Goal: Task Accomplishment & Management: Manage account settings

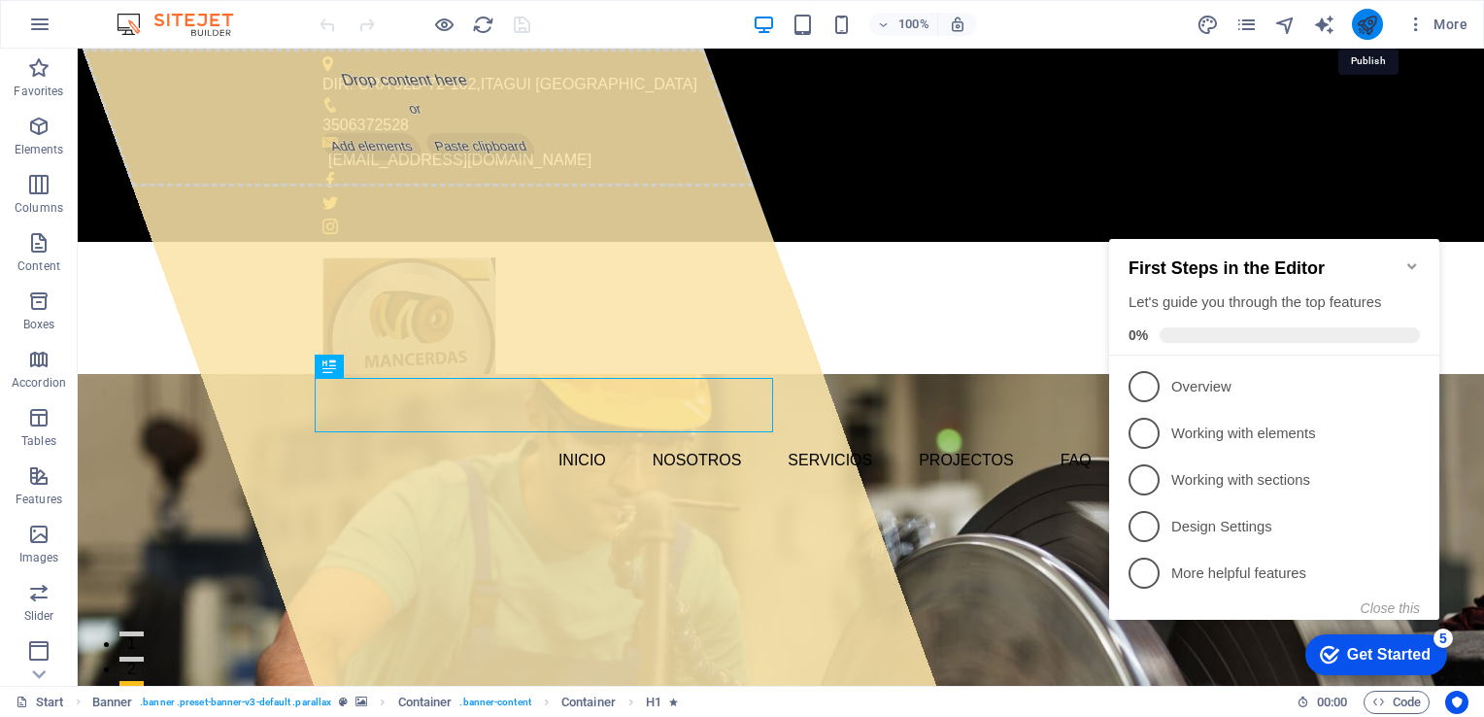
click at [1367, 31] on icon "publish" at bounding box center [1367, 25] width 22 height 22
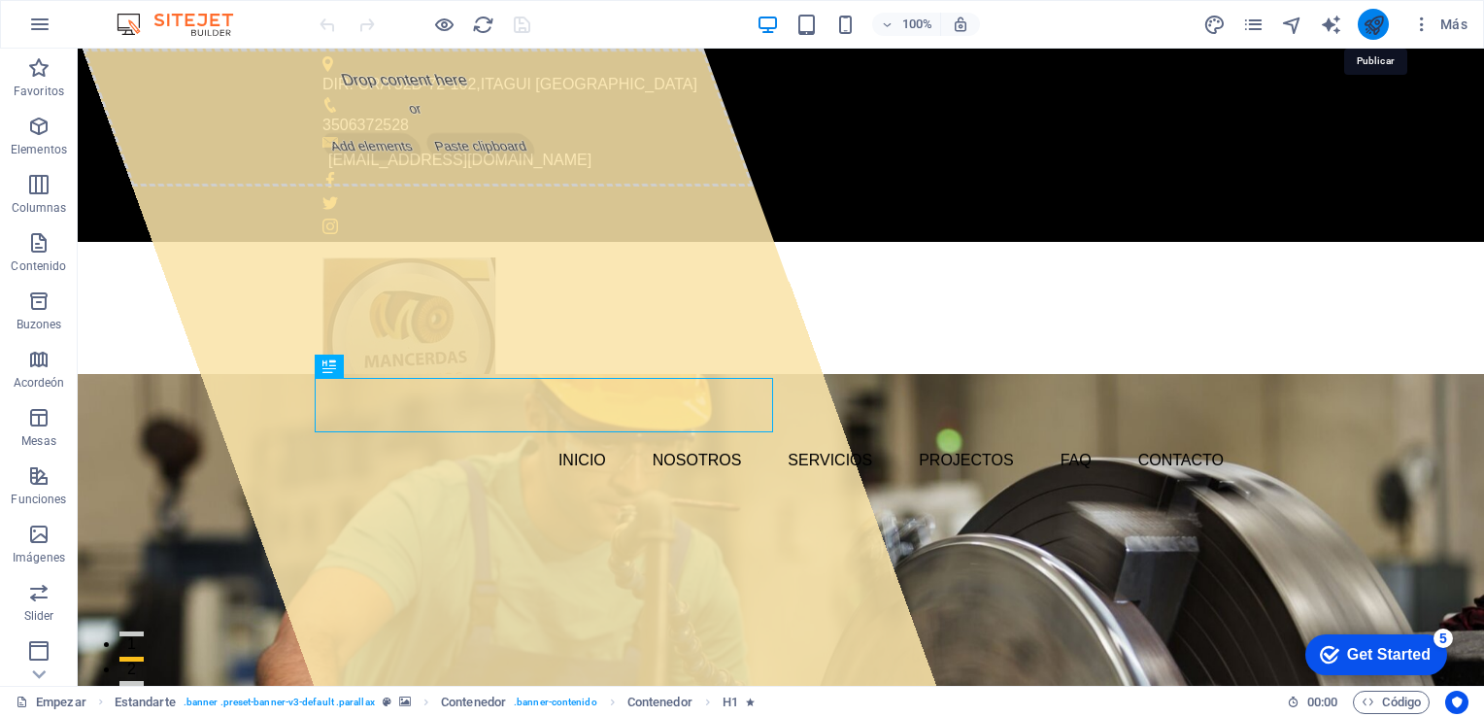
click at [1373, 27] on icon "publicar" at bounding box center [1373, 25] width 22 height 22
click at [1371, 30] on icon "publicar" at bounding box center [1373, 25] width 22 height 22
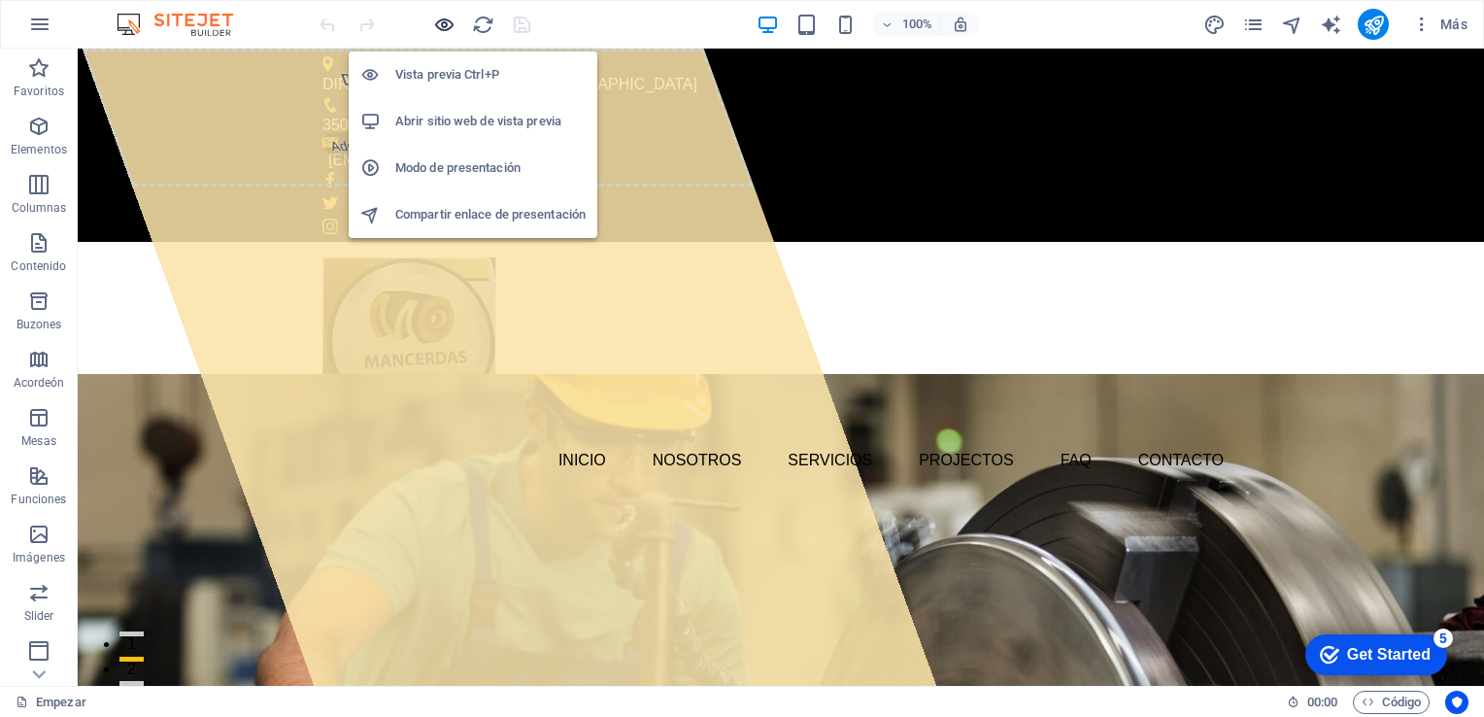
click at [444, 18] on icon "button" at bounding box center [444, 25] width 22 height 22
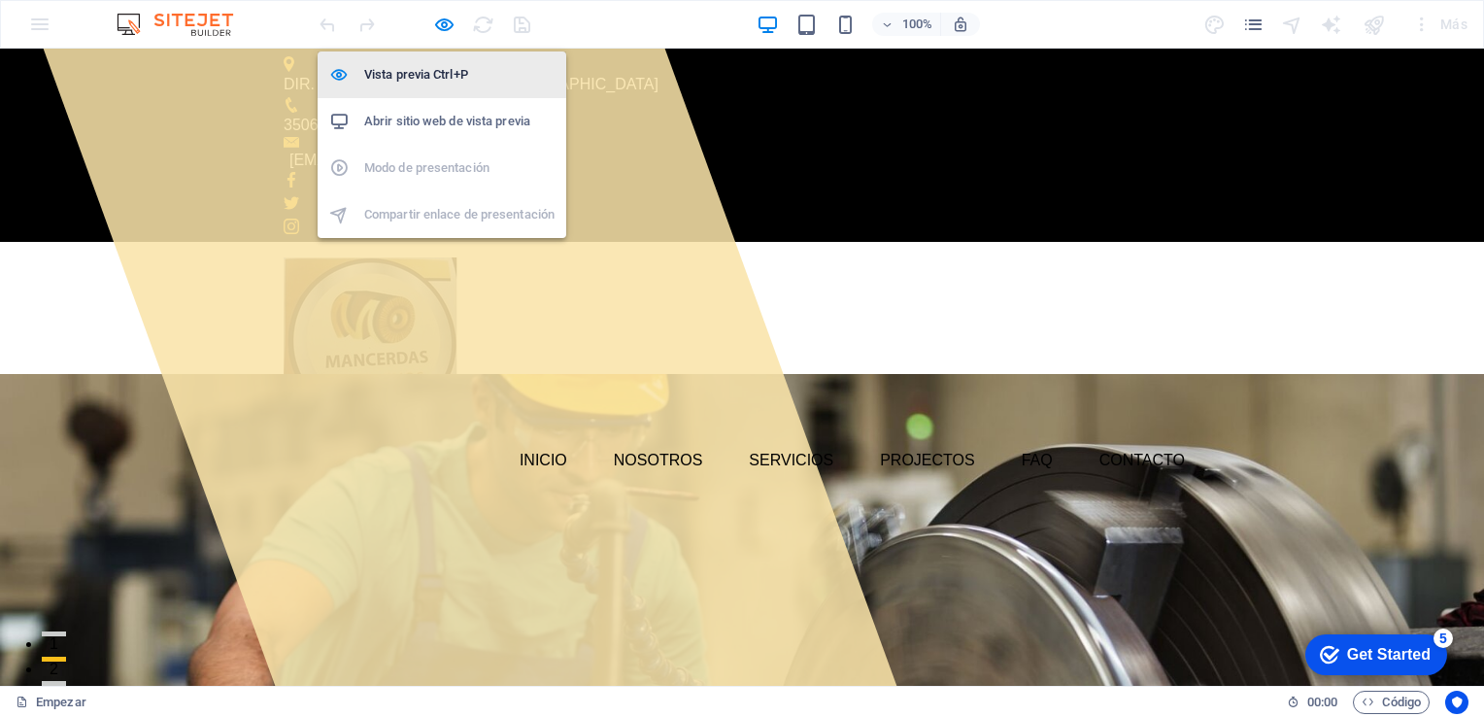
click at [426, 76] on h6 "Vista previa Ctrl+P" at bounding box center [459, 74] width 190 height 23
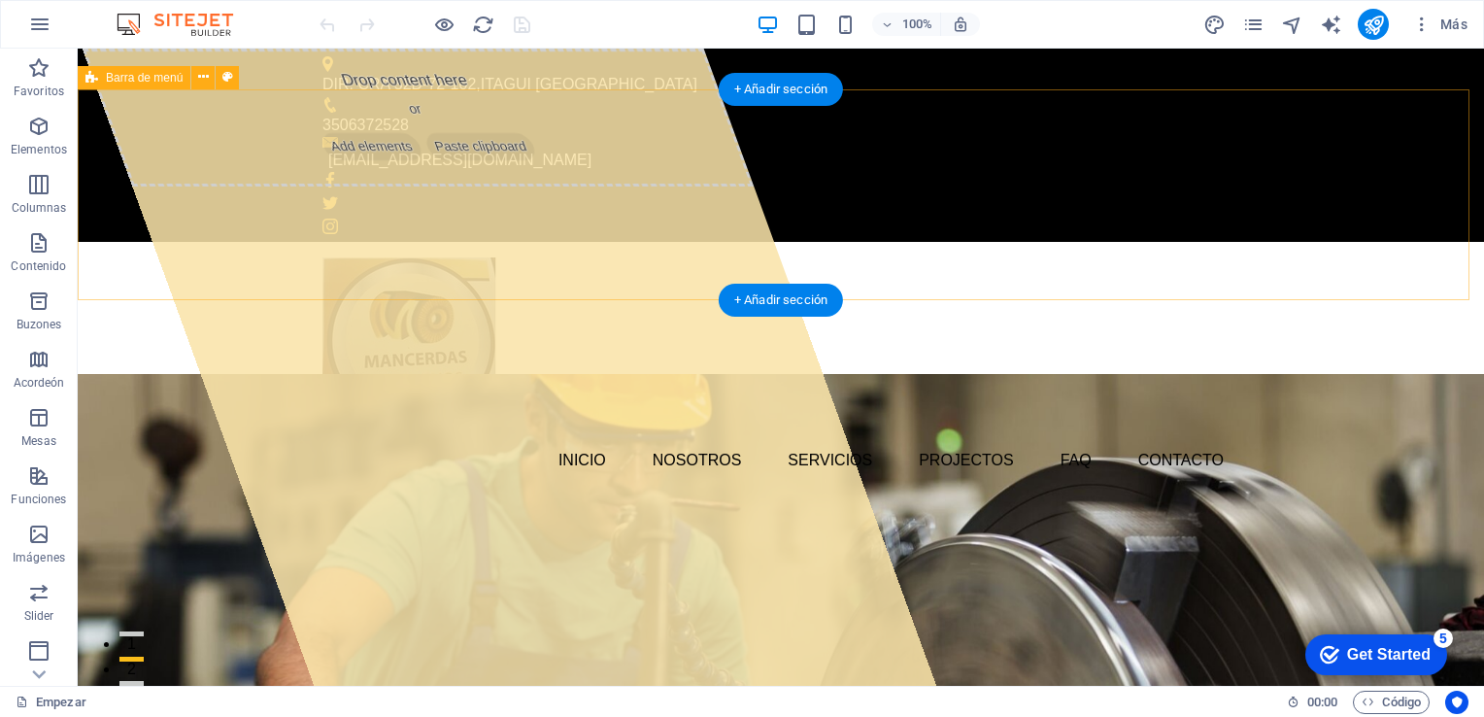
click at [658, 273] on div "Inicio Nosotros Servicios Projectos FAQ Contacto" at bounding box center [781, 370] width 1406 height 257
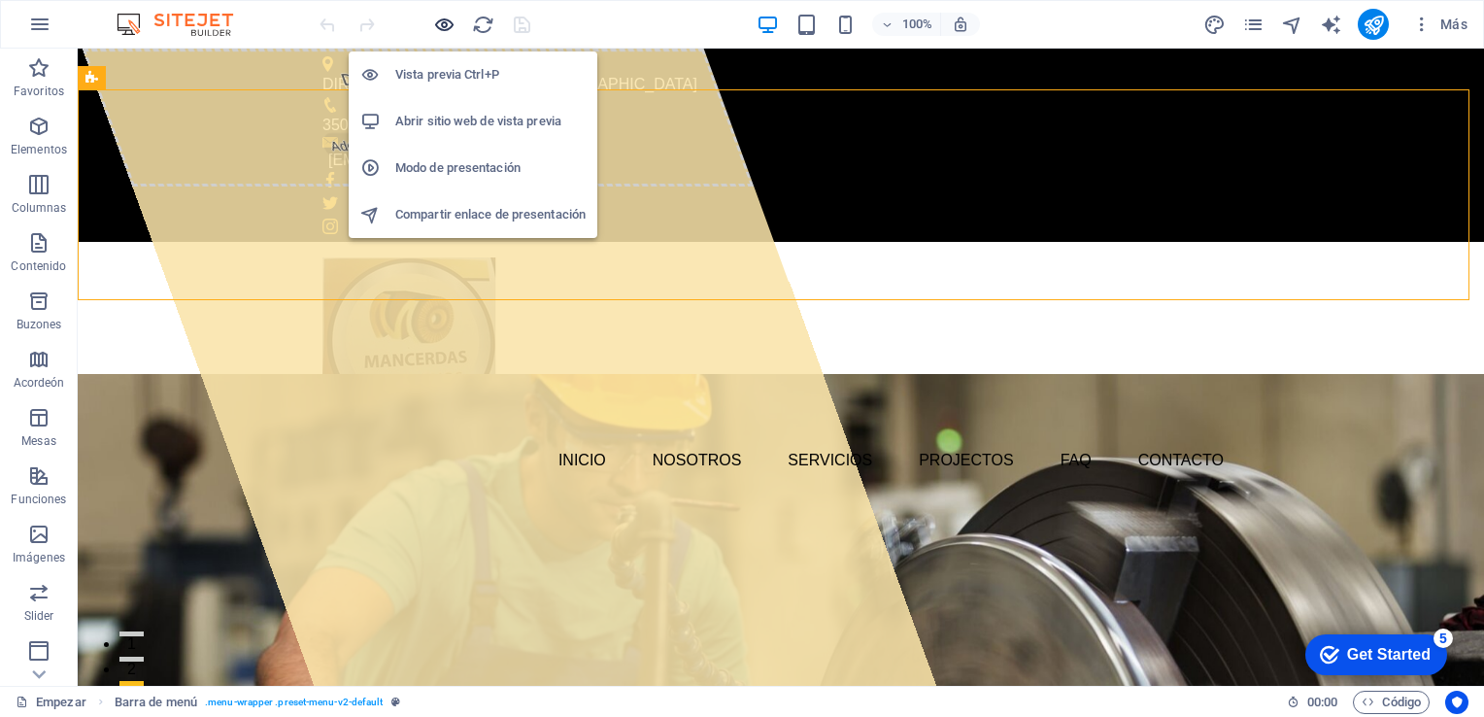
click at [451, 24] on icon "button" at bounding box center [444, 25] width 22 height 22
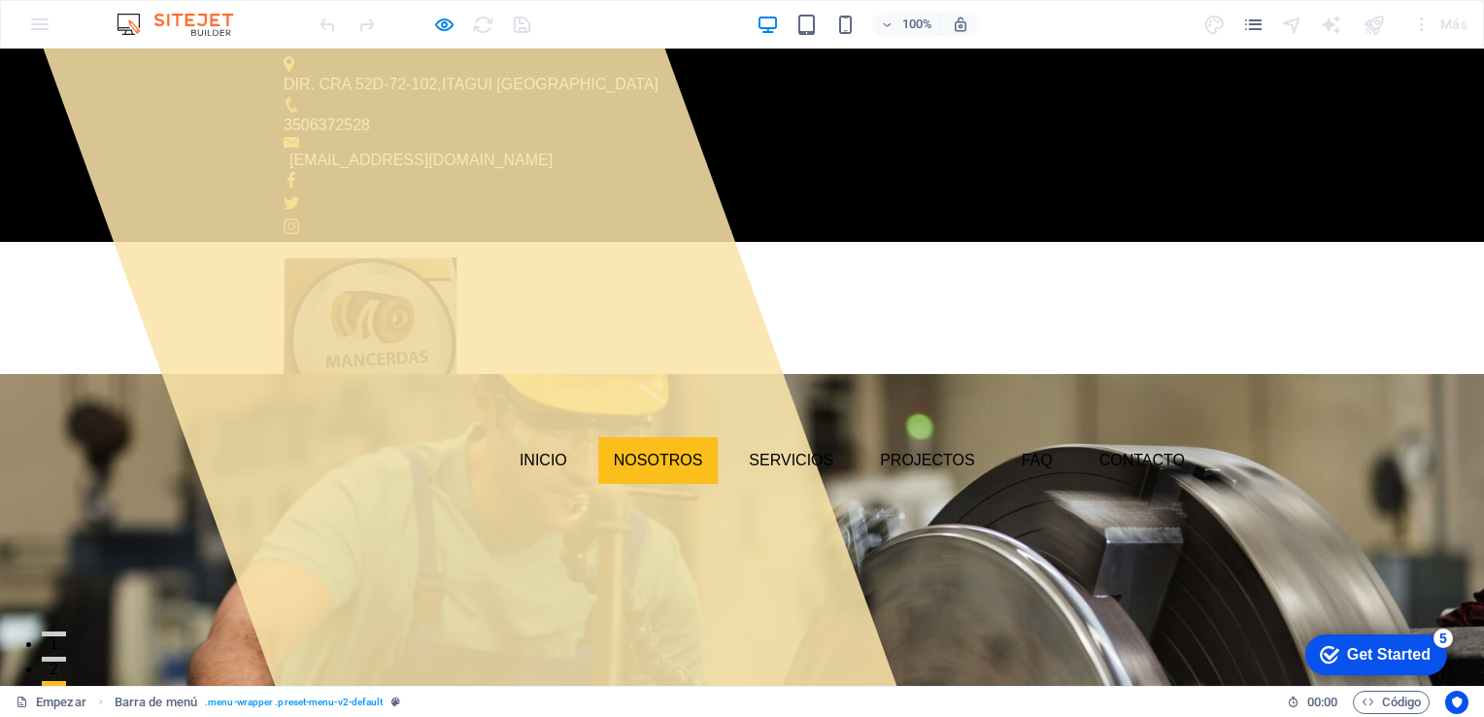
click at [643, 437] on link "Nosotros" at bounding box center [658, 460] width 120 height 47
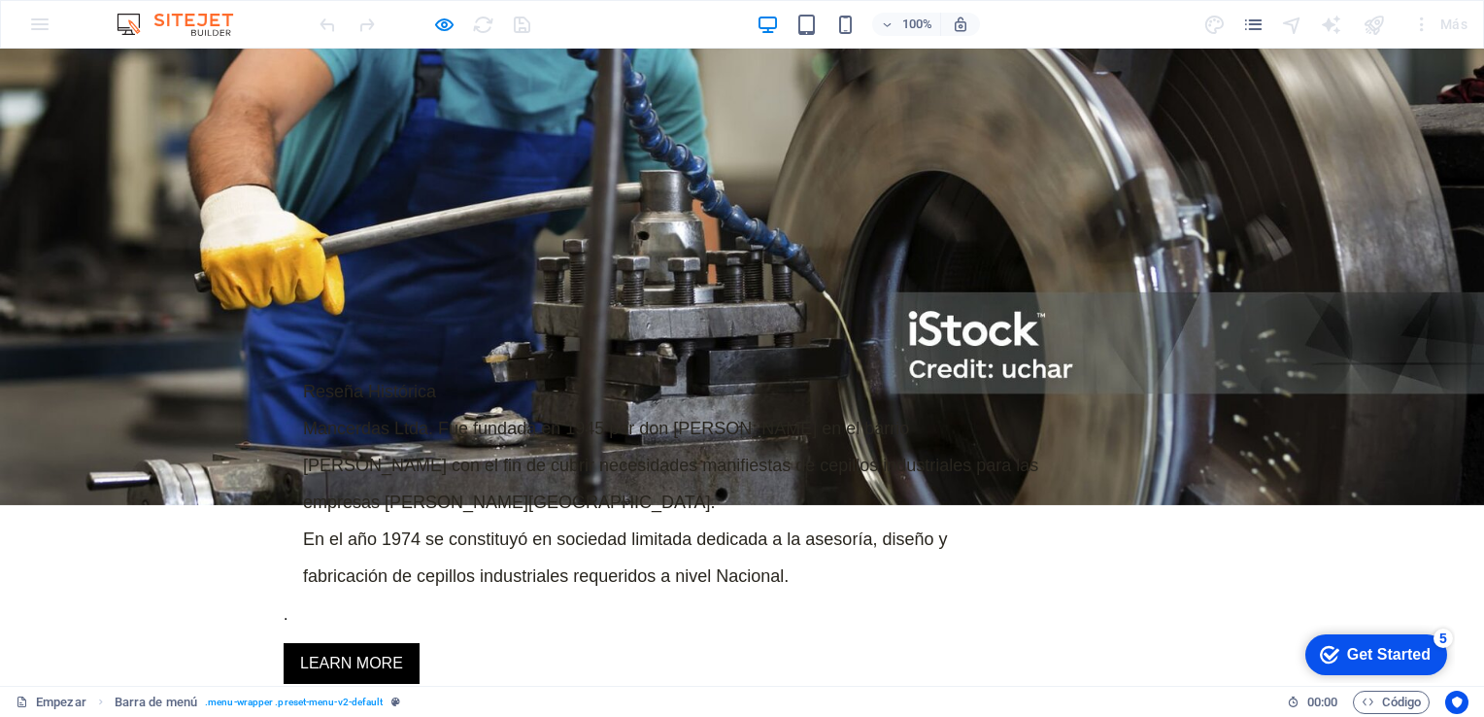
scroll to position [906, 0]
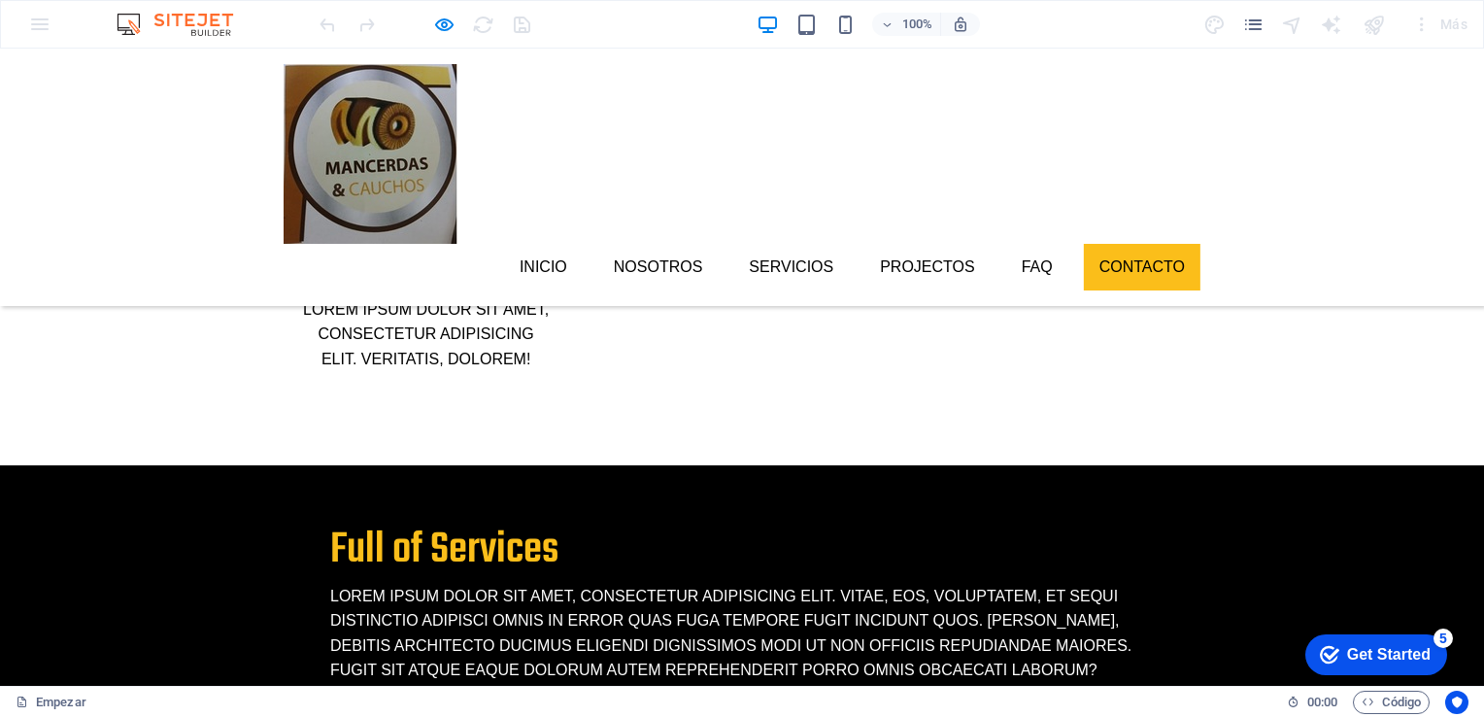
scroll to position [4513, 0]
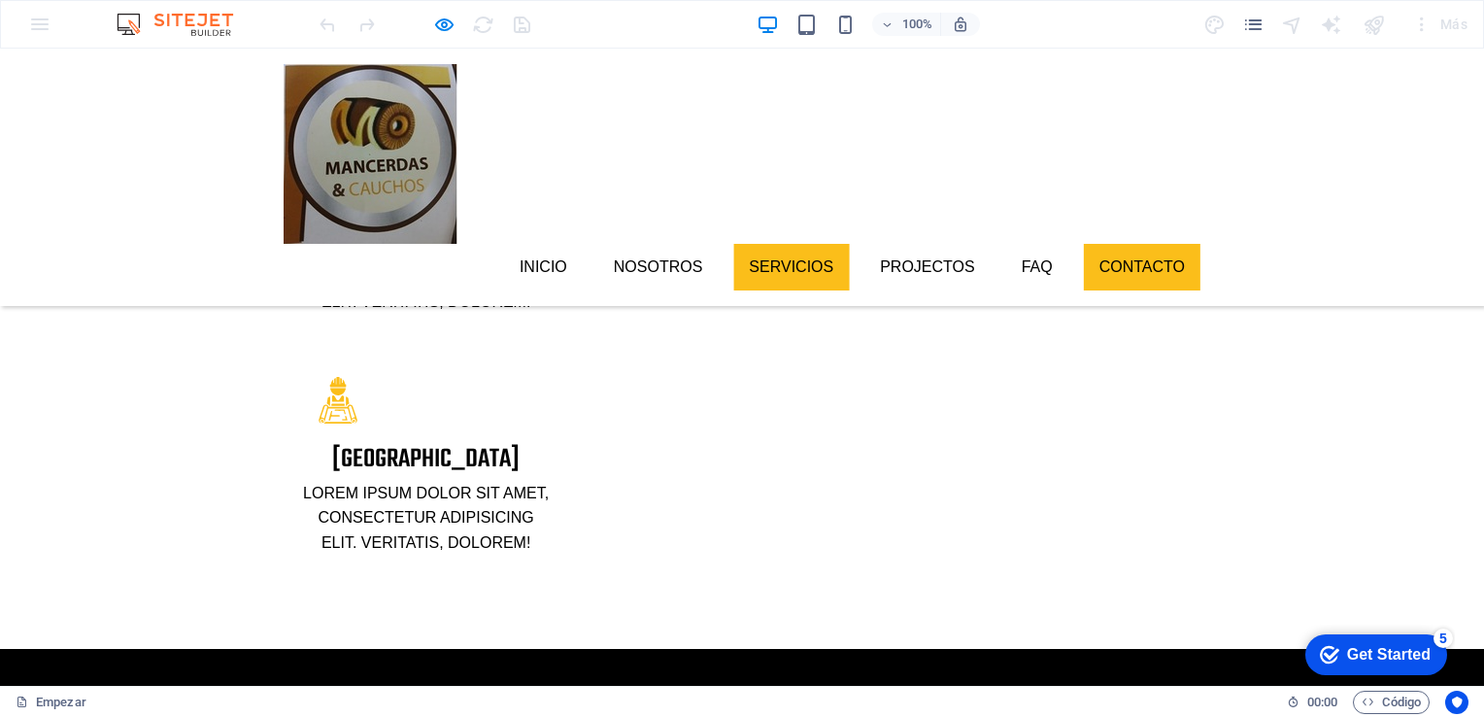
click at [796, 244] on link "Servicios" at bounding box center [791, 267] width 116 height 47
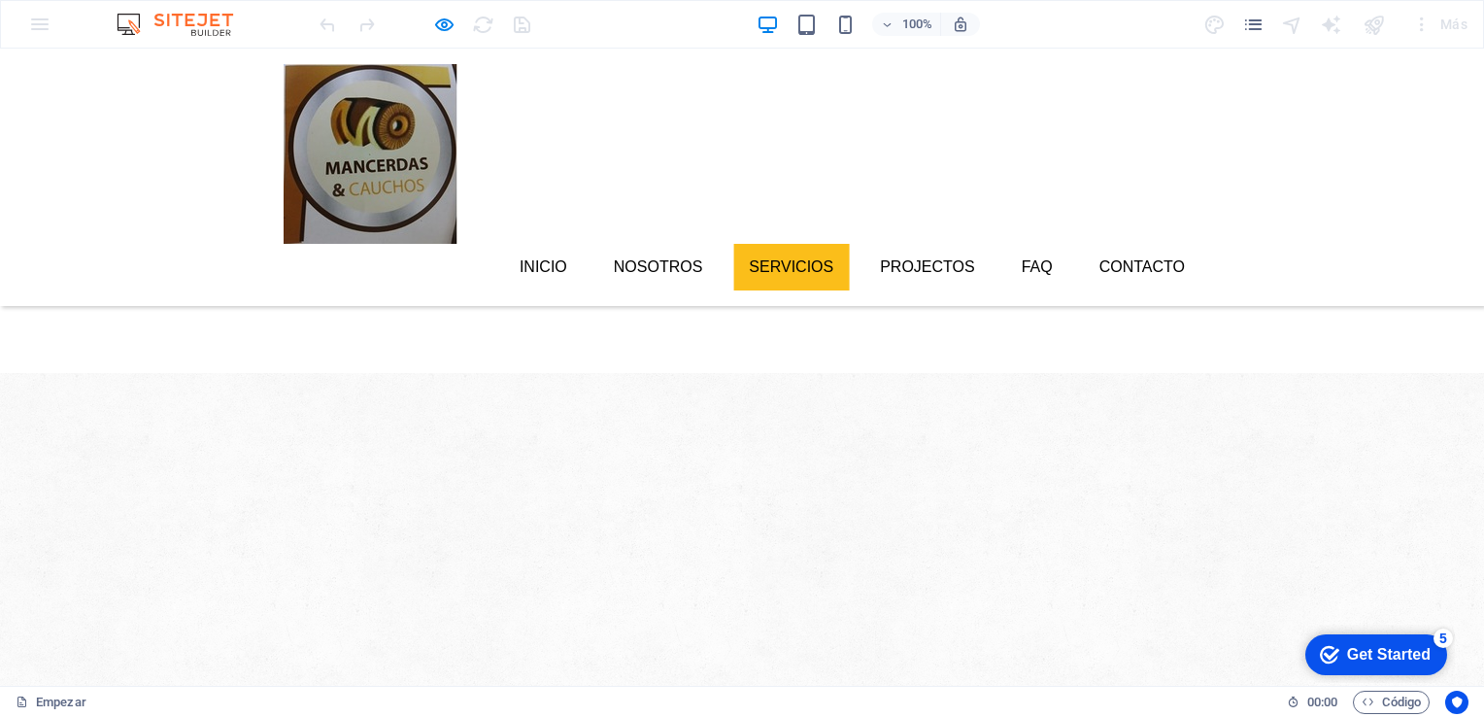
scroll to position [1309, 0]
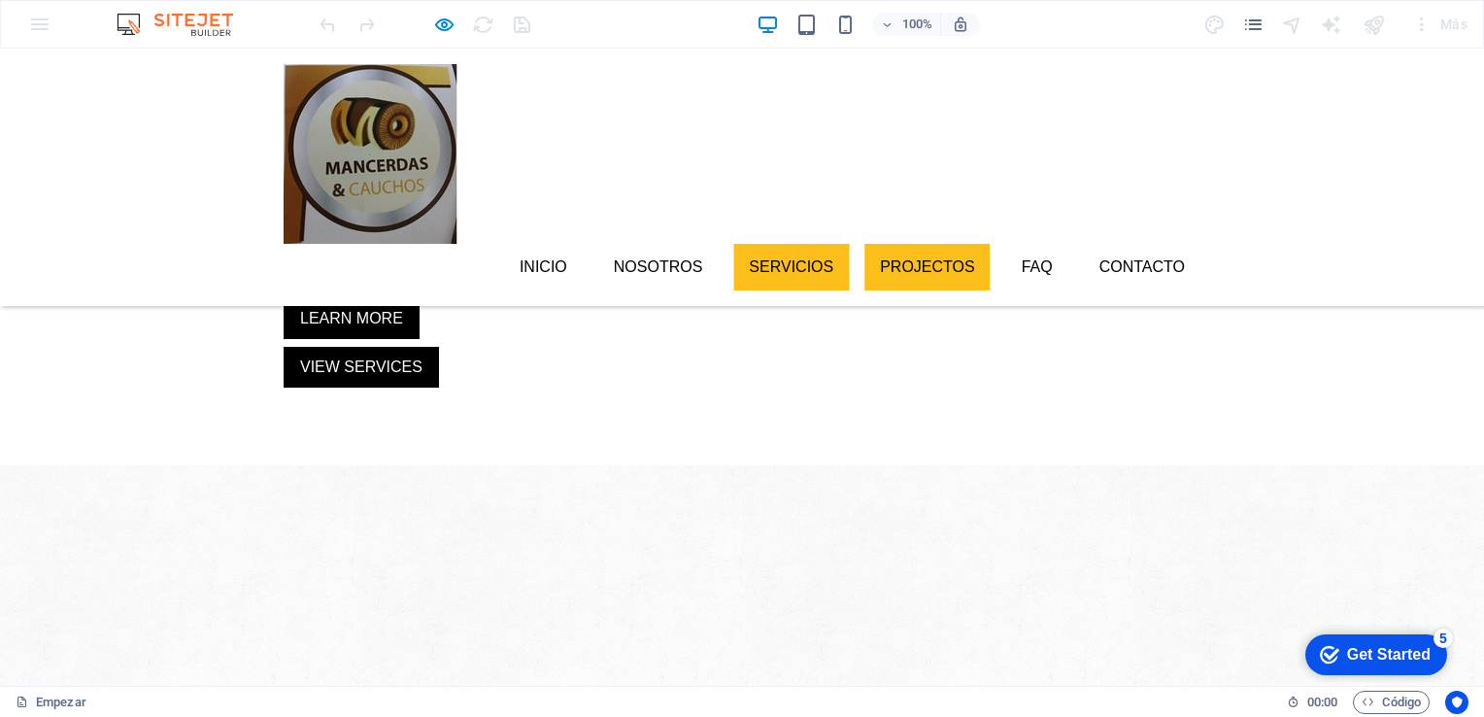
click at [922, 244] on link "Projectos" at bounding box center [927, 267] width 126 height 47
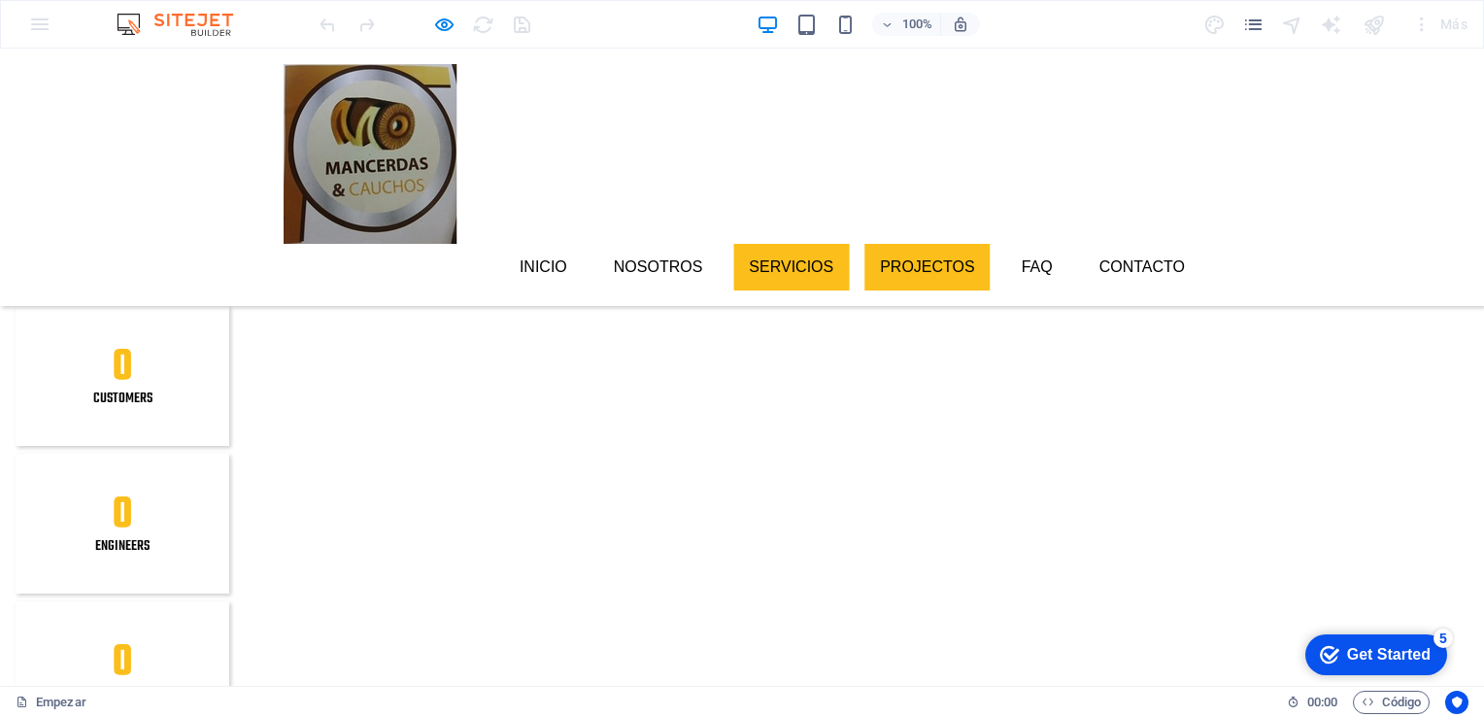
scroll to position [3092, 0]
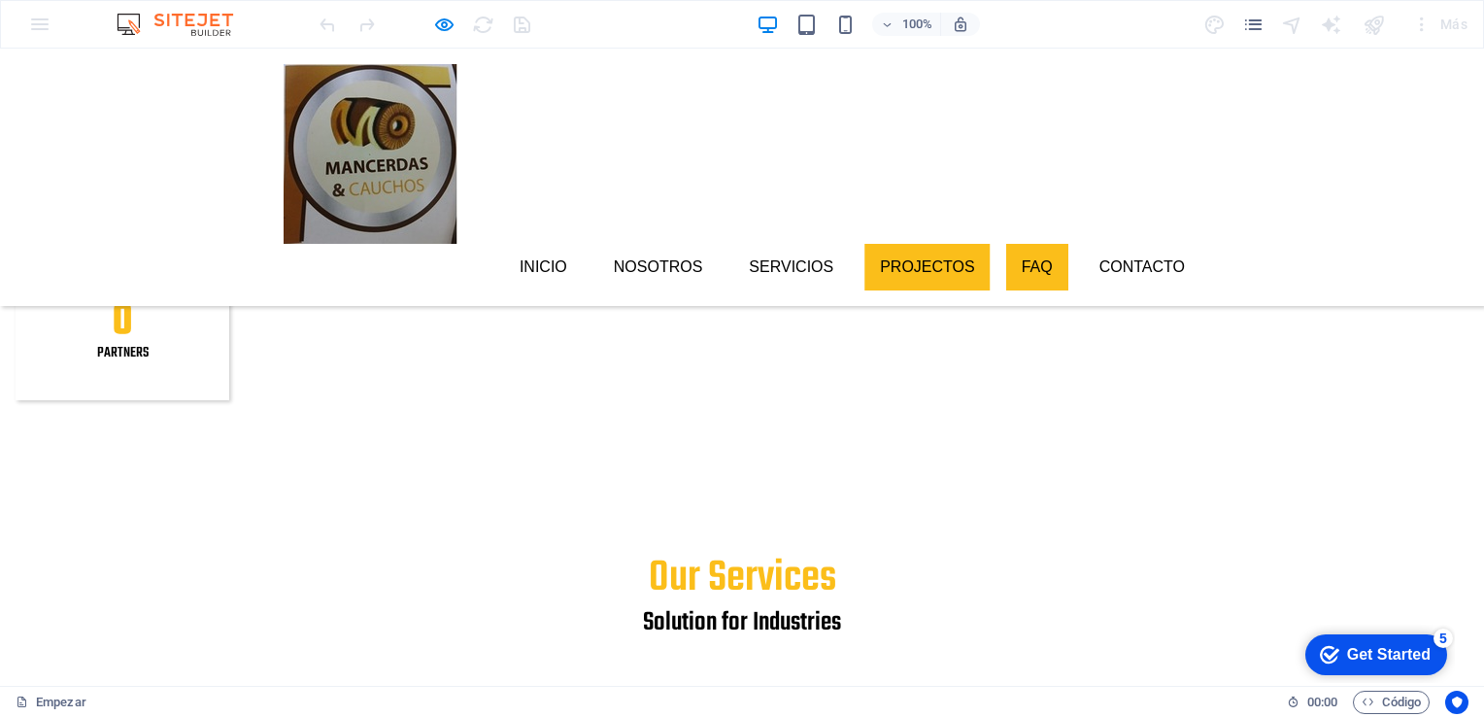
click at [1035, 244] on link "FAQ" at bounding box center [1037, 267] width 62 height 47
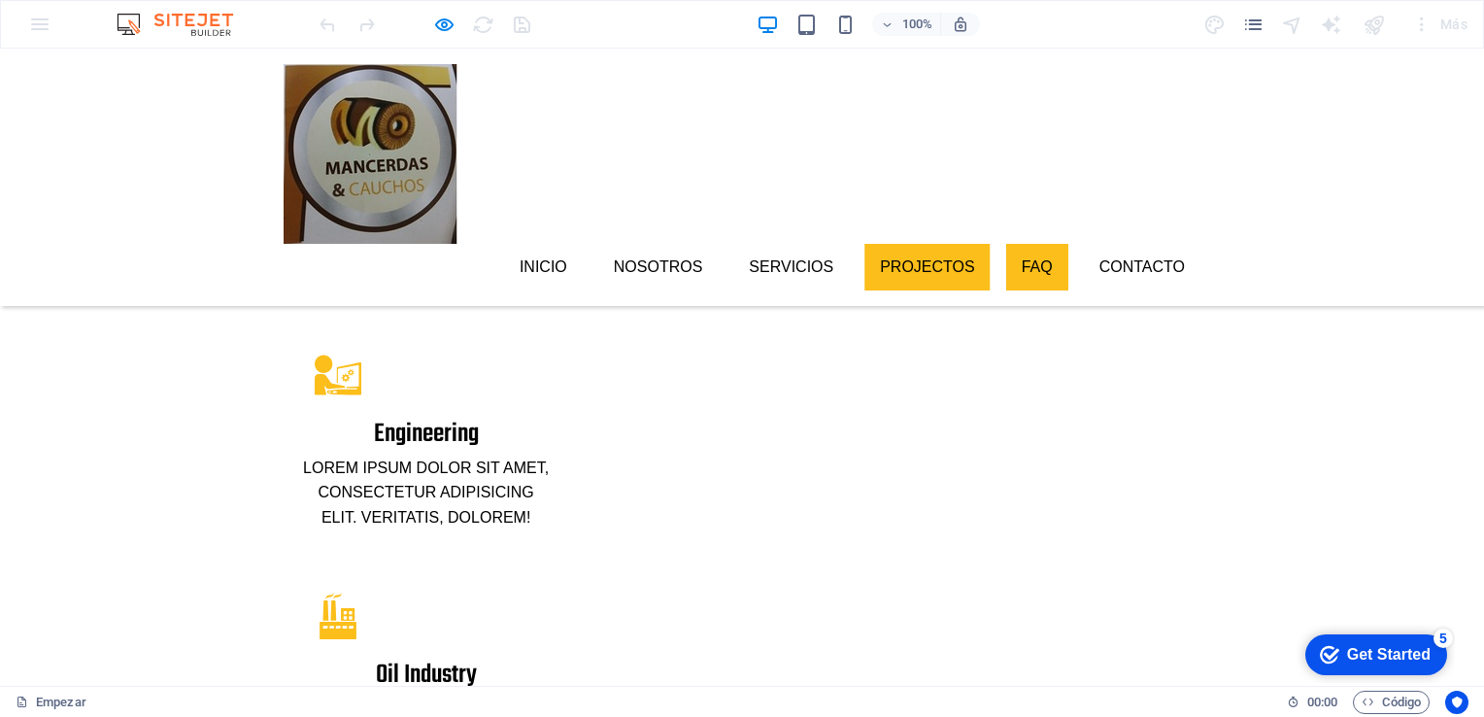
scroll to position [3926, 0]
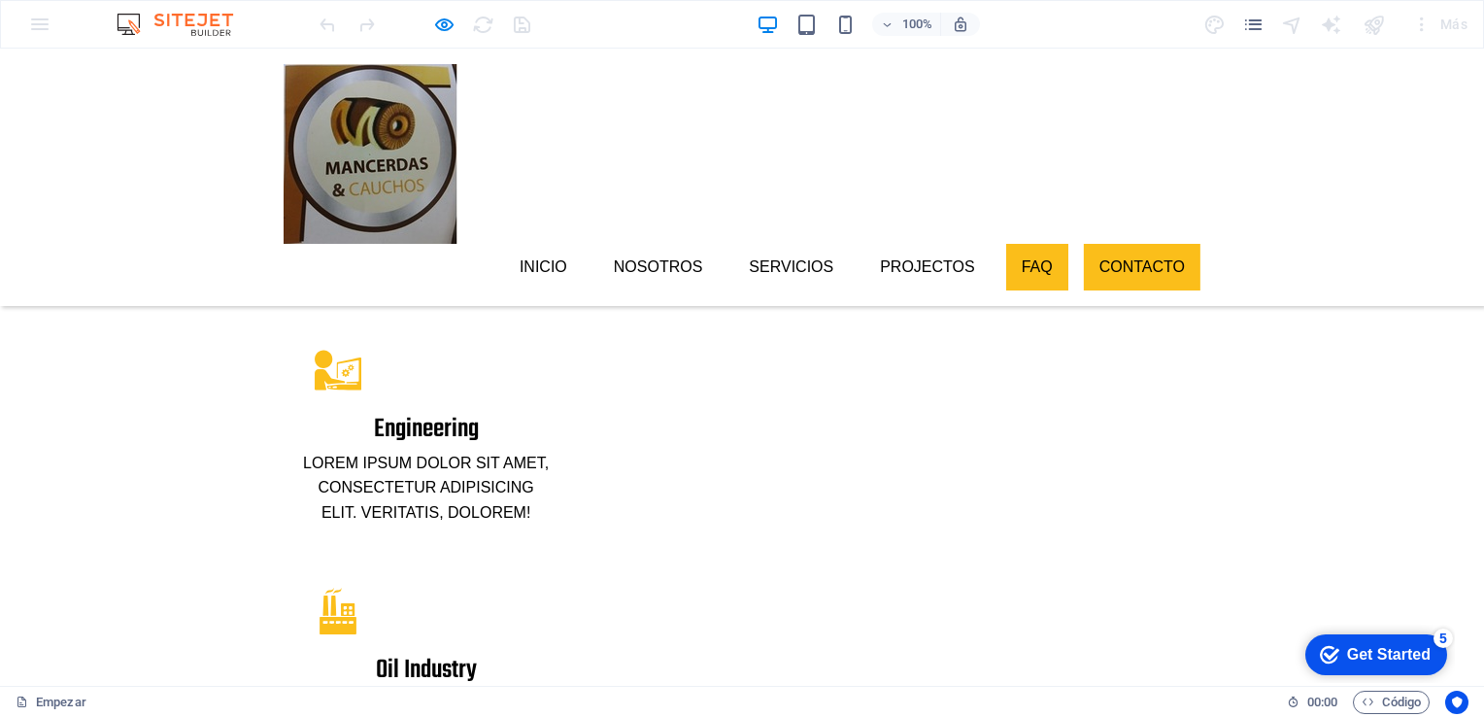
click at [1129, 244] on link "Contacto" at bounding box center [1142, 267] width 117 height 47
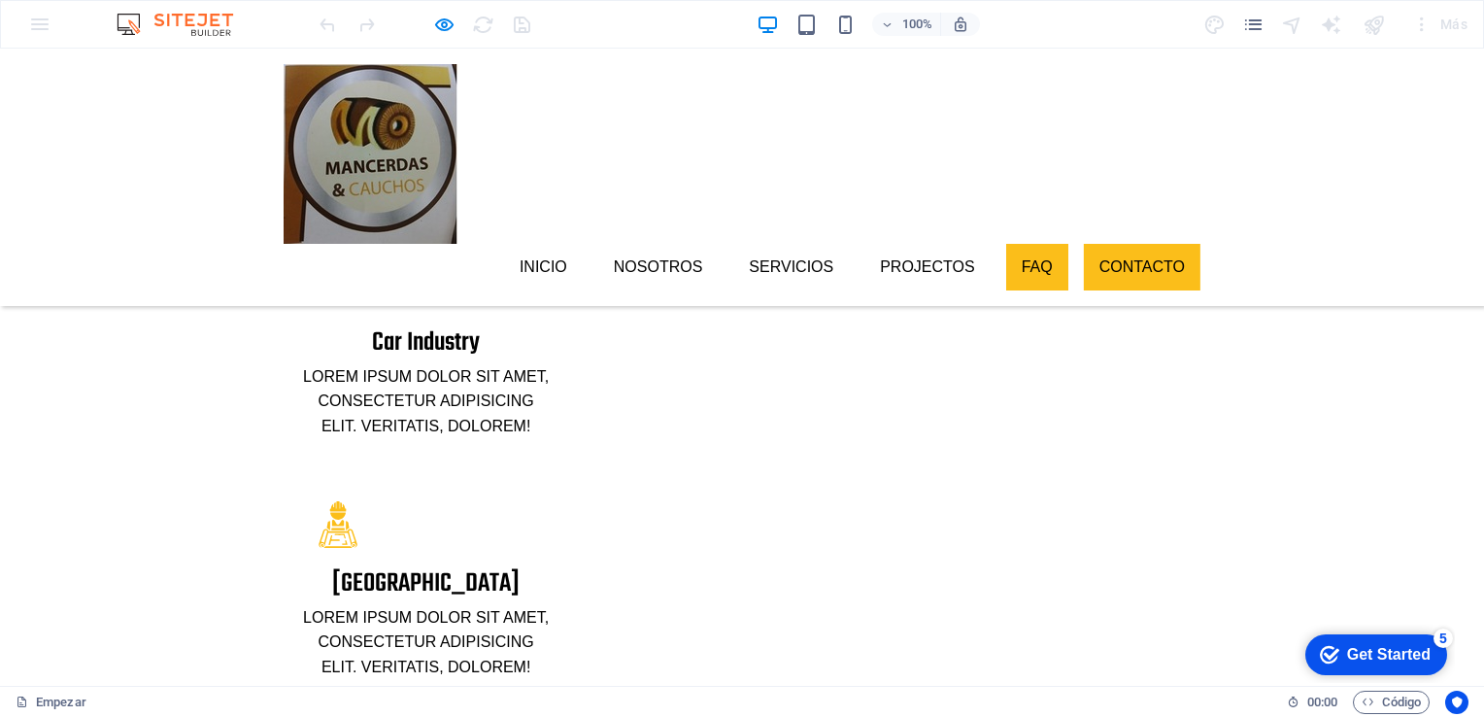
scroll to position [4513, 0]
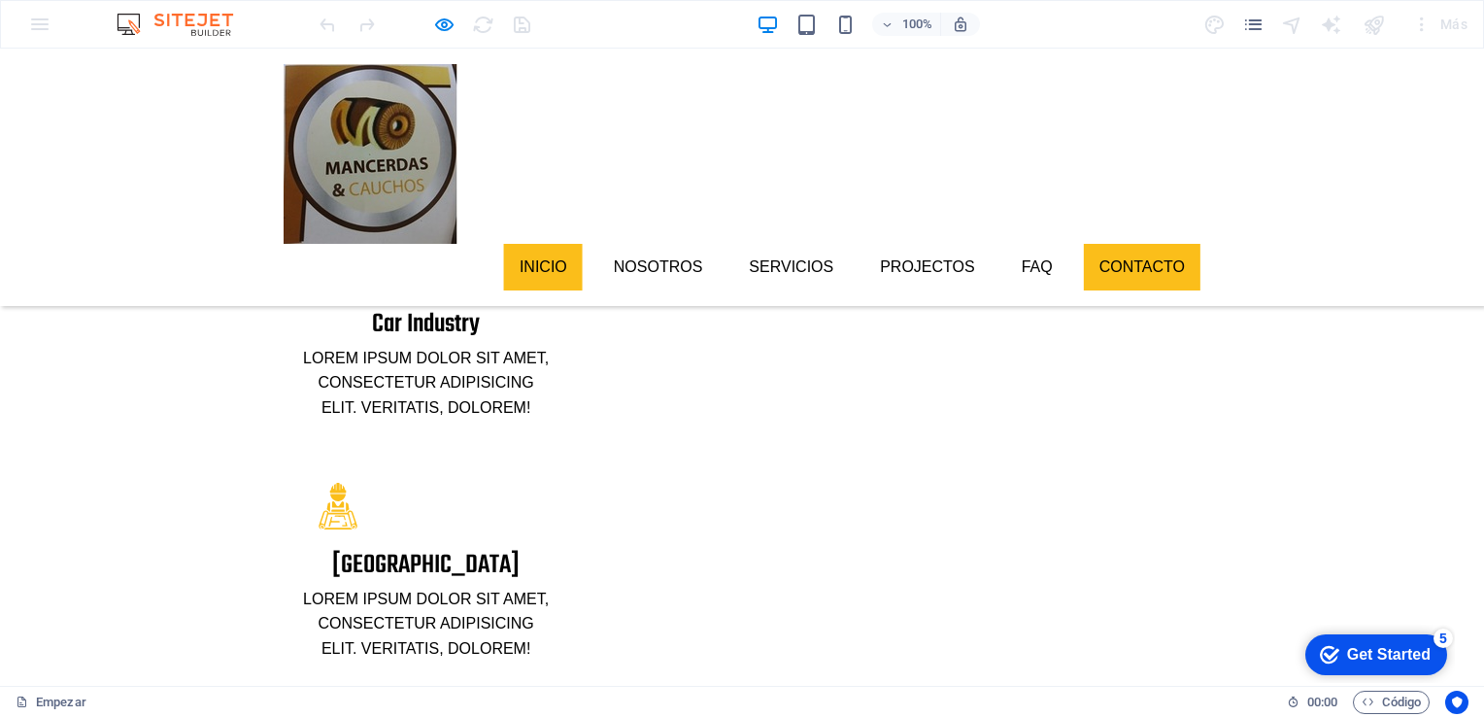
click at [548, 244] on link "Inicio" at bounding box center [543, 267] width 79 height 47
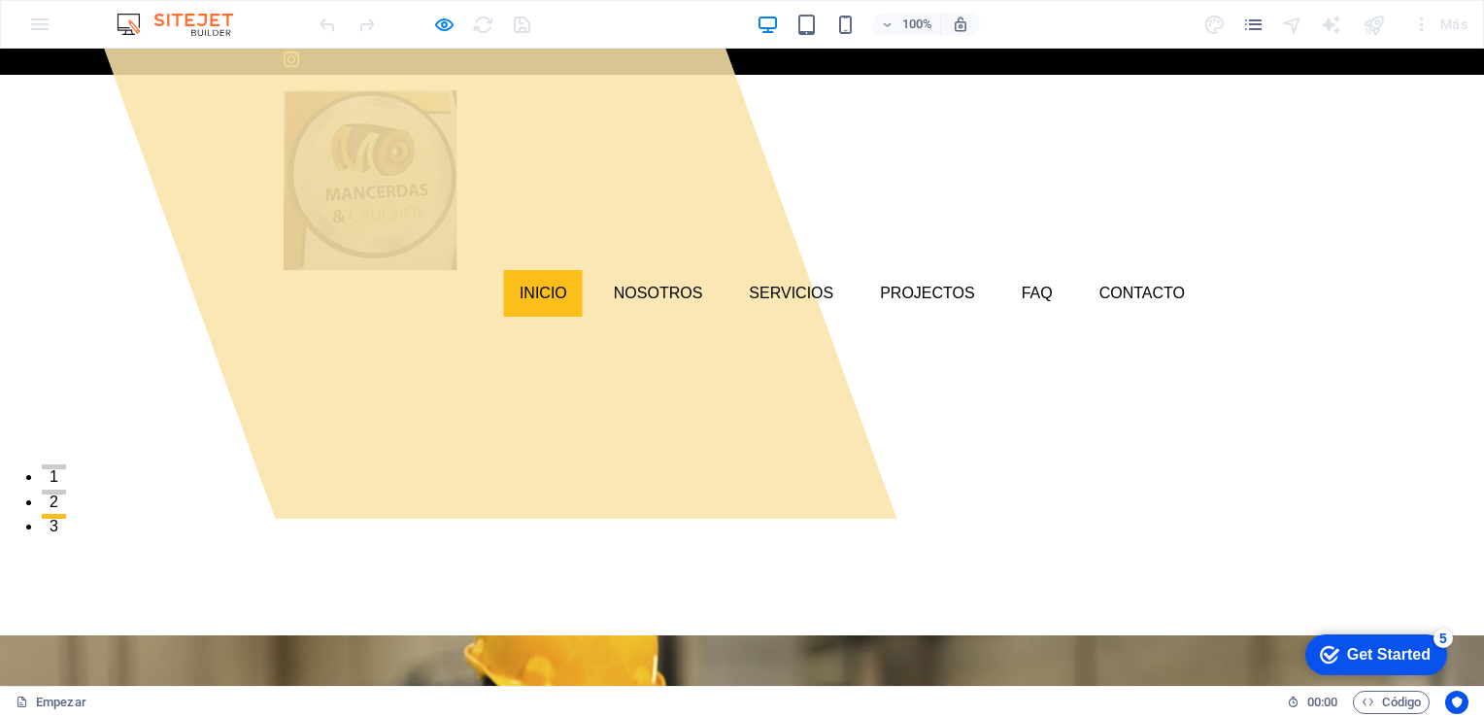
scroll to position [251, 0]
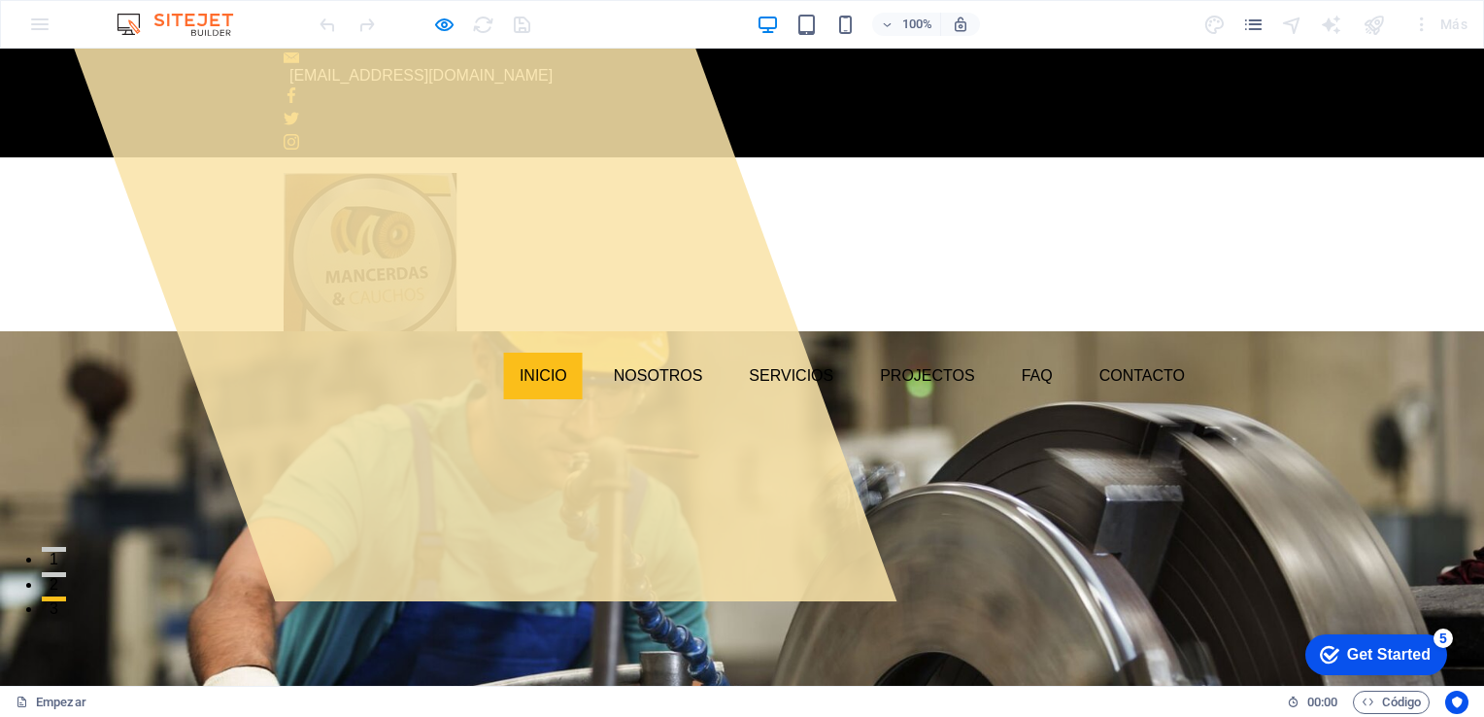
scroll to position [38, 0]
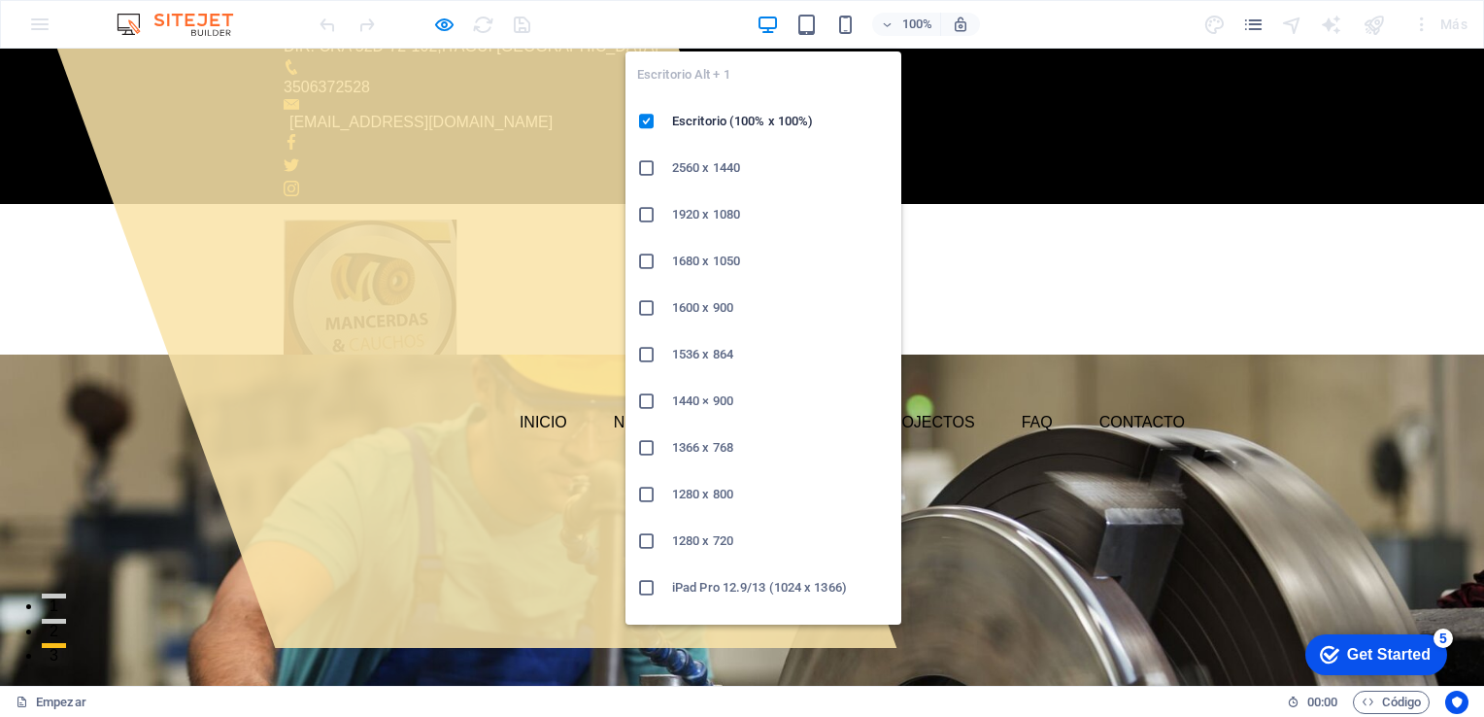
click at [770, 17] on icon "button" at bounding box center [768, 25] width 22 height 22
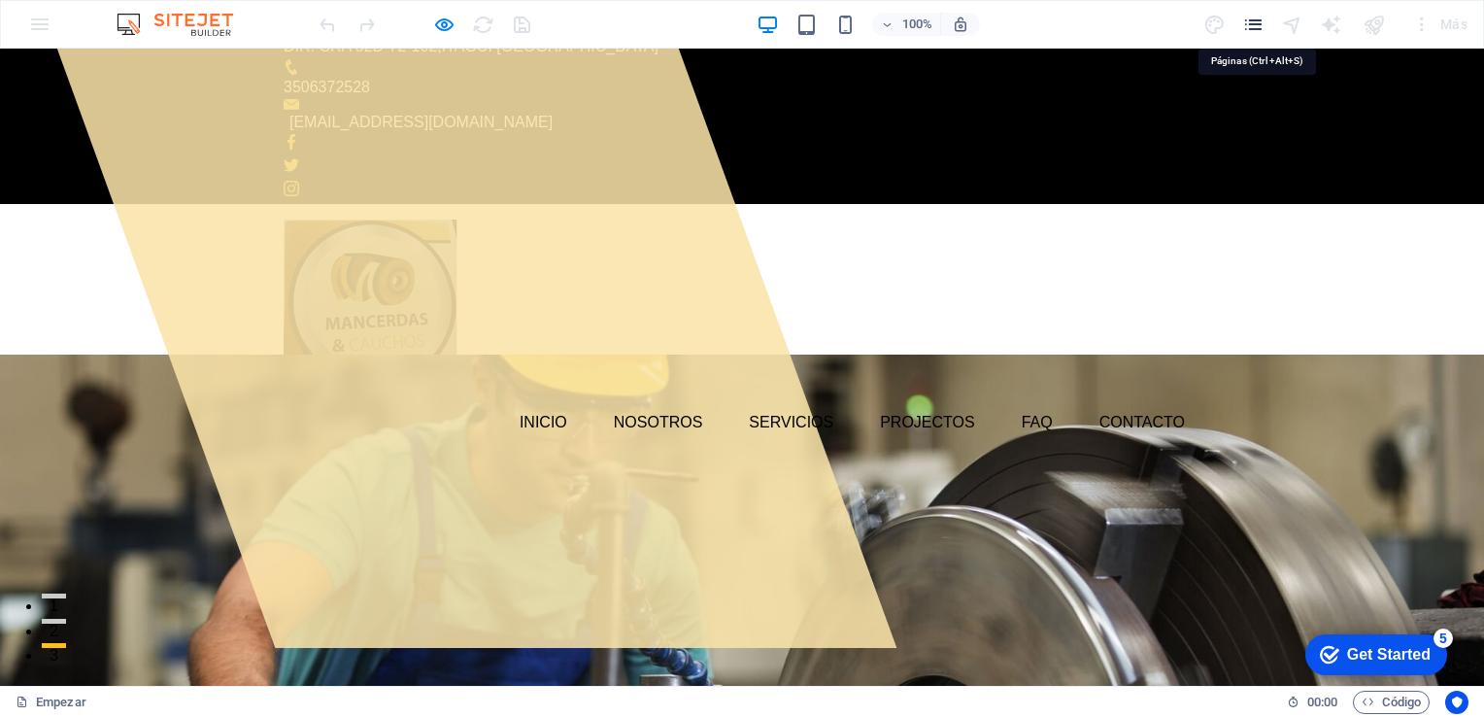
click at [1257, 29] on icon "Páginas" at bounding box center [1253, 25] width 22 height 22
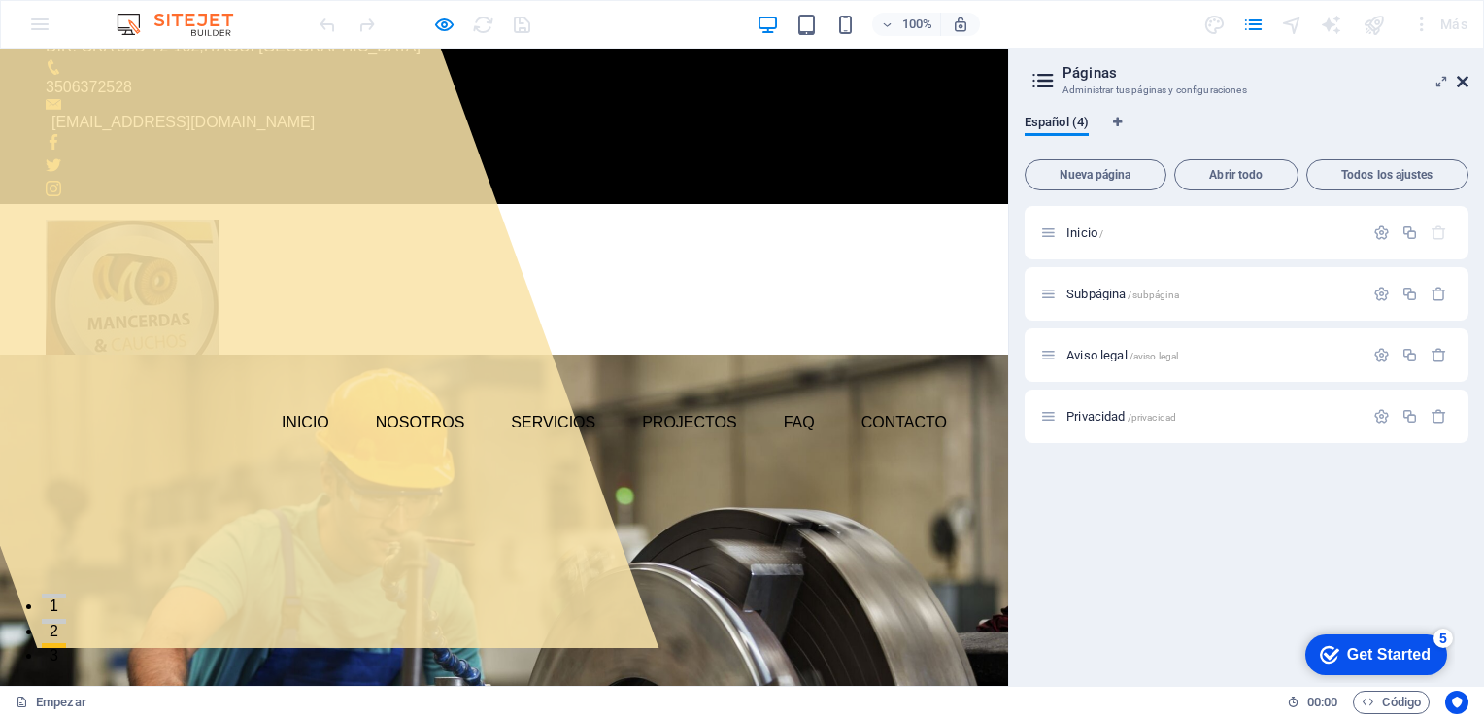
click at [1461, 74] on icon at bounding box center [1463, 82] width 12 height 16
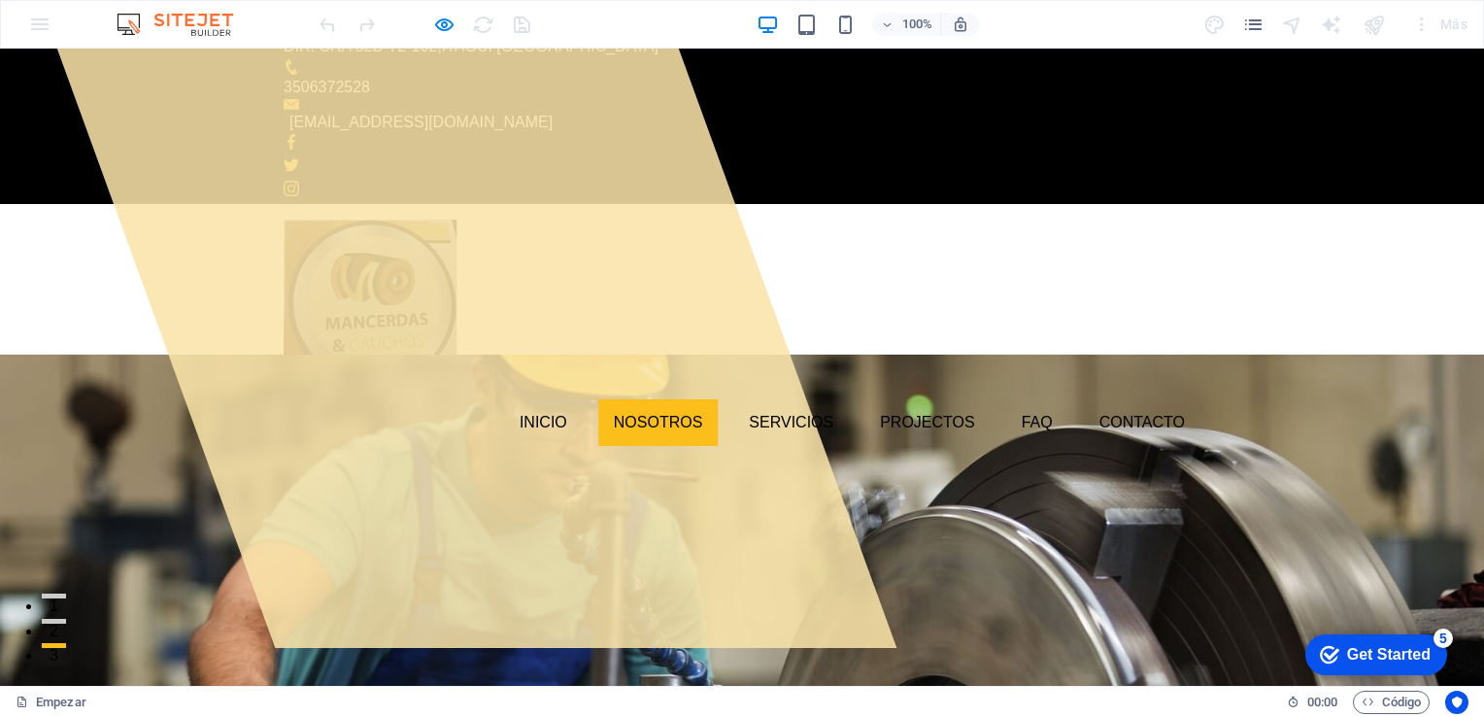
click at [639, 399] on link "Nosotros" at bounding box center [658, 422] width 120 height 47
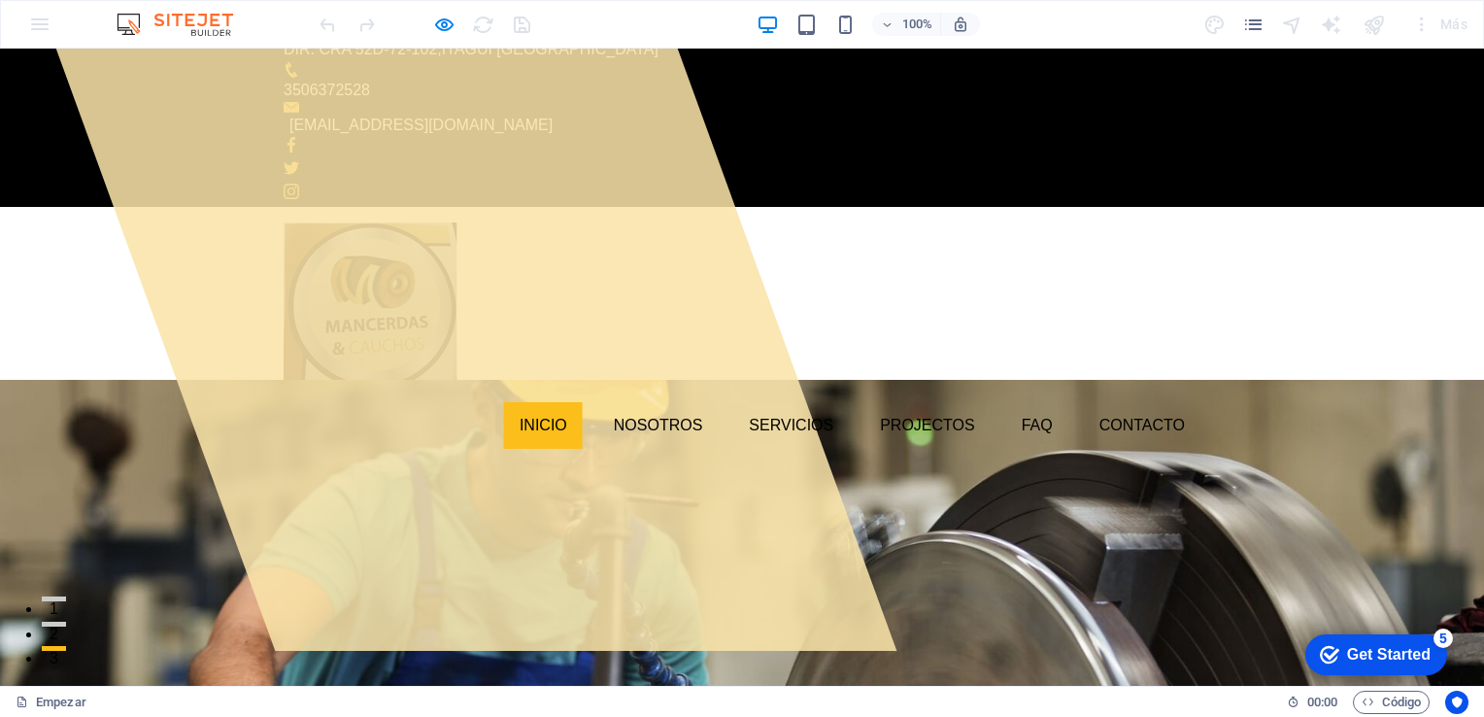
scroll to position [0, 0]
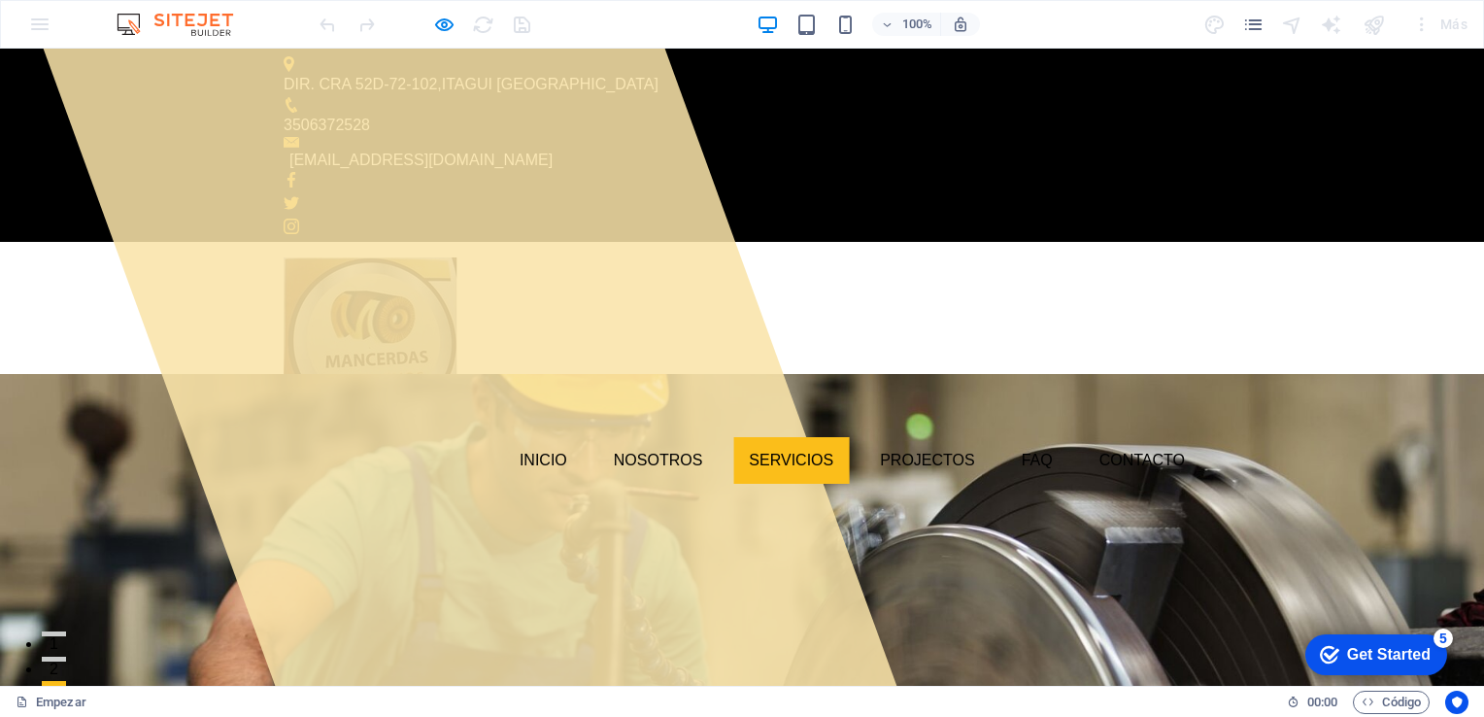
click at [783, 437] on link "Servicios" at bounding box center [791, 460] width 116 height 47
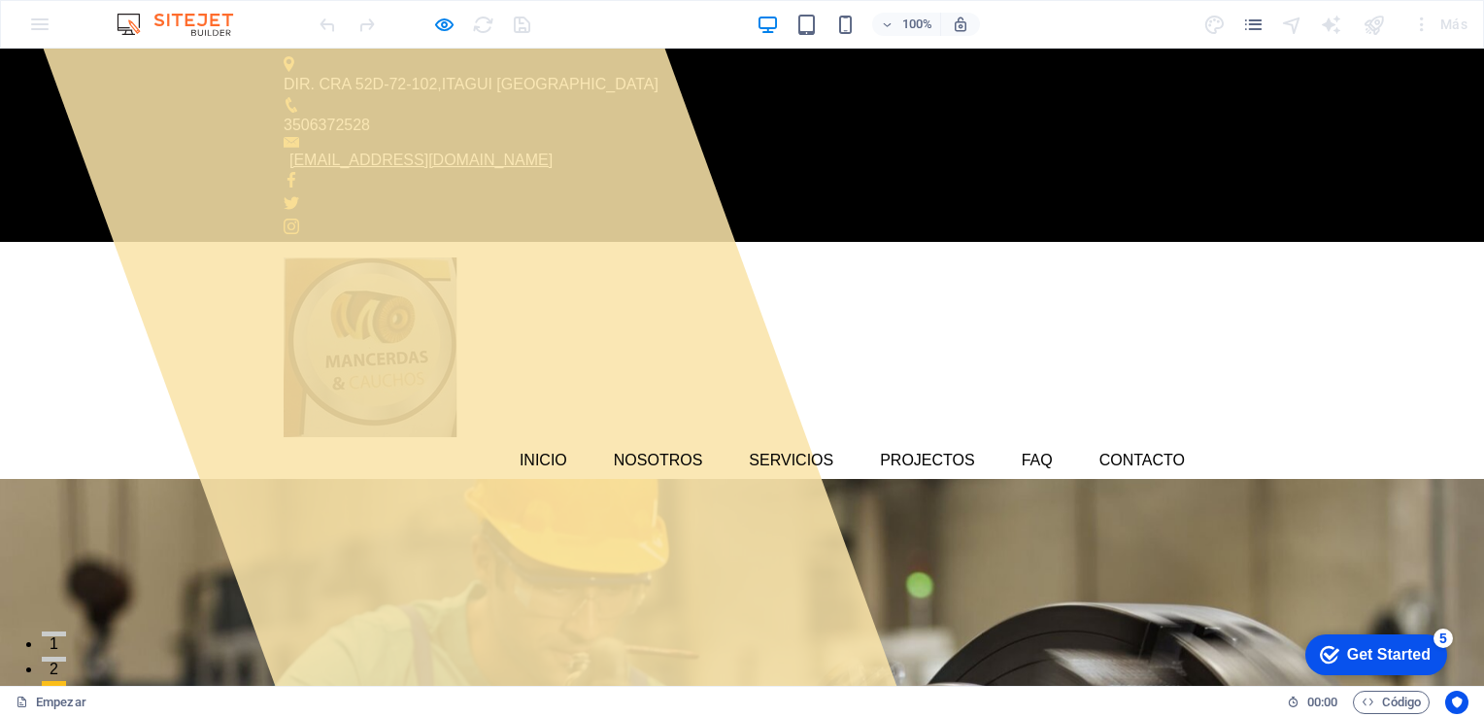
click at [553, 151] on link "[EMAIL_ADDRESS][DOMAIN_NAME]" at bounding box center [420, 159] width 263 height 17
click at [896, 28] on span "100%" at bounding box center [906, 24] width 52 height 23
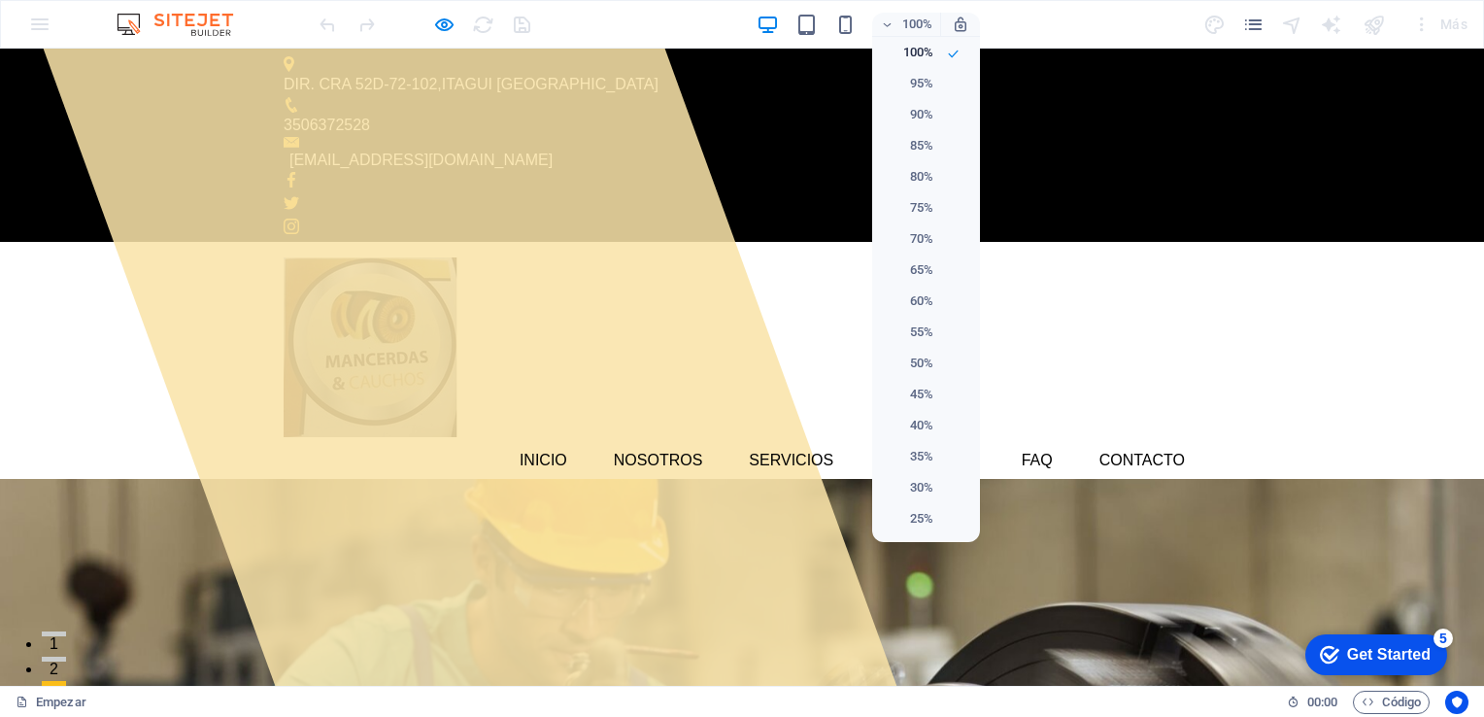
click at [1093, 177] on div at bounding box center [742, 358] width 1484 height 717
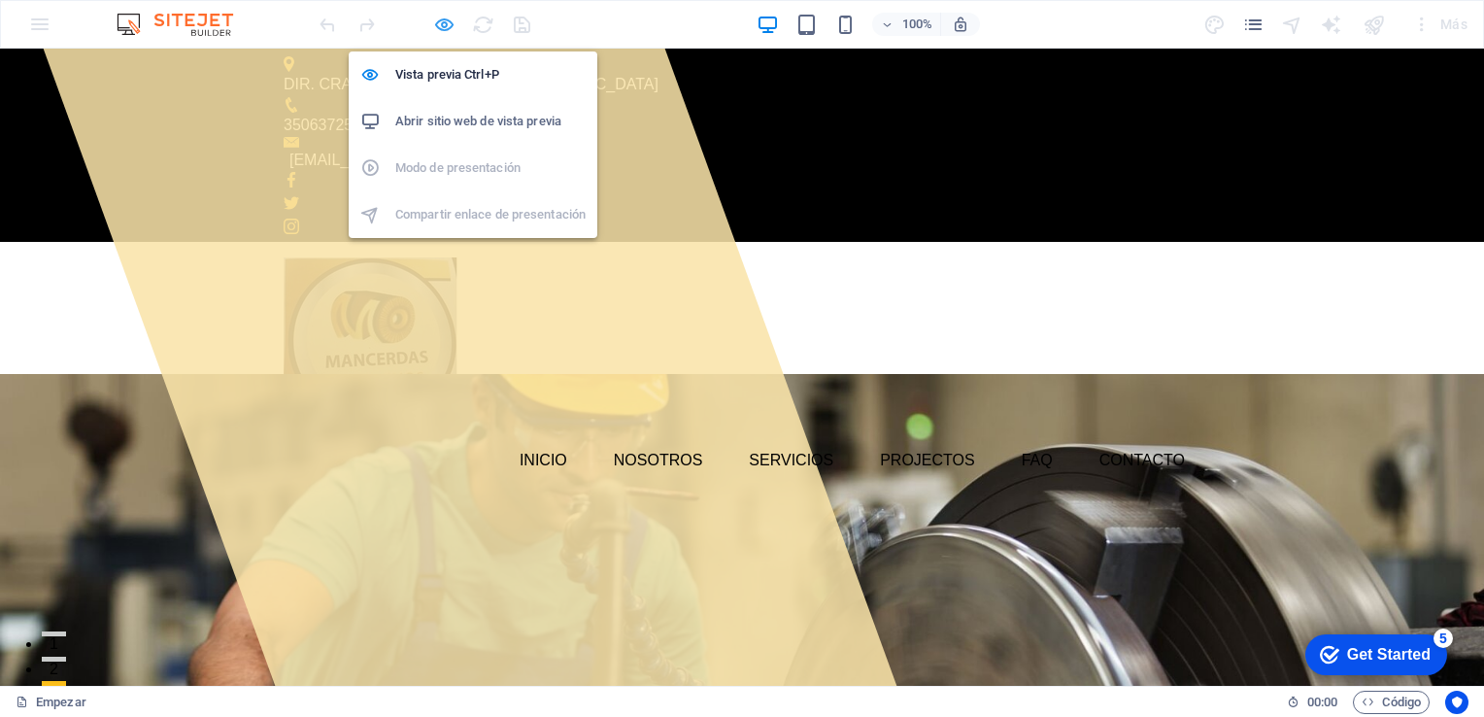
click at [439, 20] on icon "button" at bounding box center [444, 25] width 22 height 22
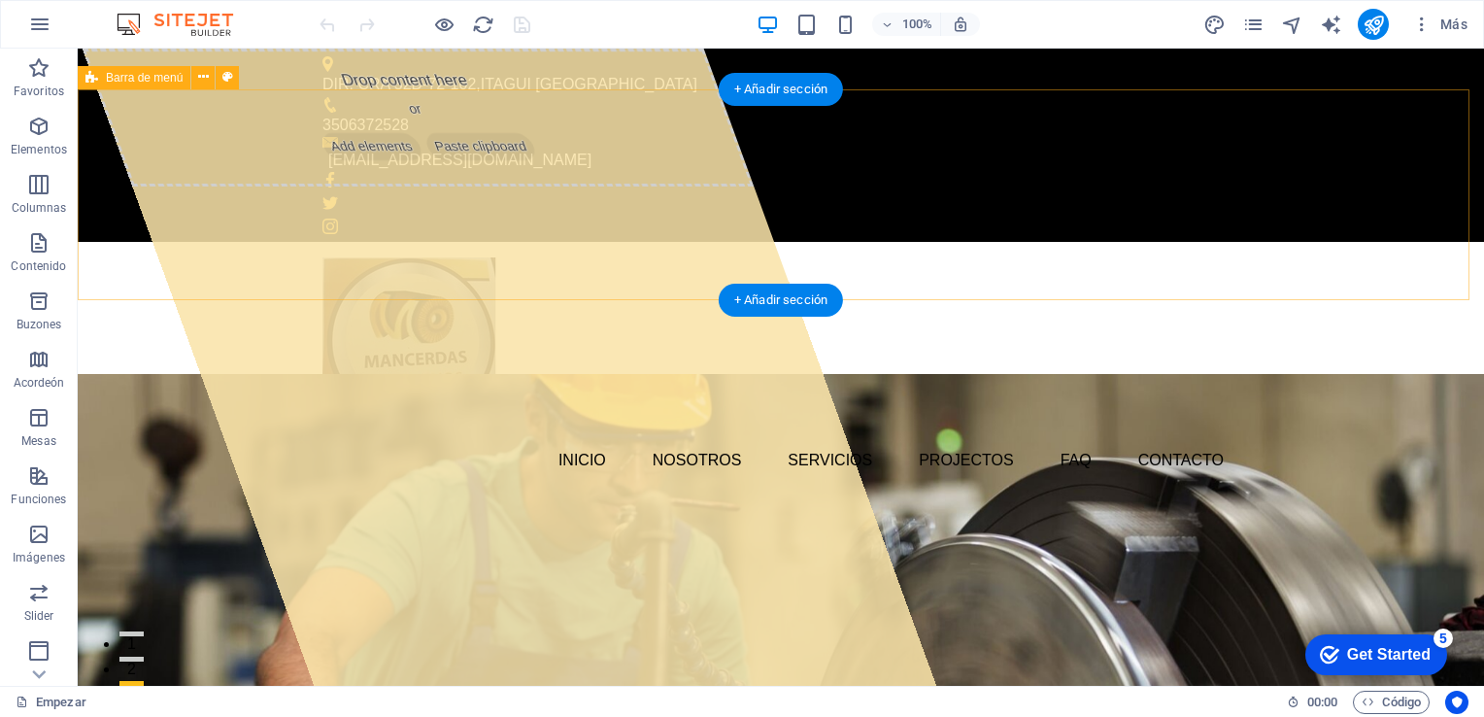
click at [295, 242] on div "Inicio Nosotros Servicios Projectos FAQ Contacto" at bounding box center [781, 370] width 1406 height 257
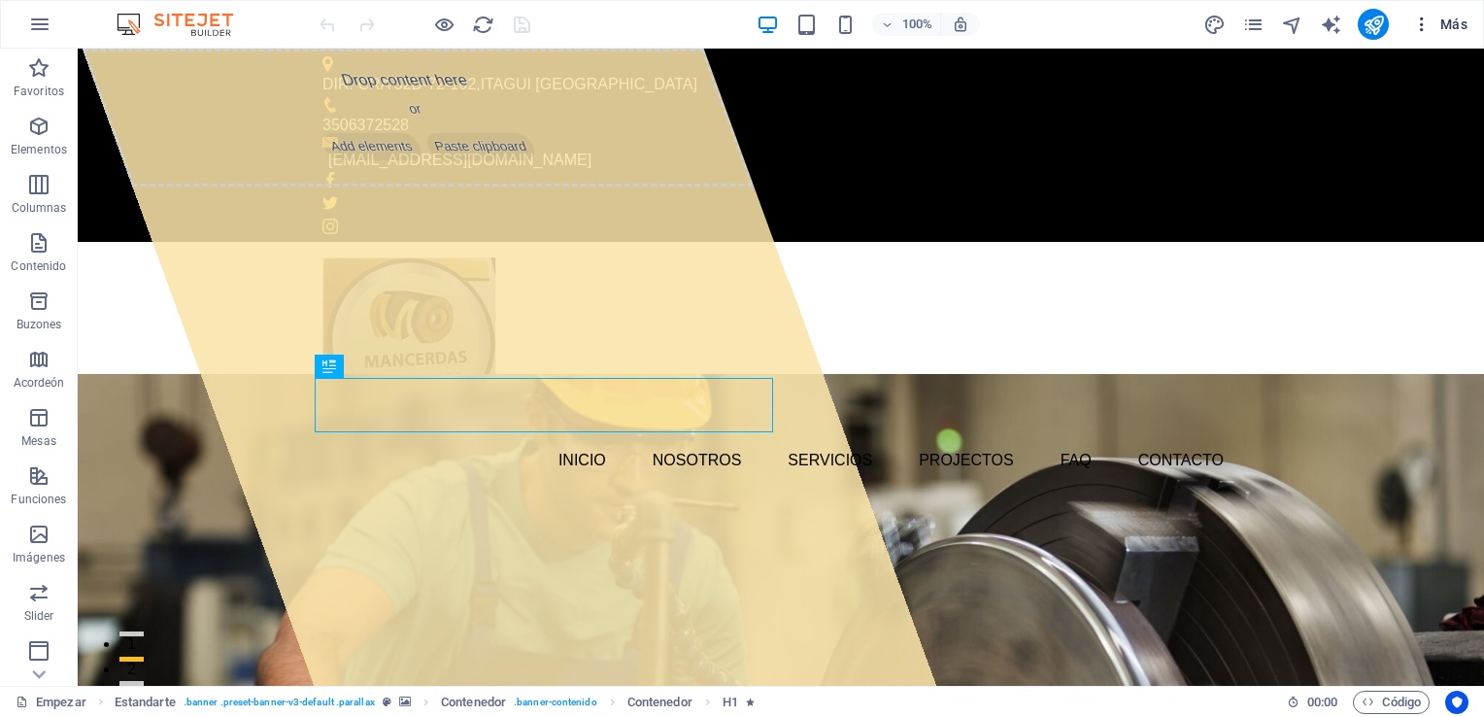
click at [1429, 26] on icon "button" at bounding box center [1421, 24] width 19 height 19
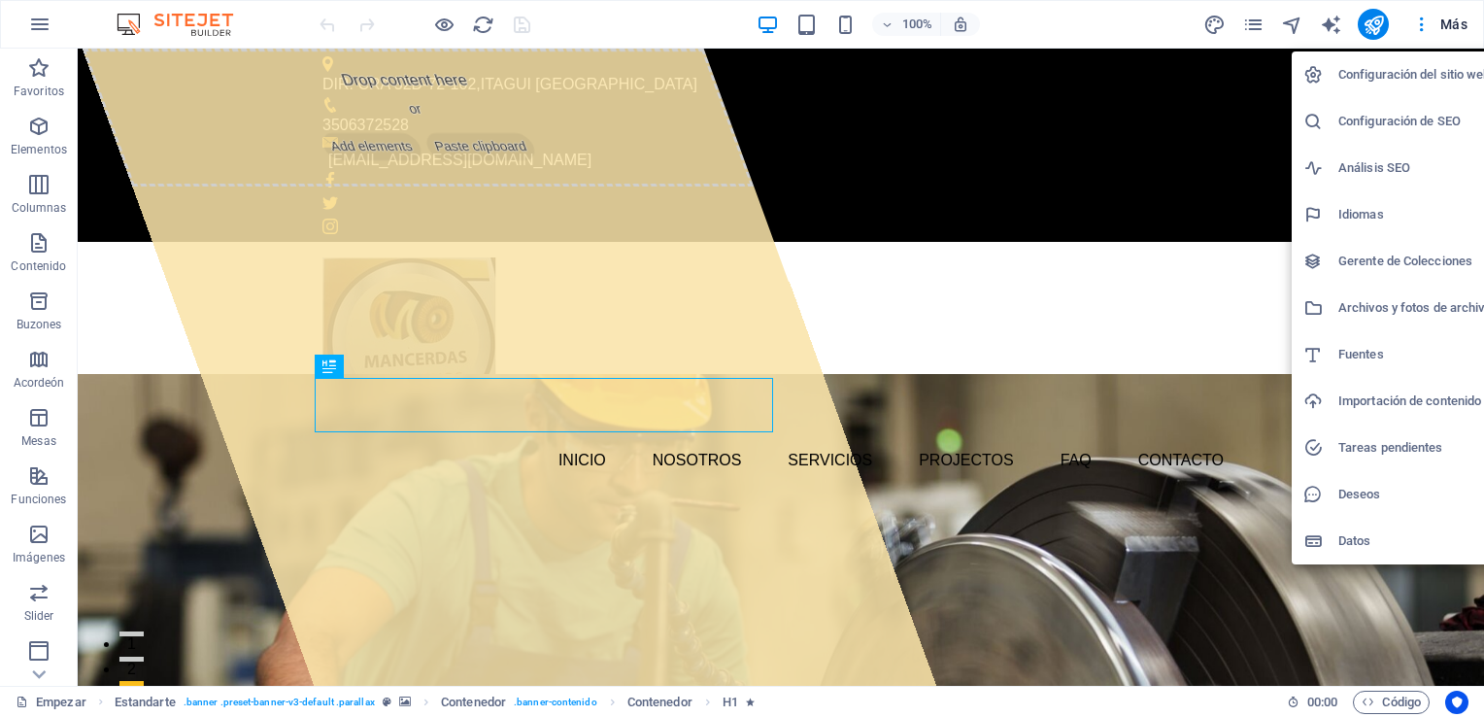
click at [1426, 80] on h6 "Configuración del sitio web" at bounding box center [1414, 74] width 153 height 23
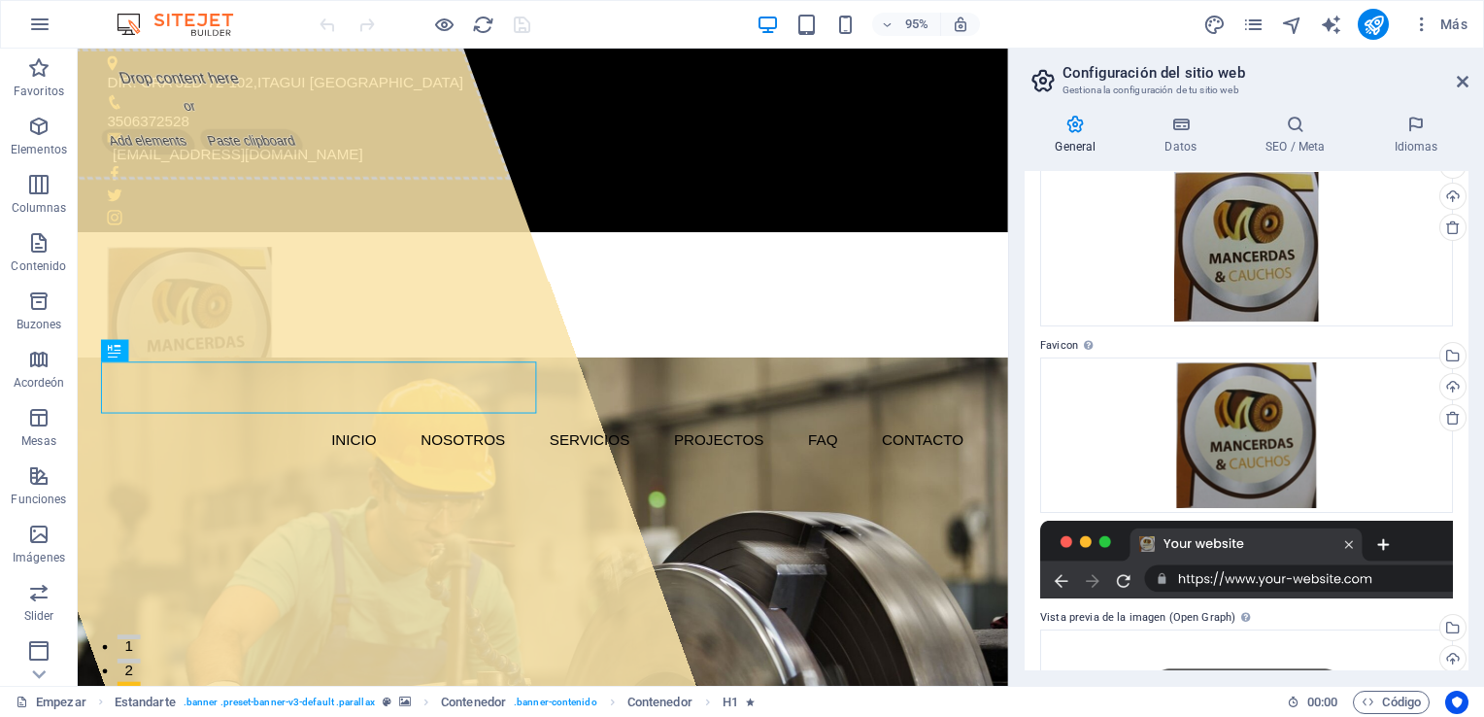
scroll to position [100, 0]
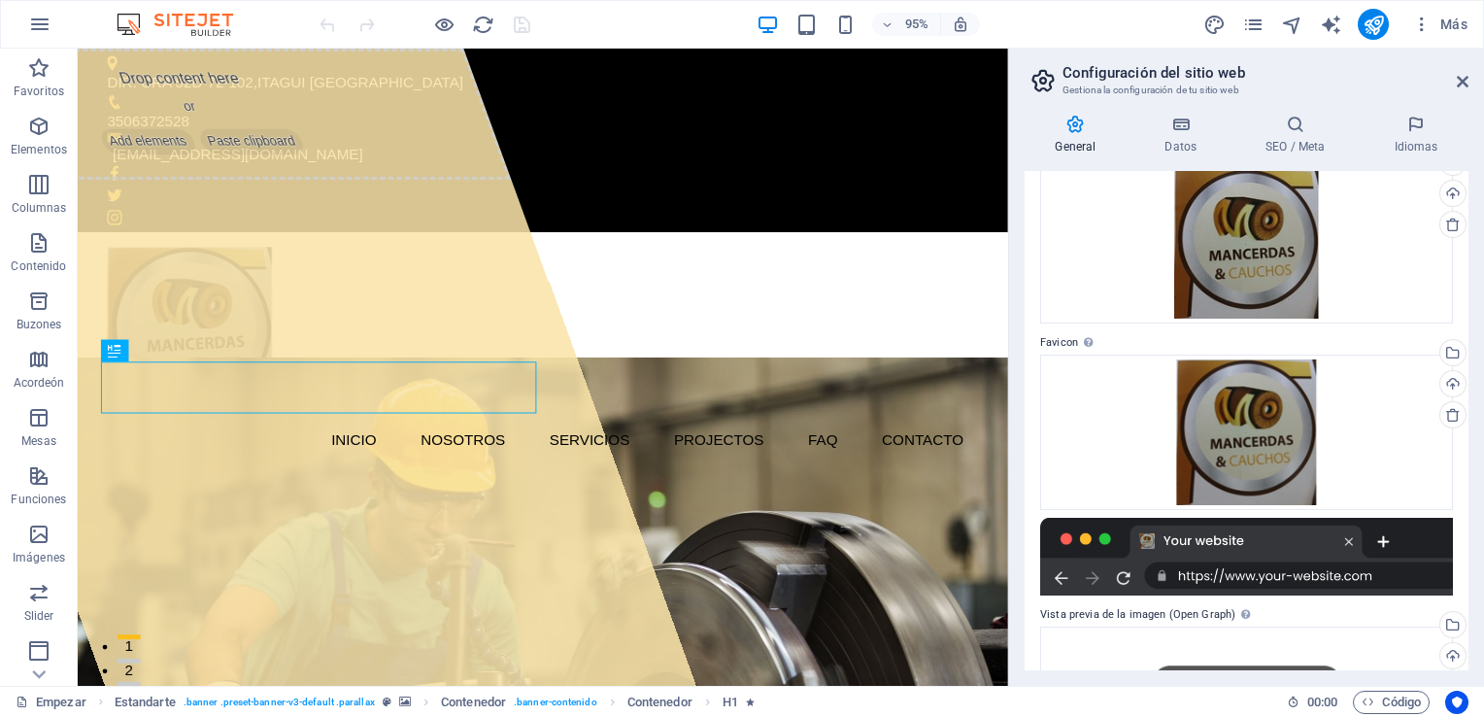
click at [1309, 577] on div at bounding box center [1246, 557] width 413 height 78
click at [1301, 140] on font "SEO / Meta" at bounding box center [1294, 147] width 59 height 14
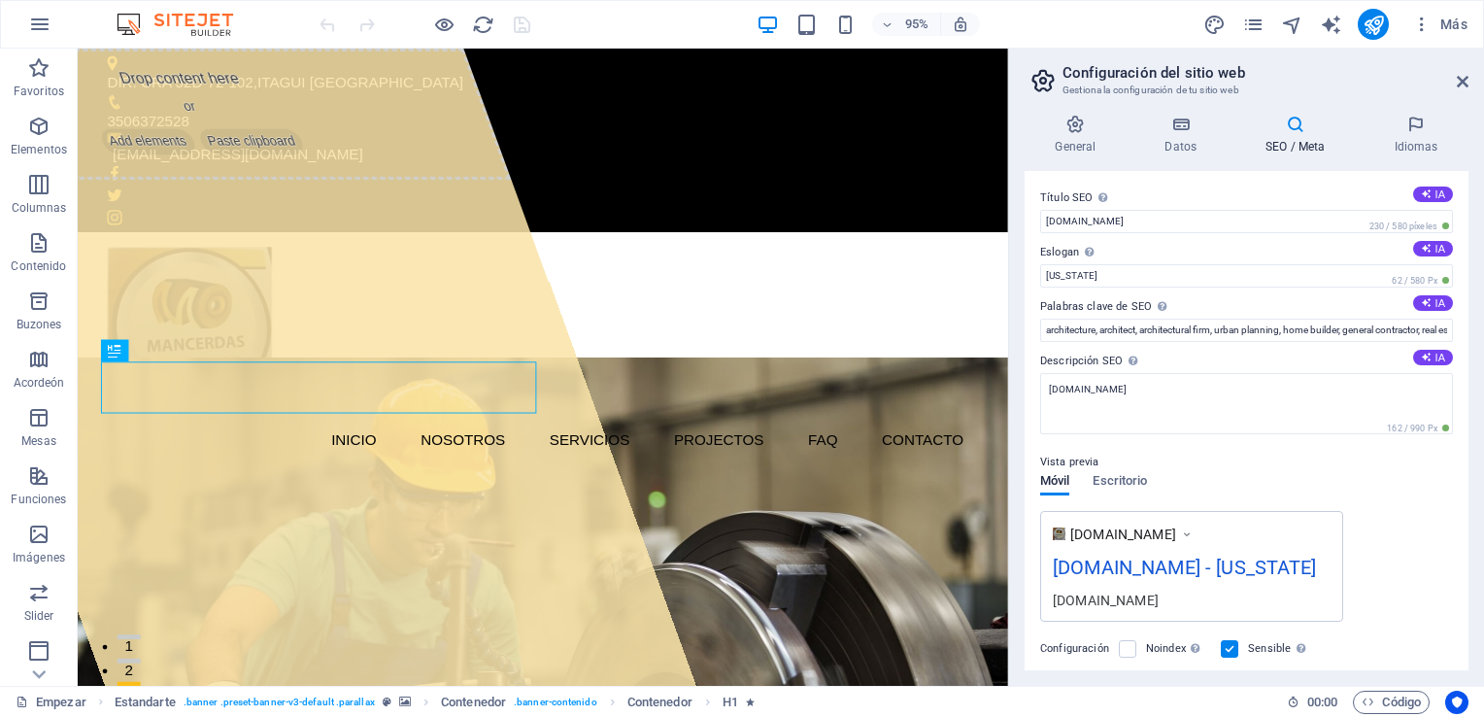
click at [1107, 590] on div "[DOMAIN_NAME] - [US_STATE]" at bounding box center [1192, 572] width 278 height 38
click at [1123, 589] on div "[DOMAIN_NAME] - [US_STATE]" at bounding box center [1192, 572] width 278 height 38
click at [1114, 590] on div "[DOMAIN_NAME] - [US_STATE]" at bounding box center [1192, 572] width 278 height 38
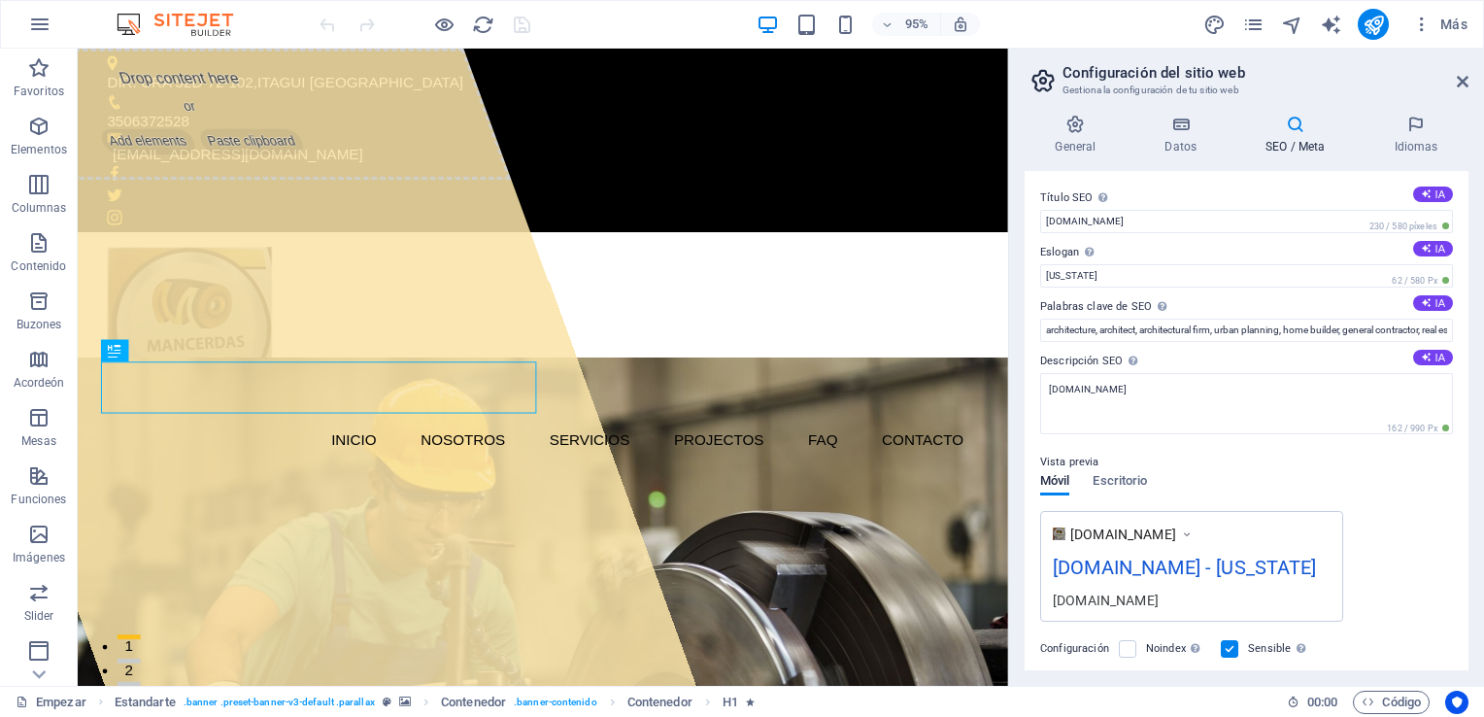
click at [1114, 590] on div "[DOMAIN_NAME] - [US_STATE]" at bounding box center [1192, 572] width 278 height 38
click at [1123, 575] on div "[DOMAIN_NAME] - [US_STATE]" at bounding box center [1192, 572] width 278 height 38
click at [1189, 530] on div "[DOMAIN_NAME]" at bounding box center [1131, 533] width 123 height 19
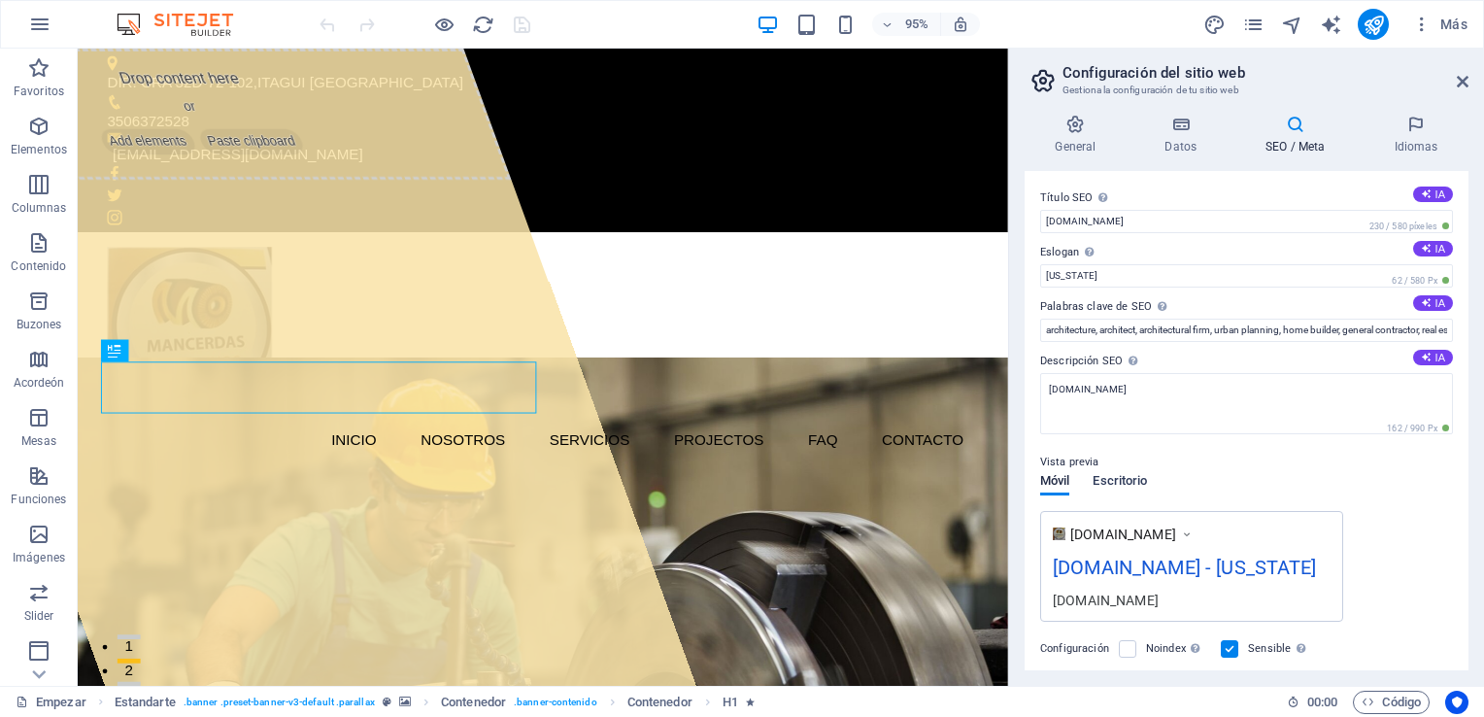
click at [1132, 477] on span "Escritorio" at bounding box center [1120, 482] width 54 height 27
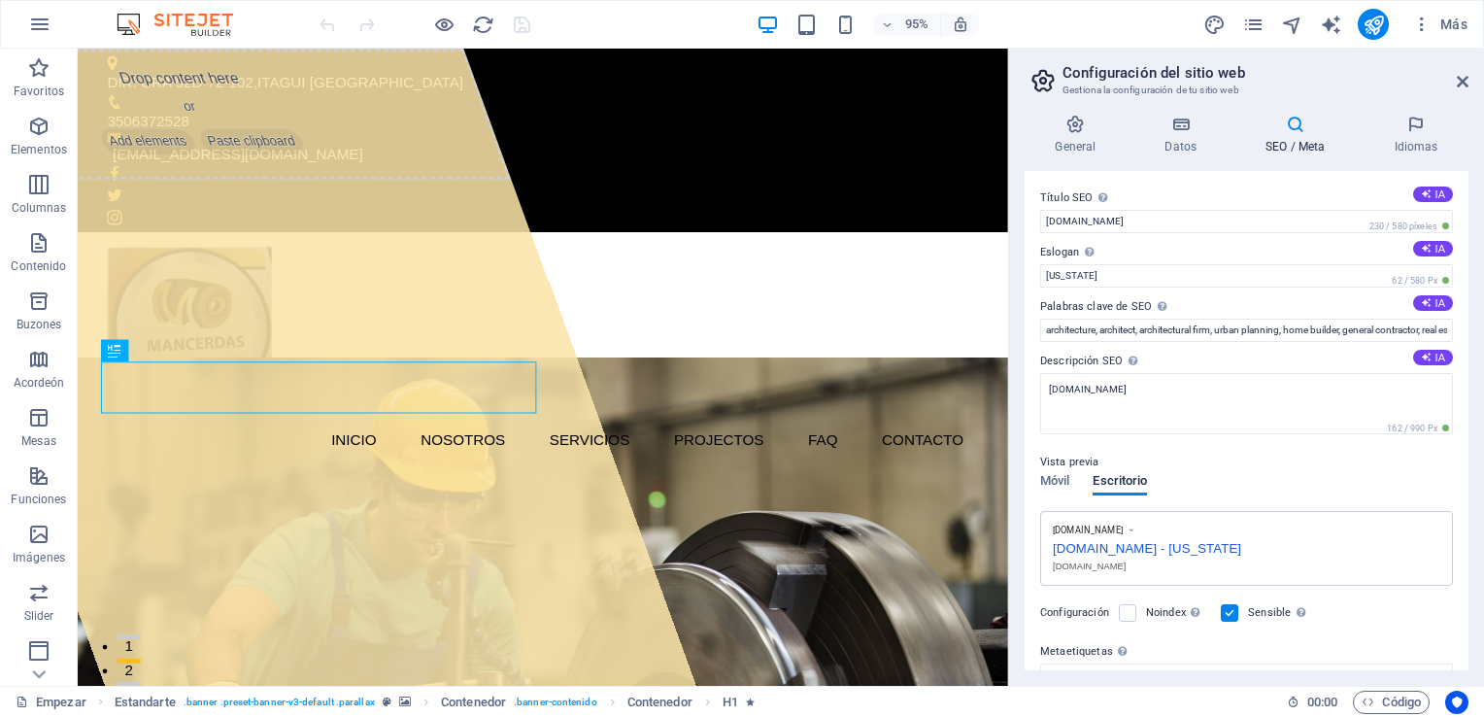
click at [1251, 547] on div "[DOMAIN_NAME] - [US_STATE]" at bounding box center [1246, 546] width 387 height 20
click at [1059, 484] on span "Móvil" at bounding box center [1054, 482] width 29 height 27
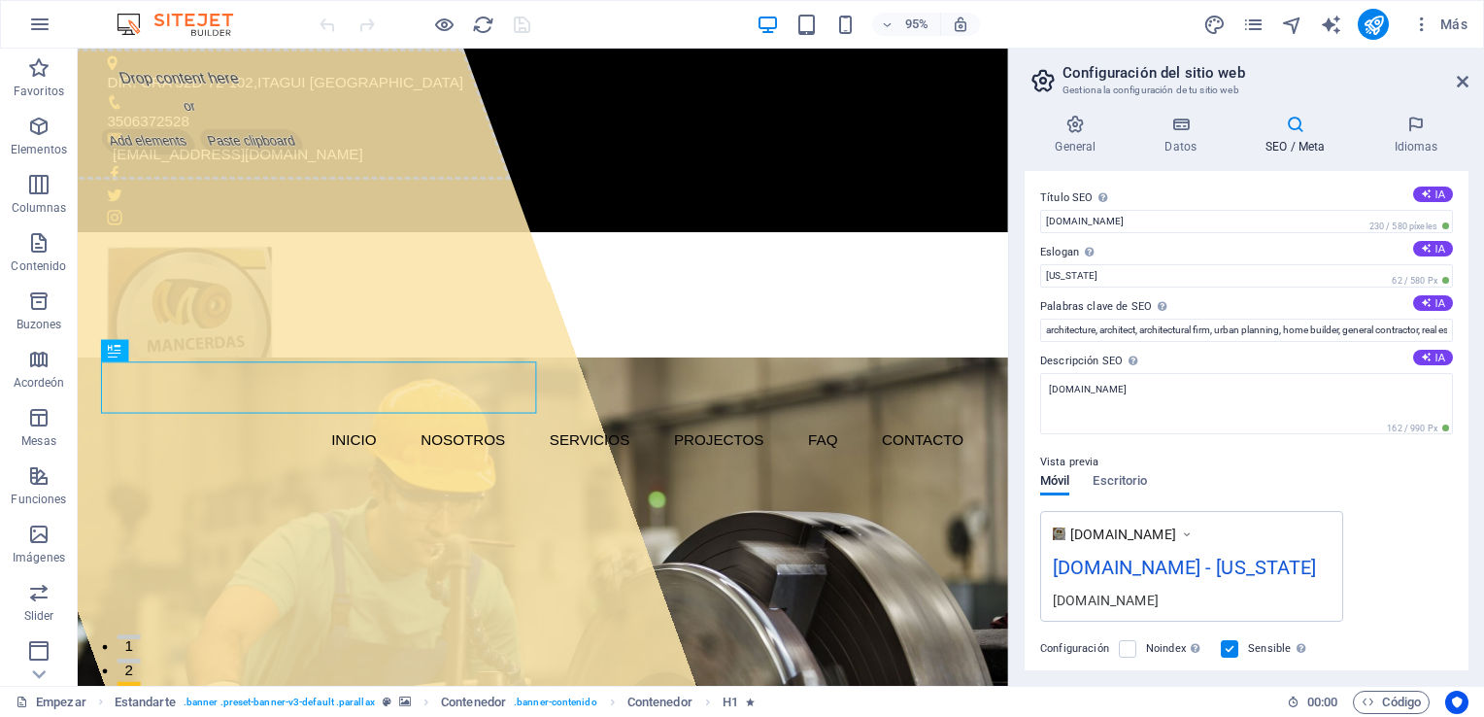
drag, startPoint x: 1468, startPoint y: 382, endPoint x: 1482, endPoint y: 495, distance: 114.4
click at [1482, 498] on div "General Datos SEO / Meta Idiomas Nombre del sitio web [DOMAIN_NAME] Logotipo Dr…" at bounding box center [1246, 392] width 475 height 587
drag, startPoint x: 1467, startPoint y: 420, endPoint x: 1475, endPoint y: 545, distance: 125.5
click at [1475, 545] on div "General Datos SEO / Meta Idiomas Nombre del sitio web [DOMAIN_NAME] Logotipo Dr…" at bounding box center [1246, 392] width 475 height 587
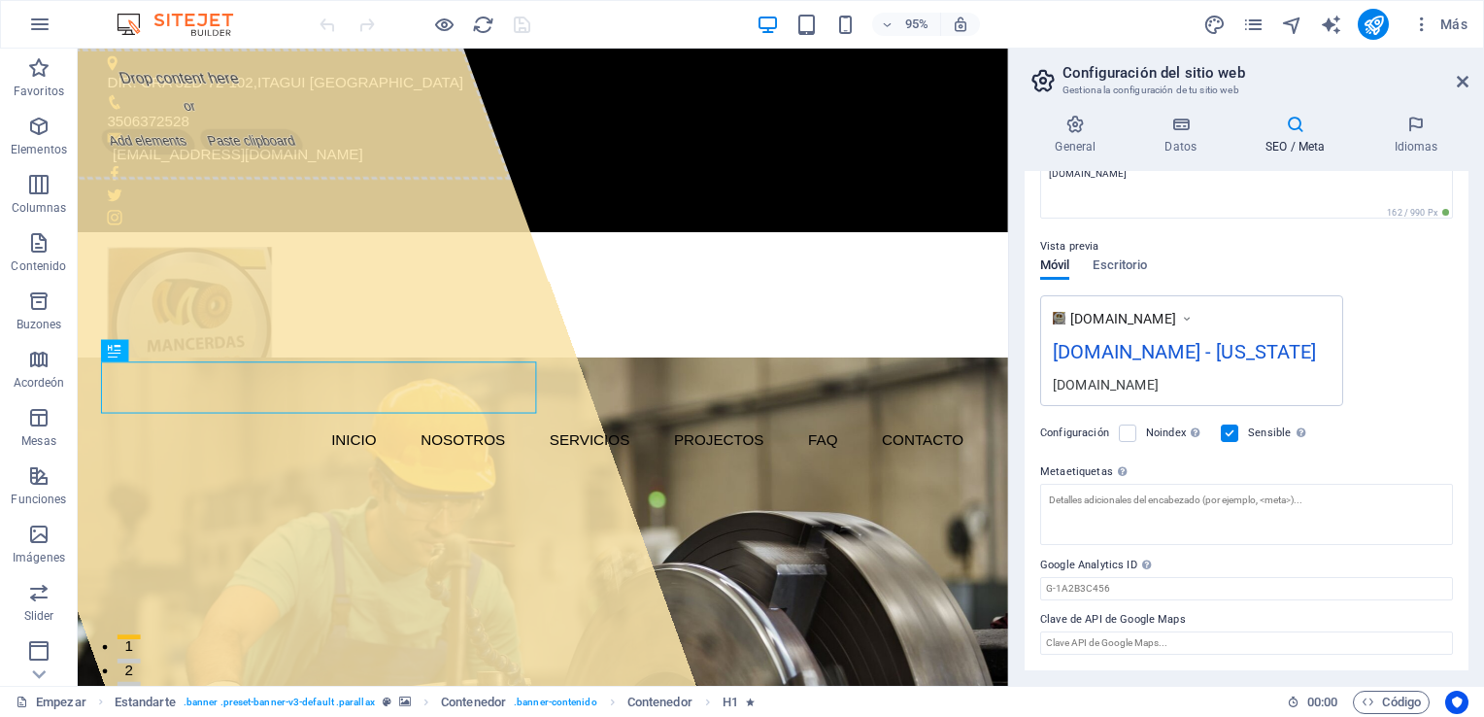
scroll to position [241, 0]
click at [1127, 441] on label at bounding box center [1127, 432] width 17 height 17
click at [0, 0] on input "Noindex Indique a los motores de búsqueda que excluyan este sitio web de los re…" at bounding box center [0, 0] width 0 height 0
click at [1127, 441] on label at bounding box center [1127, 432] width 17 height 17
click at [0, 0] on input "Noindex Indique a los motores de búsqueda que excluyan este sitio web de los re…" at bounding box center [0, 0] width 0 height 0
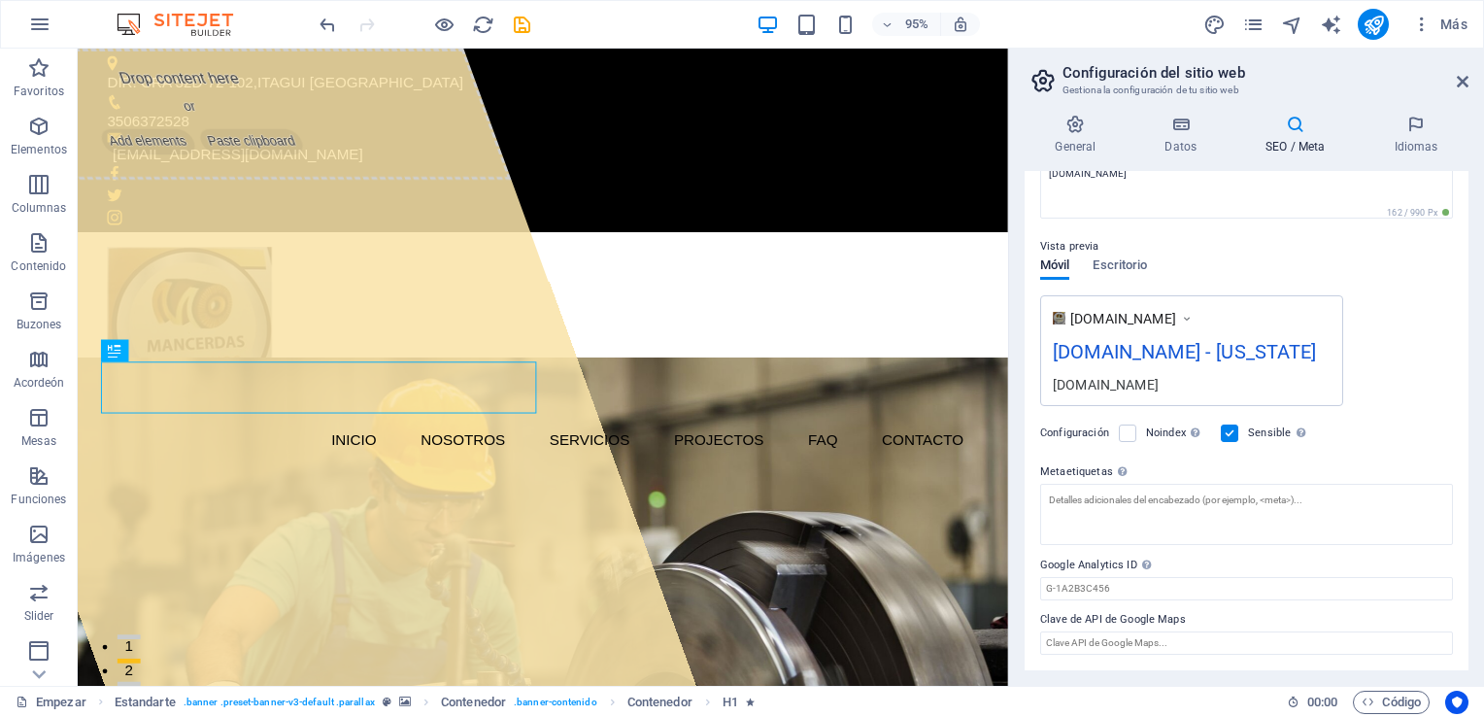
click at [1177, 337] on div "[DOMAIN_NAME] - [US_STATE]" at bounding box center [1192, 356] width 278 height 38
click at [1175, 337] on div "[DOMAIN_NAME] - [US_STATE]" at bounding box center [1192, 356] width 278 height 38
click at [1189, 142] on font "Datos" at bounding box center [1180, 147] width 32 height 14
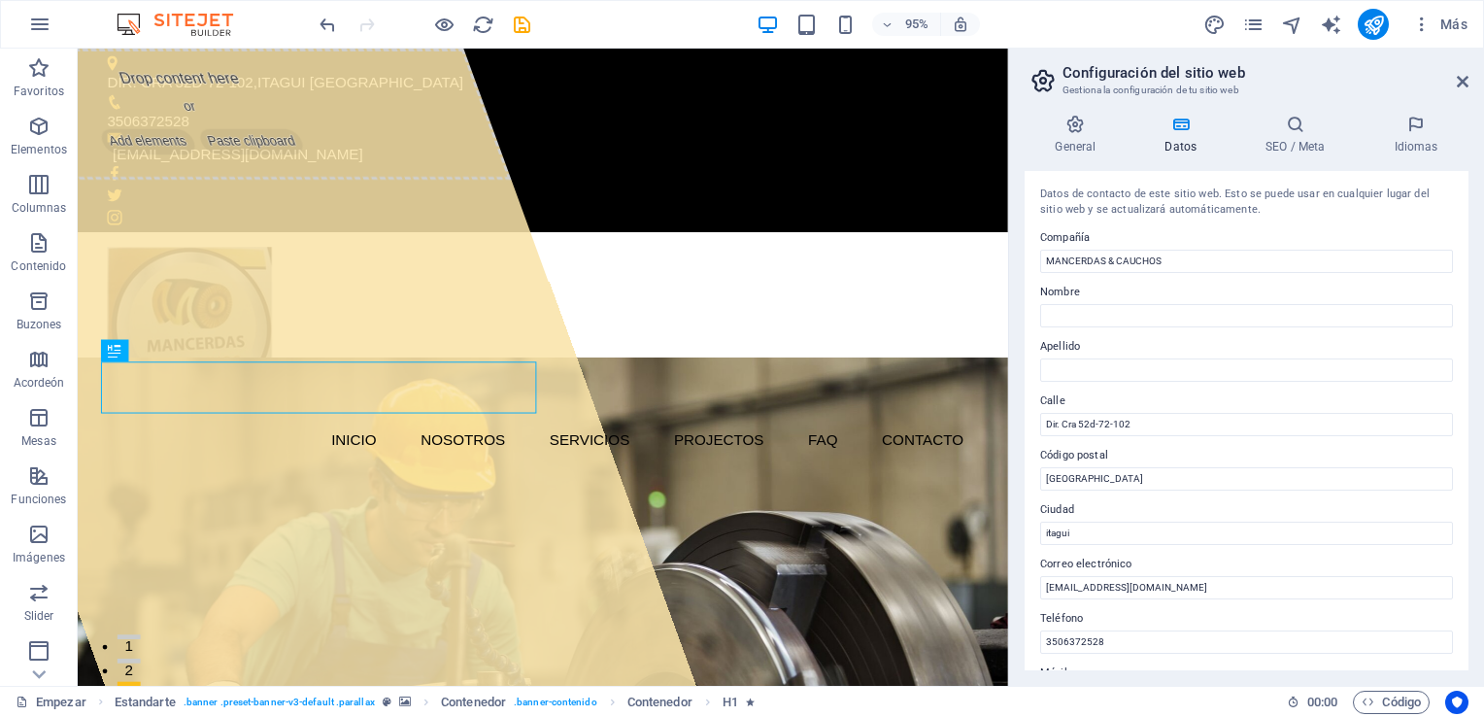
drag, startPoint x: 1469, startPoint y: 370, endPoint x: 1477, endPoint y: 433, distance: 63.6
click at [1477, 433] on div "General Datos SEO / Meta Idiomas Nombre del sitio web [DOMAIN_NAME] Logotipo Dr…" at bounding box center [1246, 392] width 475 height 587
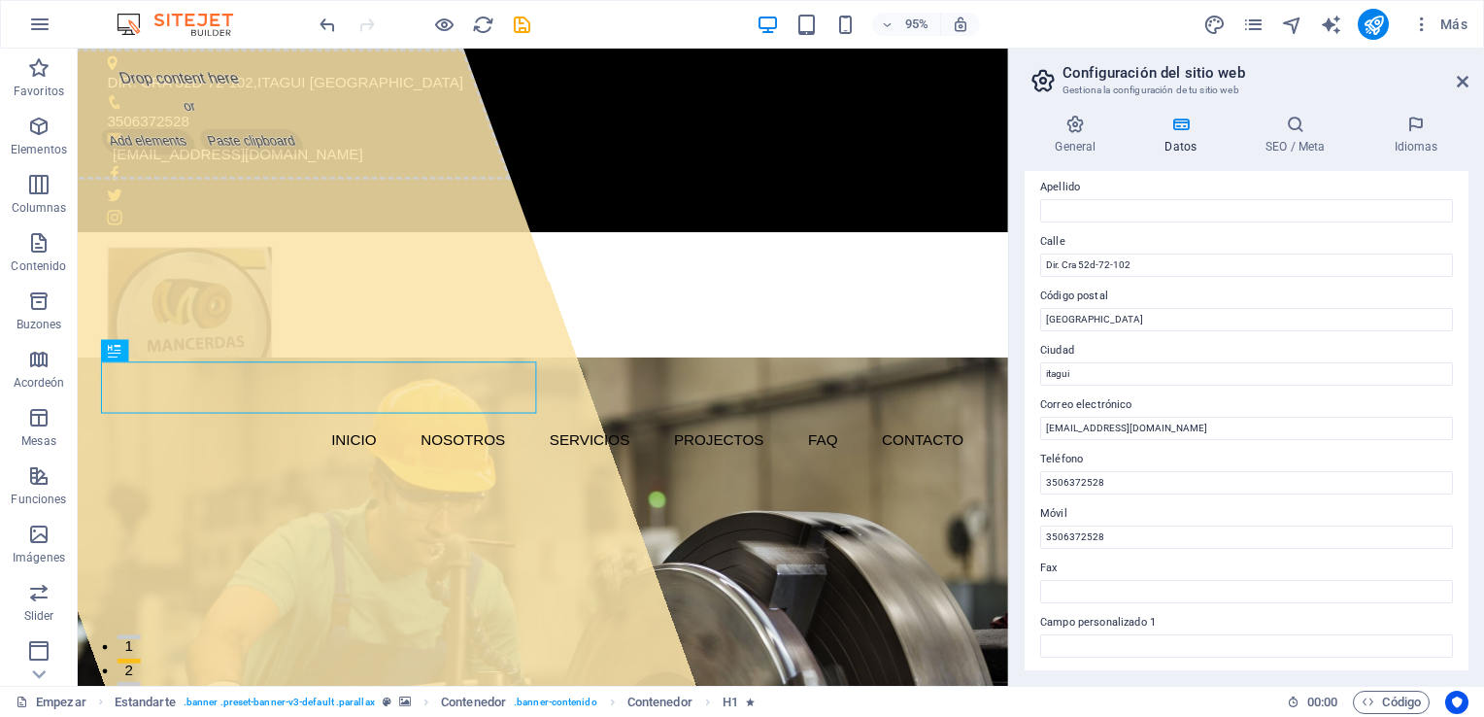
scroll to position [0, 0]
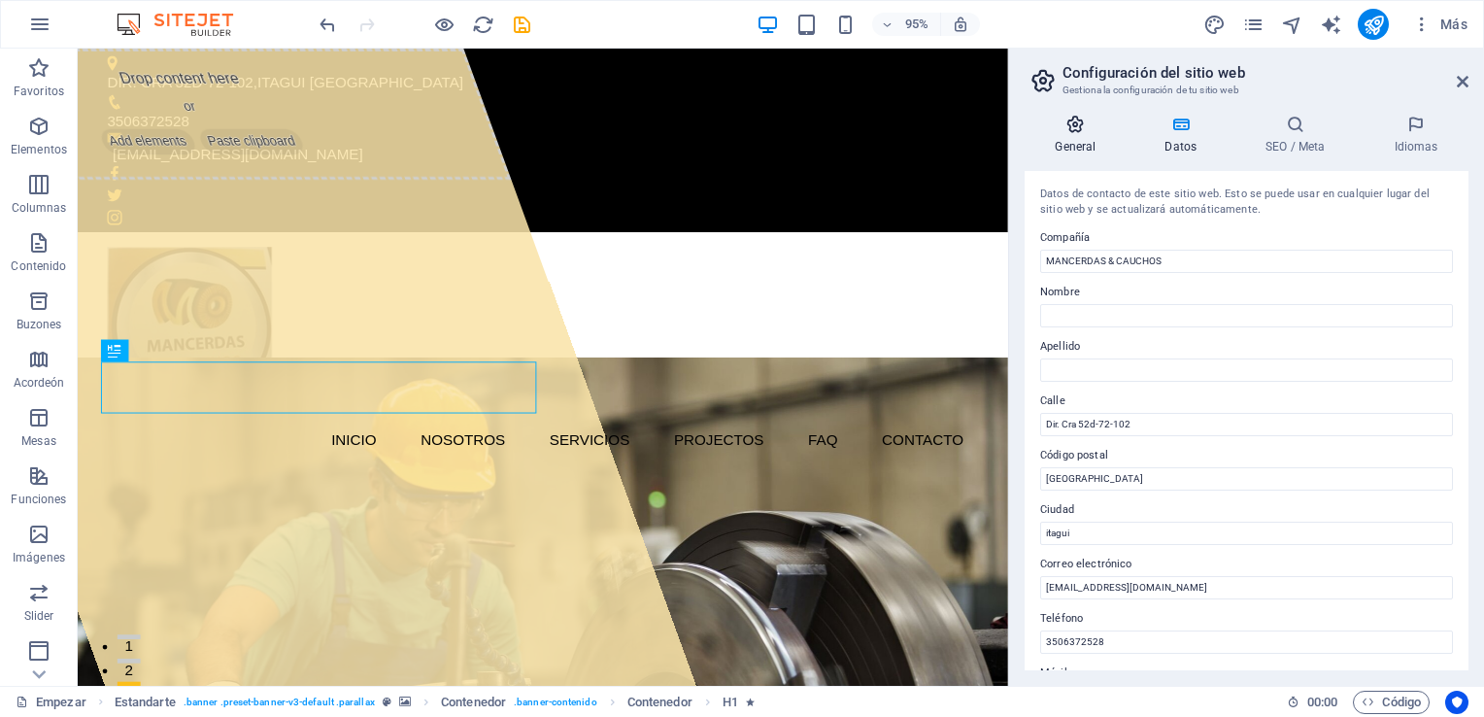
click at [1074, 144] on font "General" at bounding box center [1075, 147] width 41 height 14
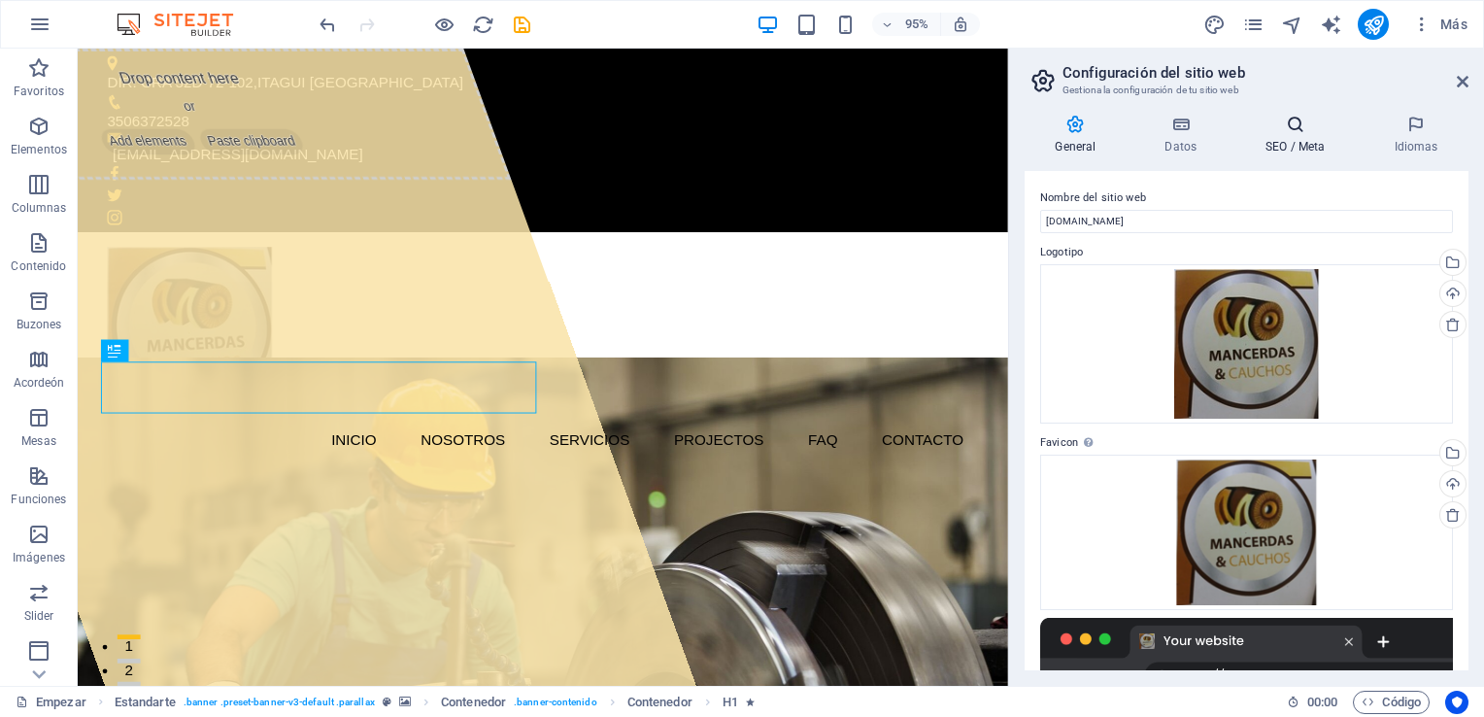
click at [1283, 134] on h4 "SEO / Meta" at bounding box center [1299, 135] width 128 height 41
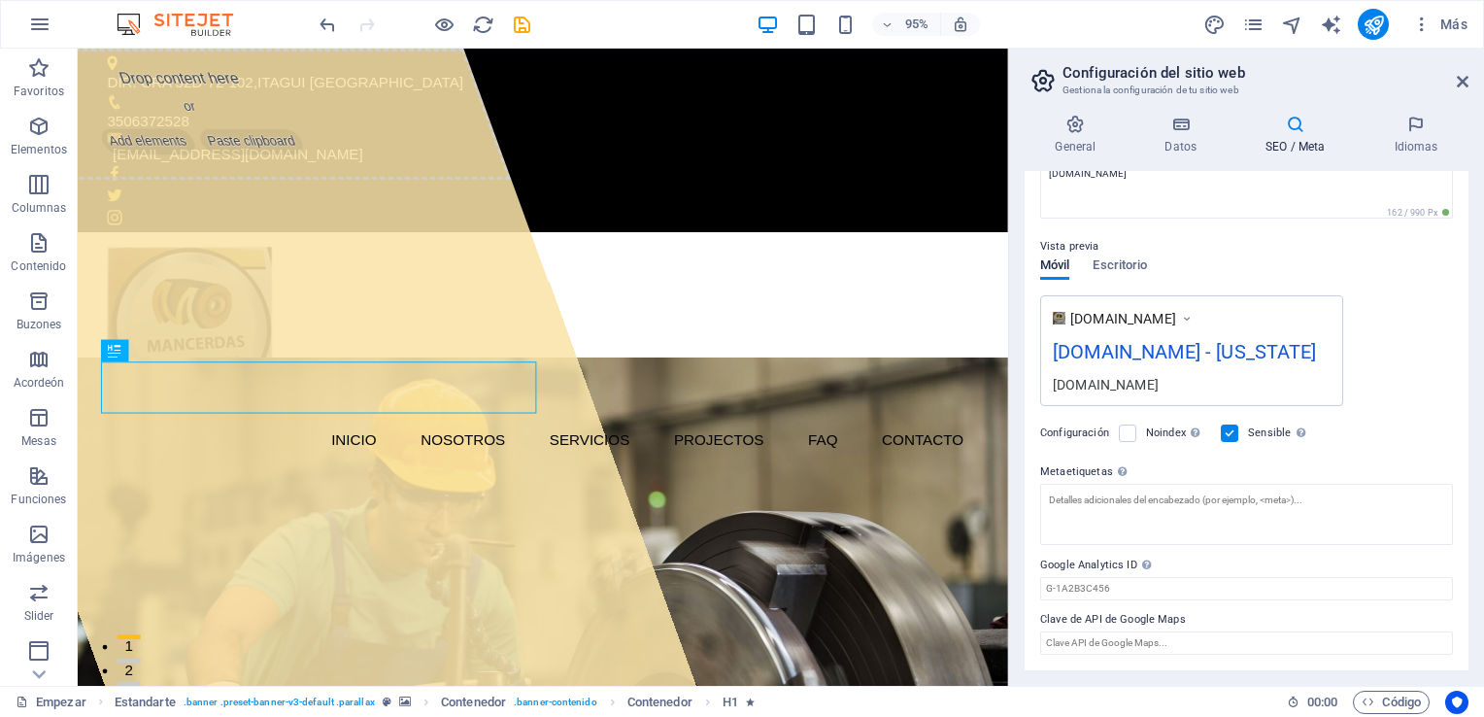
click at [1178, 388] on div "[DOMAIN_NAME]" at bounding box center [1192, 384] width 278 height 20
click at [1112, 516] on textarea "Metaetiquetas Ingrese aquí el código HTML que se colocará dentro de las etiquet…" at bounding box center [1246, 514] width 413 height 61
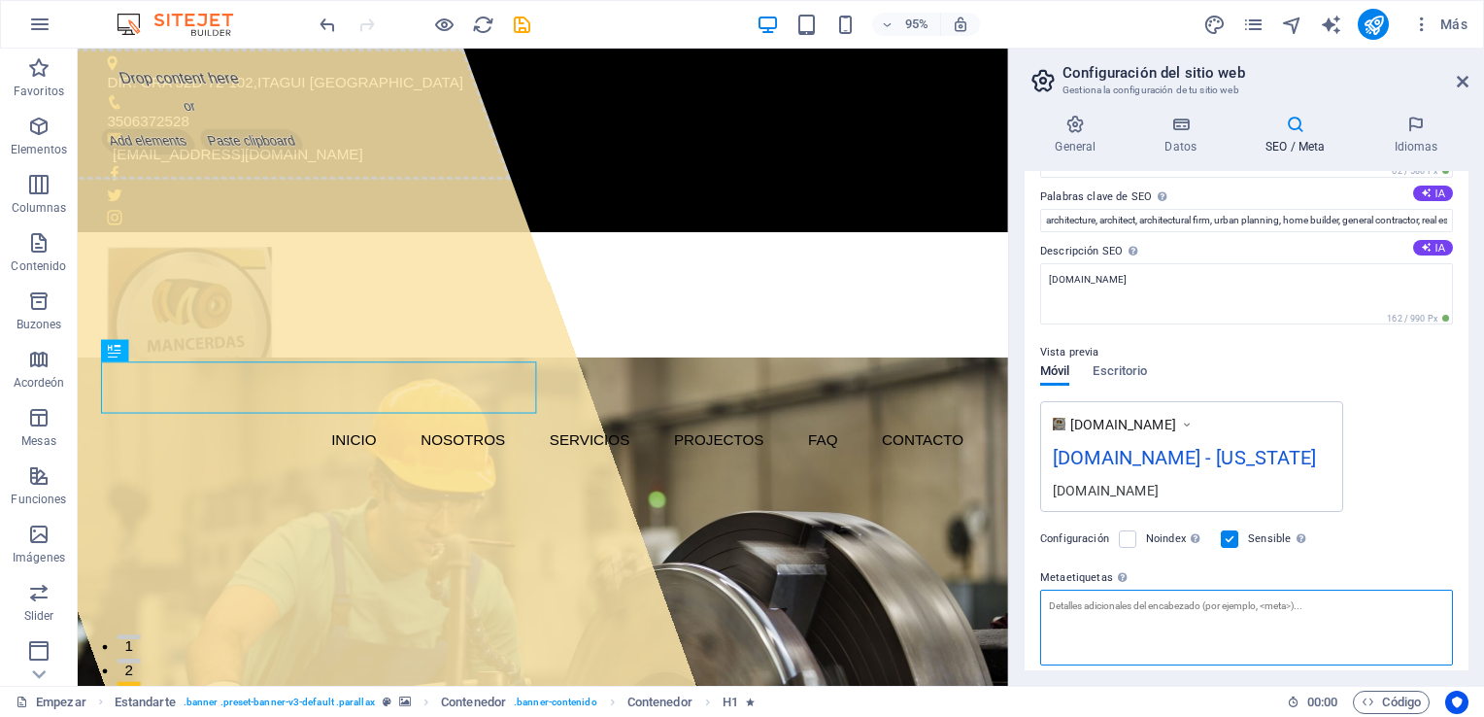
scroll to position [0, 0]
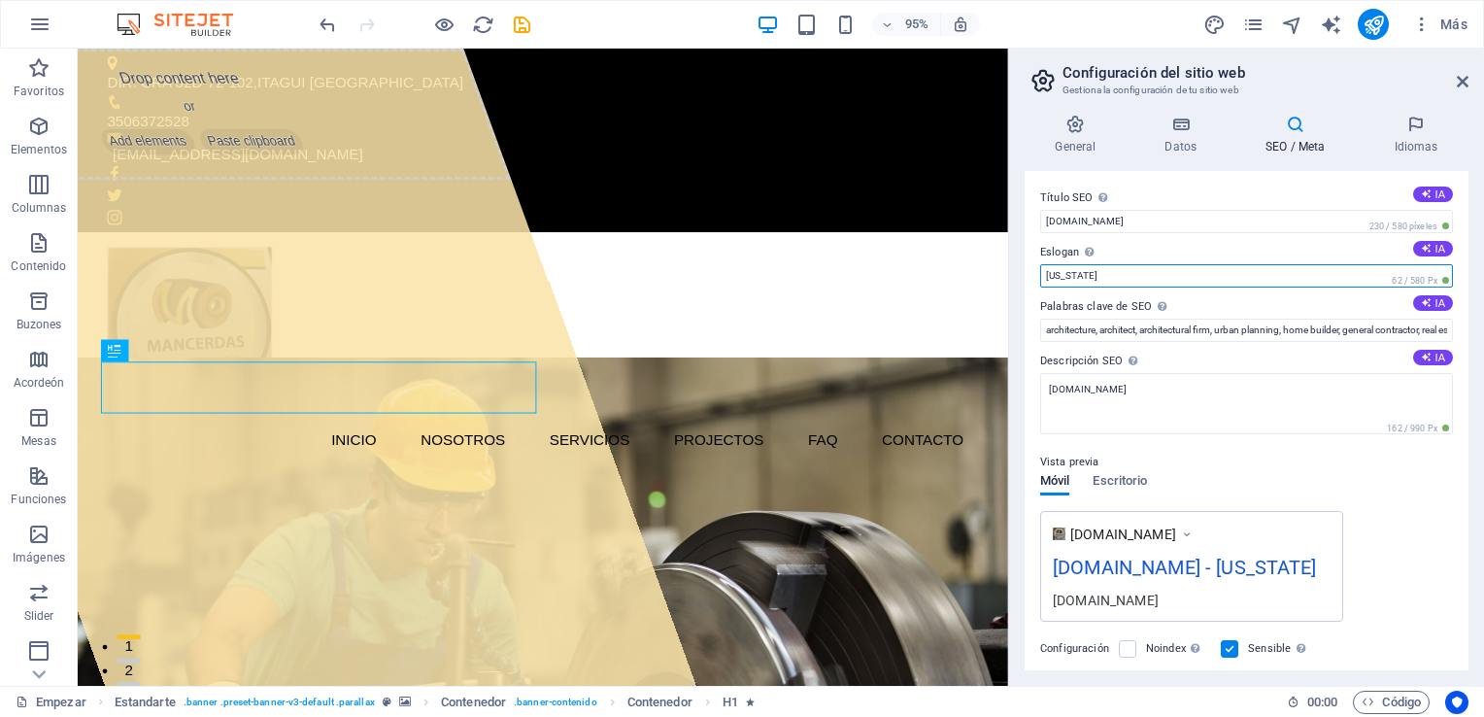
click at [1110, 280] on input "[US_STATE]" at bounding box center [1246, 275] width 413 height 23
drag, startPoint x: 1110, startPoint y: 280, endPoint x: 1030, endPoint y: 272, distance: 80.0
click at [1030, 272] on div "Título SEO El título de su sitio web: conviértalo en algo que se destaque en lo…" at bounding box center [1247, 420] width 444 height 499
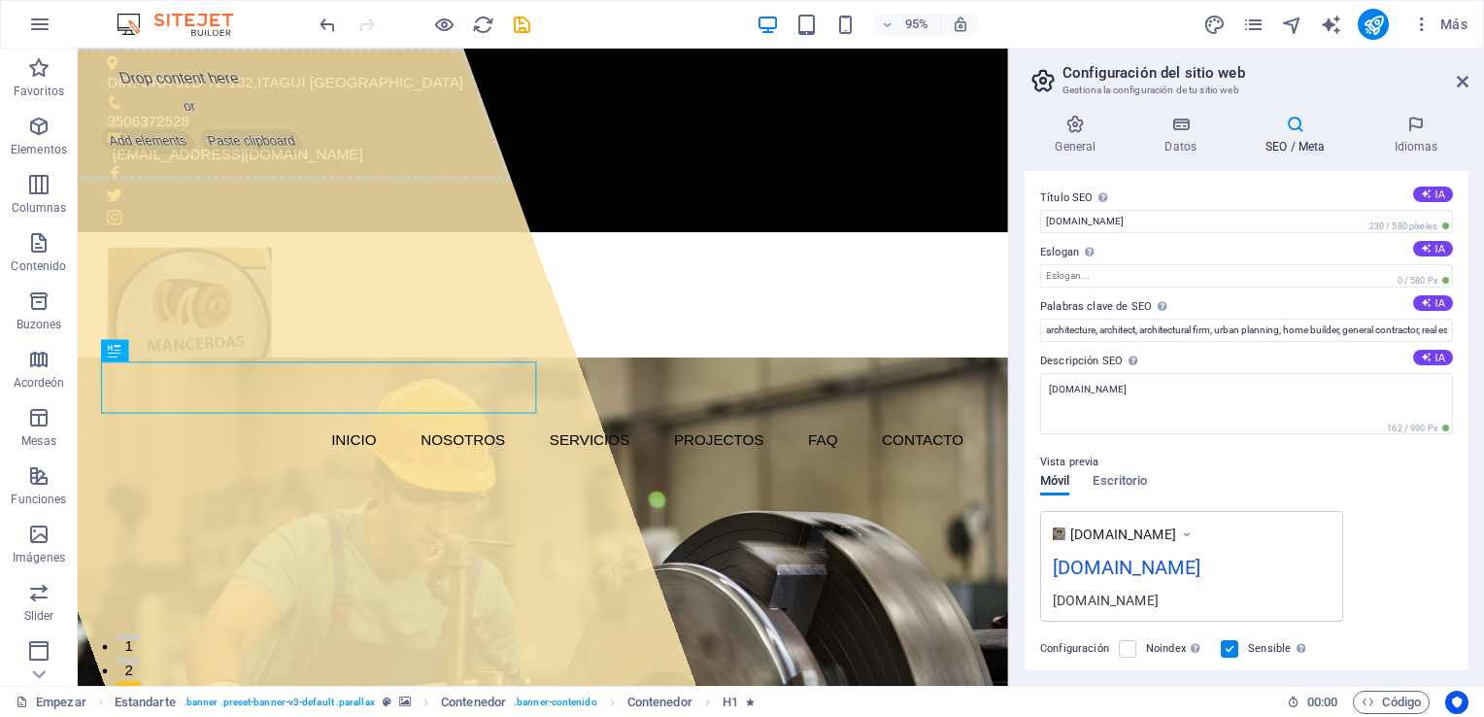
click at [1461, 344] on div "Título SEO El título de su sitio web: conviértalo en algo que se destaque en lo…" at bounding box center [1247, 420] width 444 height 499
click at [1390, 335] on input "architecture, architect, architectural firm, urban planning, home builder, gene…" at bounding box center [1246, 330] width 413 height 23
drag, startPoint x: 1045, startPoint y: 332, endPoint x: 1474, endPoint y: 320, distance: 429.4
click at [1474, 320] on div "General Datos SEO / Meta Idiomas Nombre del sitio web [DOMAIN_NAME] Logotipo Dr…" at bounding box center [1246, 392] width 475 height 587
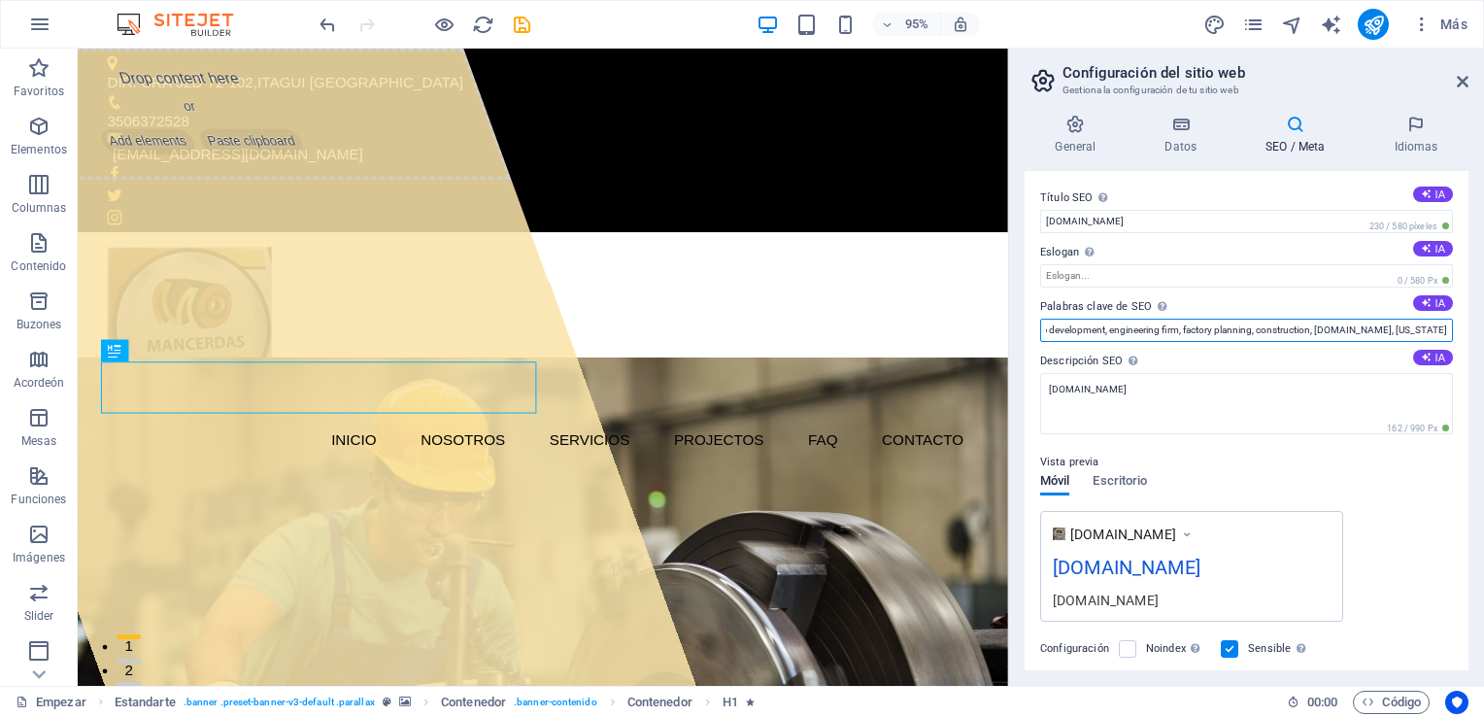
drag, startPoint x: 1093, startPoint y: 332, endPoint x: 1485, endPoint y: 307, distance: 393.1
click at [1483, 307] on html "MANCERDAS & CAUCHOS Start Favoritos Elementos Columnas Contenido Buzones Acorde…" at bounding box center [742, 358] width 1484 height 717
click at [1443, 331] on input "architecture, architect, architectural firm, urban planning, home builder, gene…" at bounding box center [1246, 330] width 413 height 23
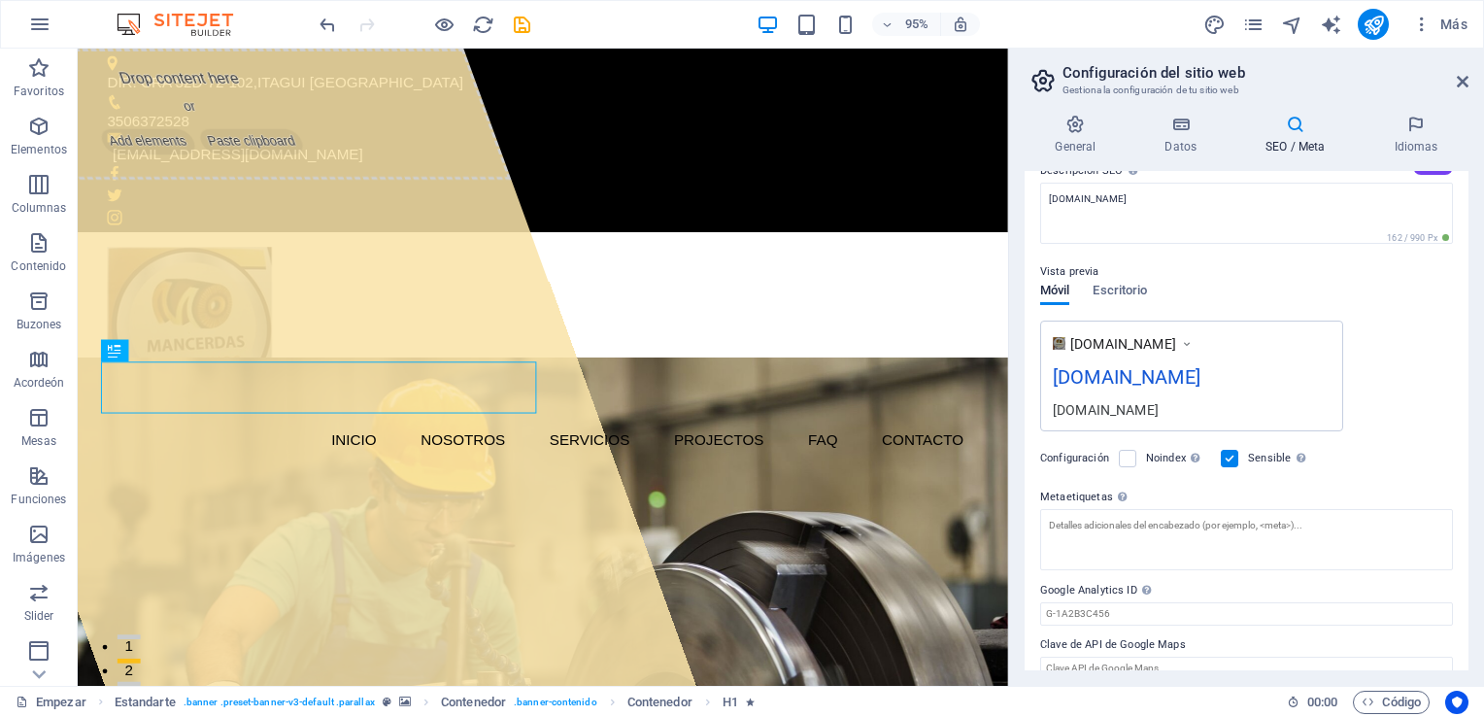
scroll to position [190, 0]
click at [1114, 289] on span "Escritorio" at bounding box center [1120, 292] width 54 height 27
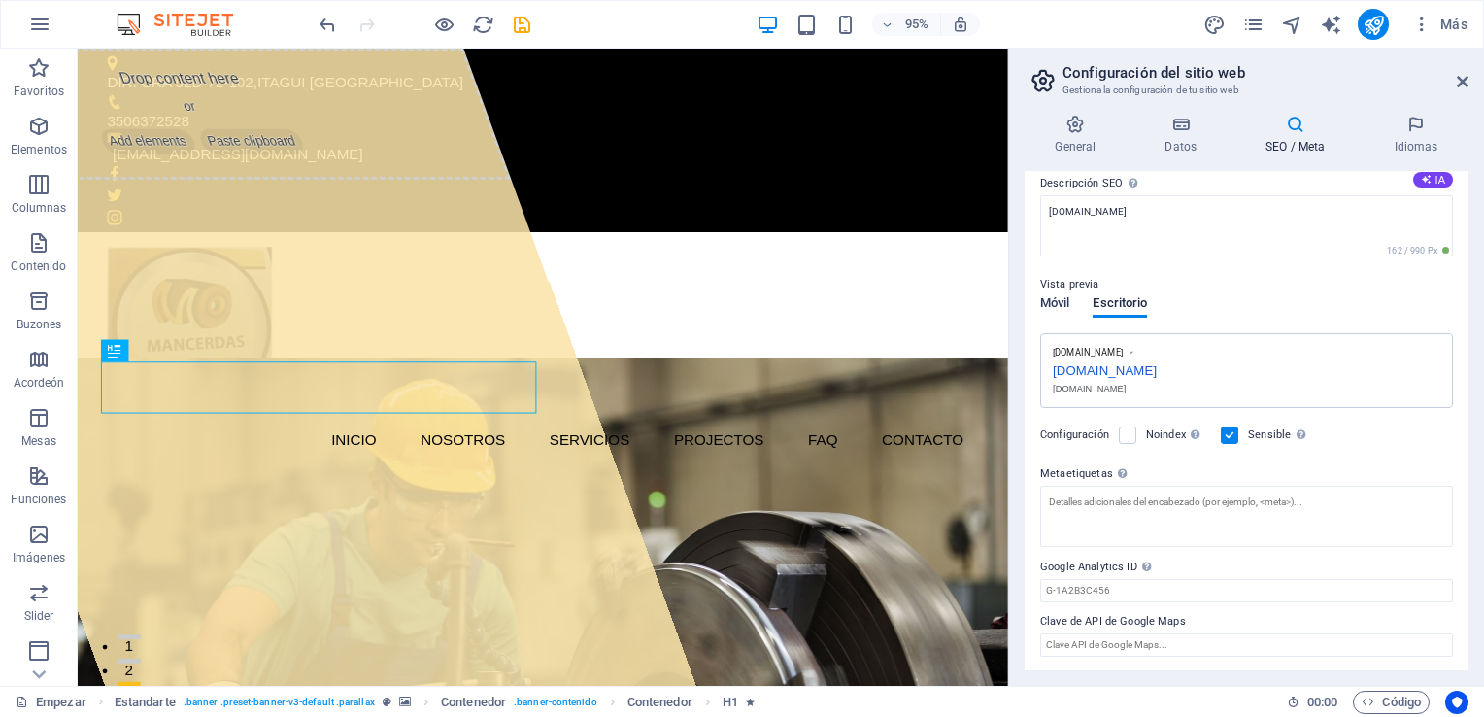
click at [1061, 297] on span "Móvil" at bounding box center [1054, 304] width 29 height 27
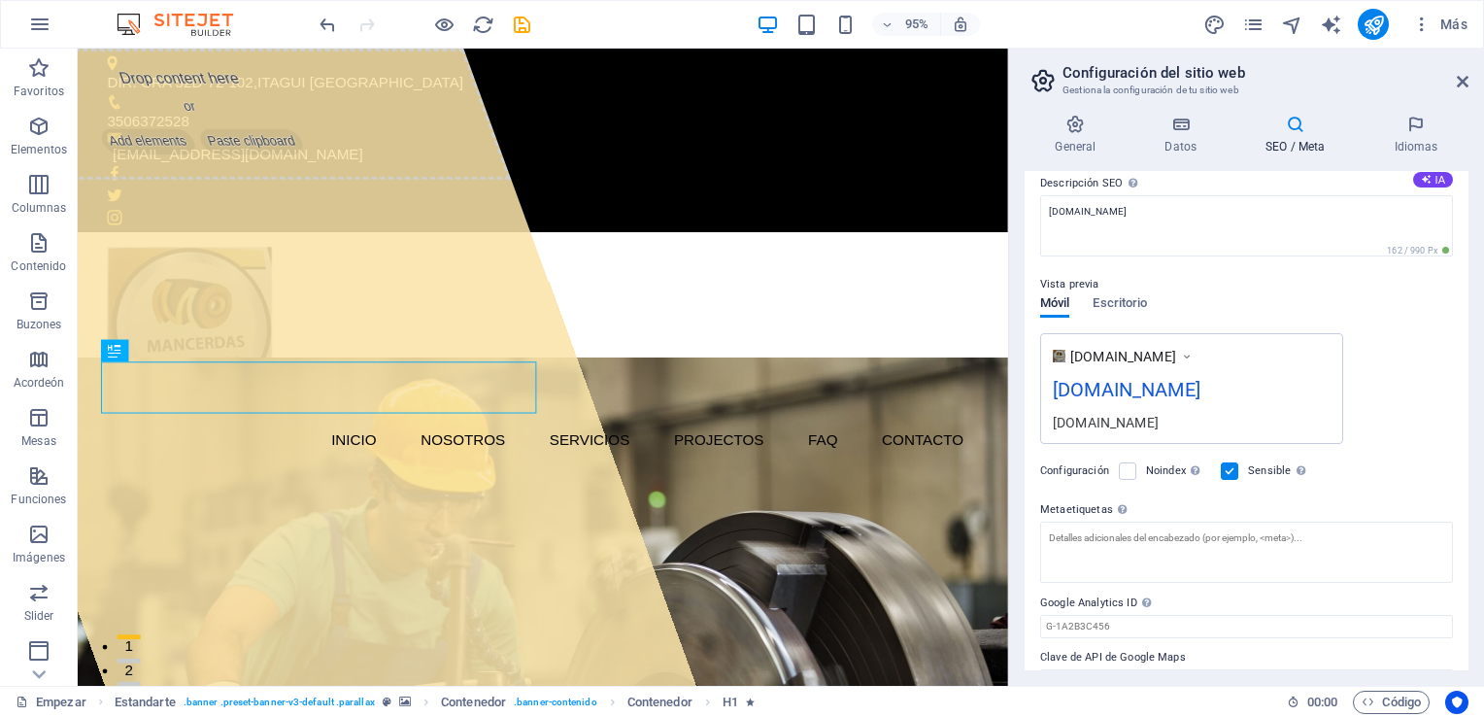
drag, startPoint x: 1463, startPoint y: 313, endPoint x: 1472, endPoint y: 332, distance: 21.7
click at [1472, 332] on div "General Datos SEO / Meta Idiomas Nombre del sitio web [DOMAIN_NAME] Logotipo Dr…" at bounding box center [1246, 392] width 475 height 587
click at [1138, 306] on span "Escritorio" at bounding box center [1120, 304] width 54 height 27
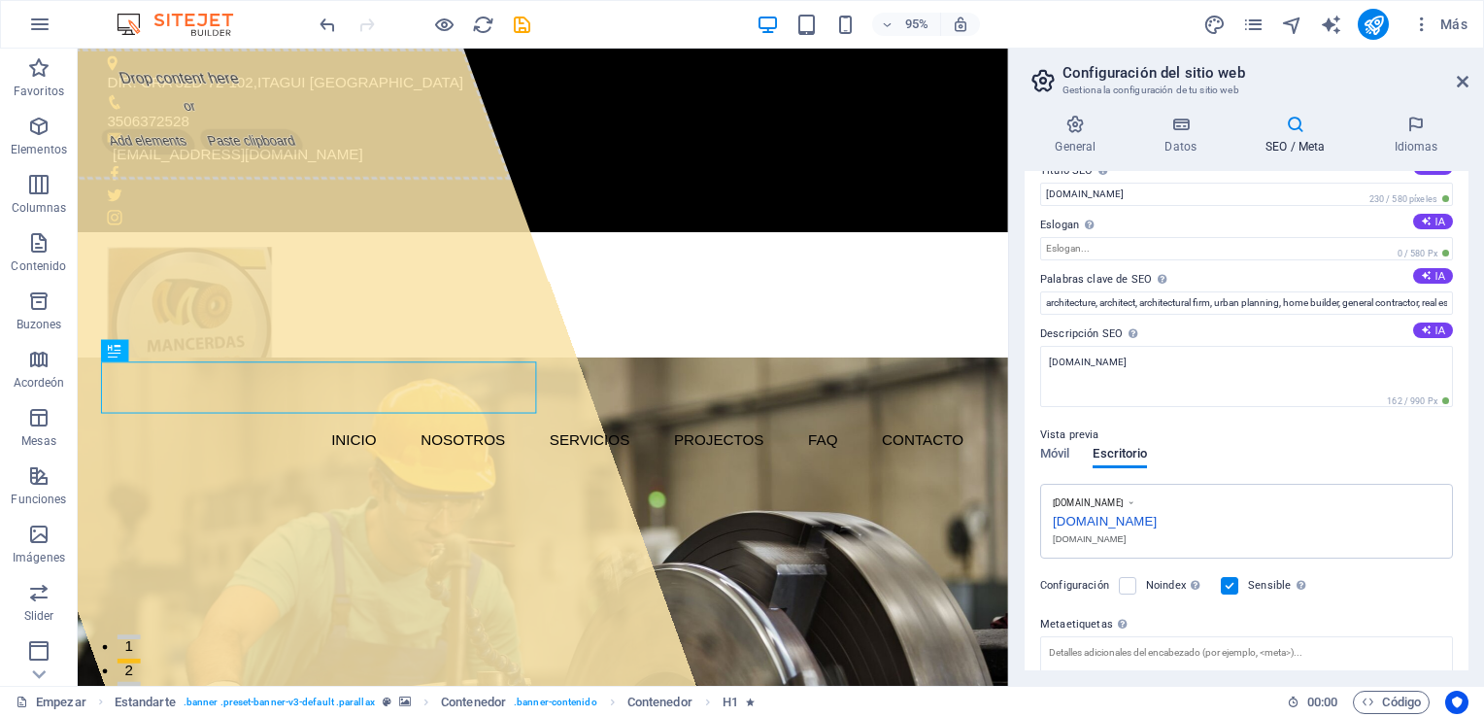
scroll to position [0, 0]
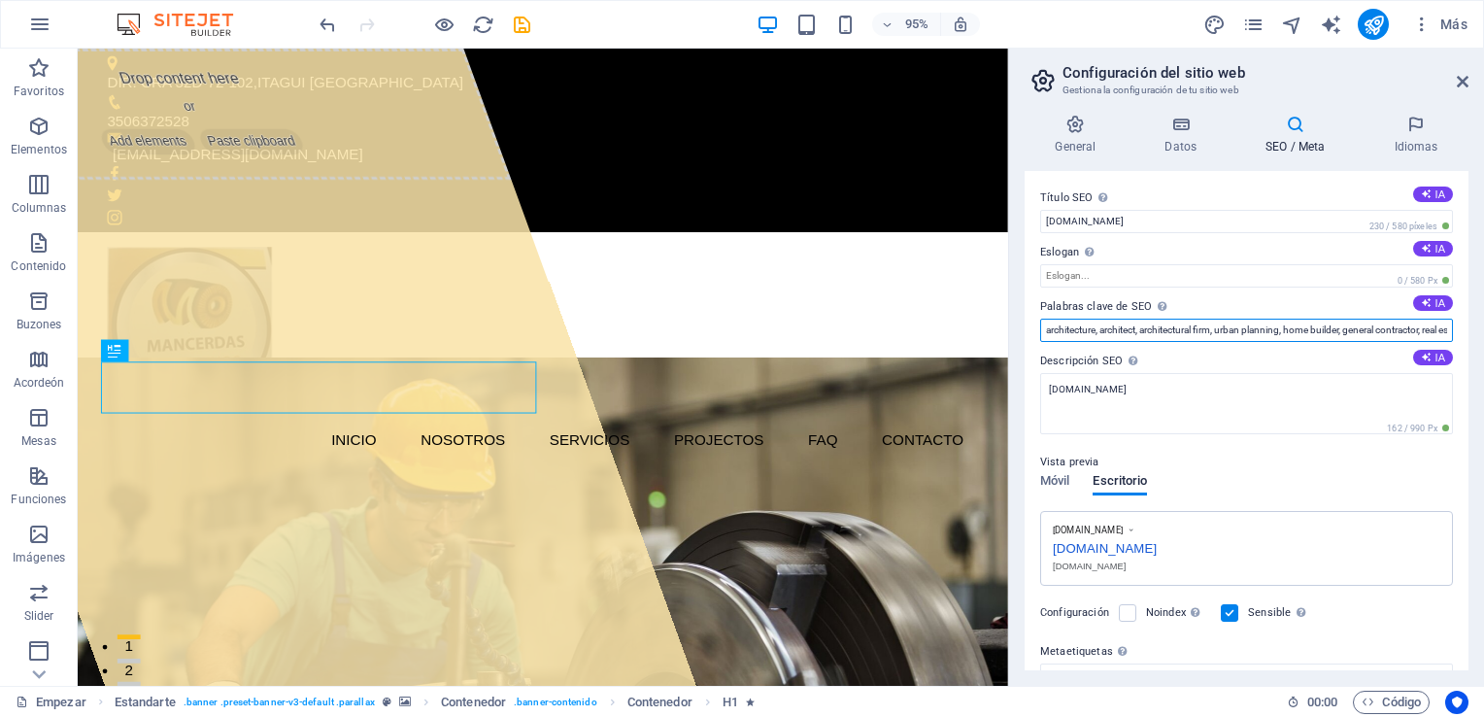
click at [1197, 332] on input "architecture, architect, architectural firm, urban planning, home builder, gene…" at bounding box center [1246, 330] width 413 height 23
drag, startPoint x: 1041, startPoint y: 331, endPoint x: 1326, endPoint y: 335, distance: 284.6
click at [1326, 335] on input "architecture, architect, architectural firm, urban planning, home builder, gene…" at bounding box center [1246, 330] width 413 height 23
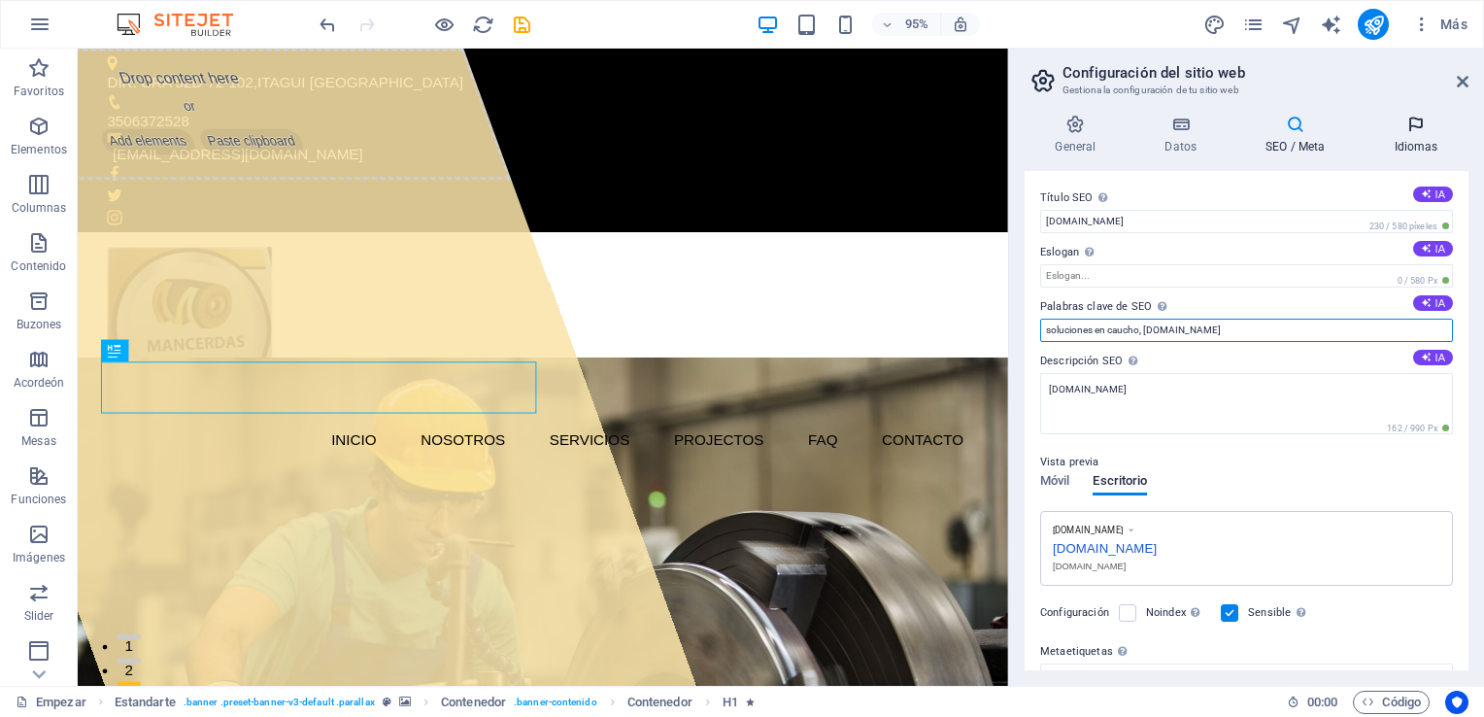
type input "soluciones en caucho, [DOMAIN_NAME]"
click at [1414, 132] on icon at bounding box center [1415, 124] width 105 height 19
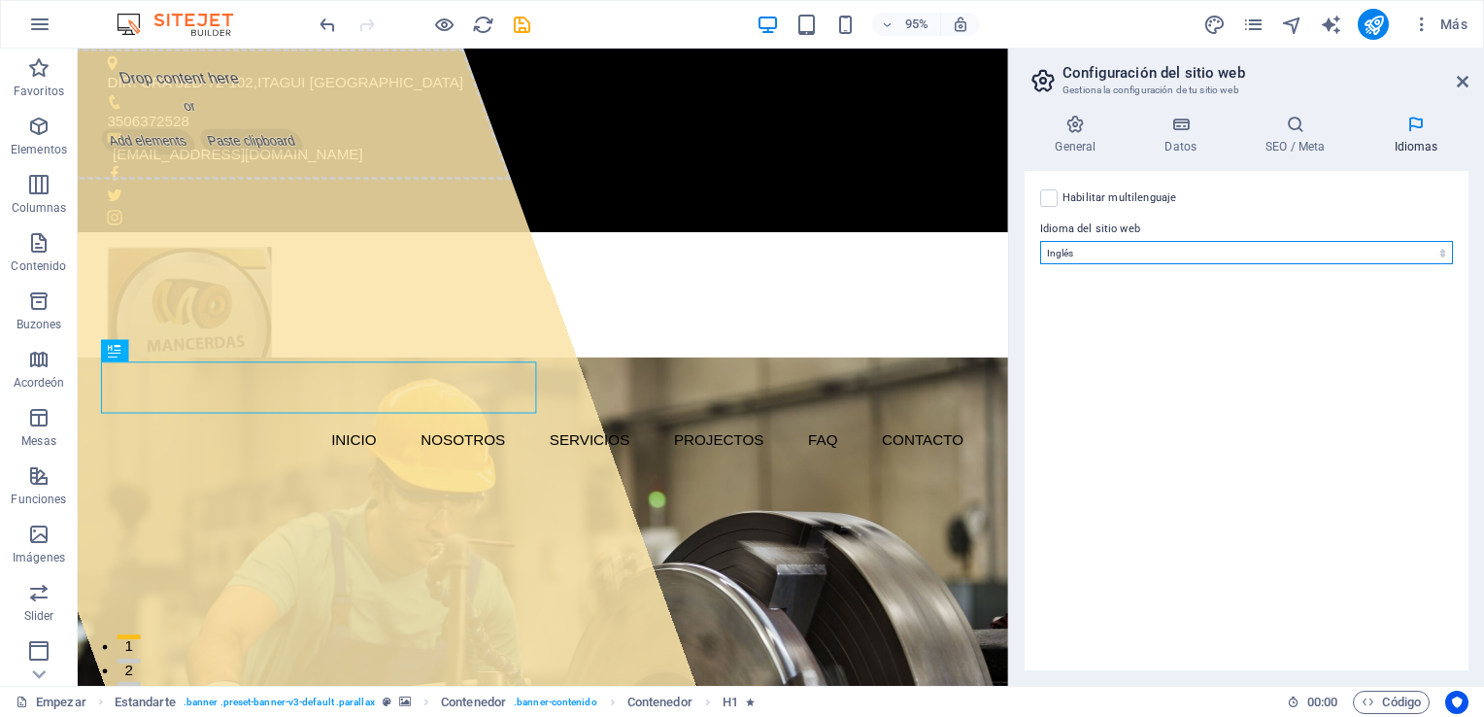
click at [1157, 254] on select "Abjaso Lejos Afrikaans Acano Albanés Amárico Árabe [PERSON_NAME] Asamés Ávaro A…" at bounding box center [1246, 252] width 413 height 23
select select "148"
click at [1157, 254] on body "MANCERDAS & CAUCHOS Start Favoritos Elementos Columnas Contenido Buzones Acorde…" at bounding box center [742, 358] width 1484 height 717
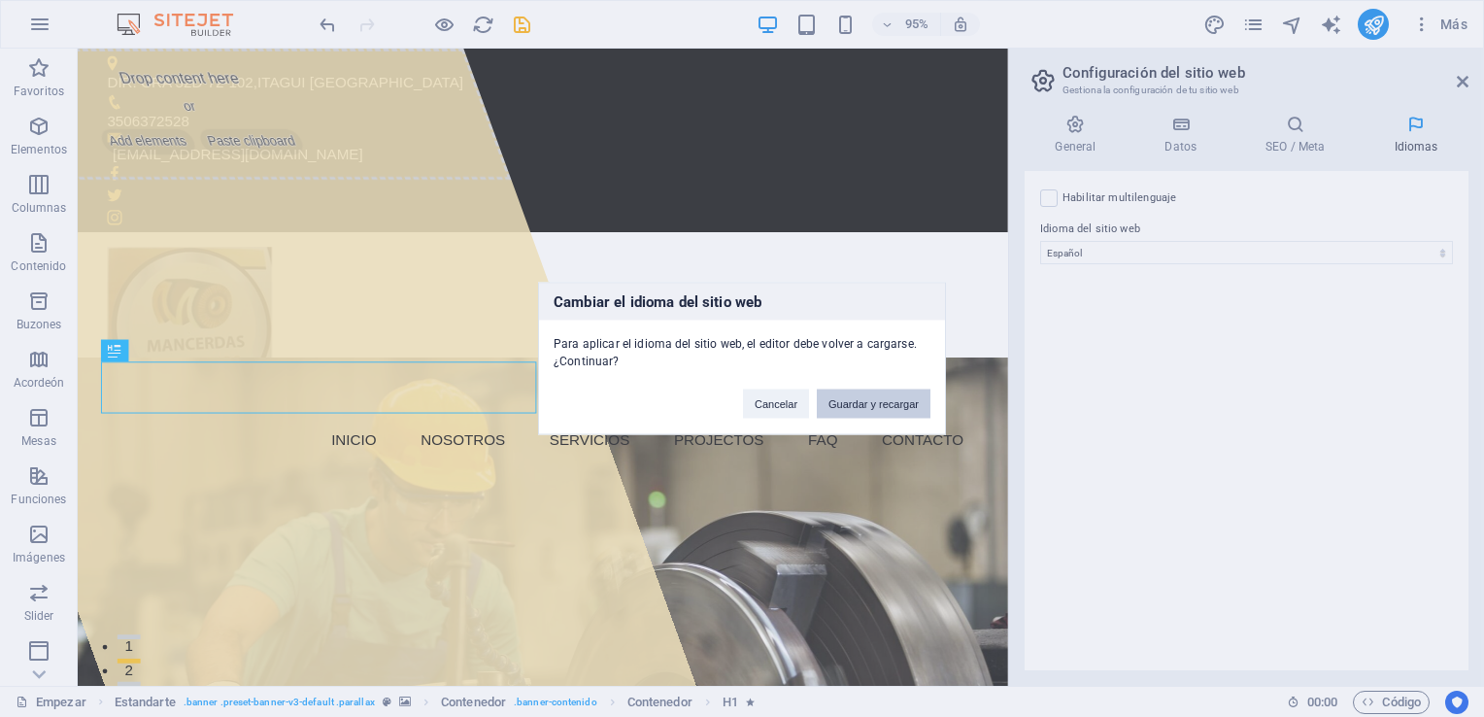
click at [847, 402] on button "Guardar y recargar" at bounding box center [874, 403] width 114 height 29
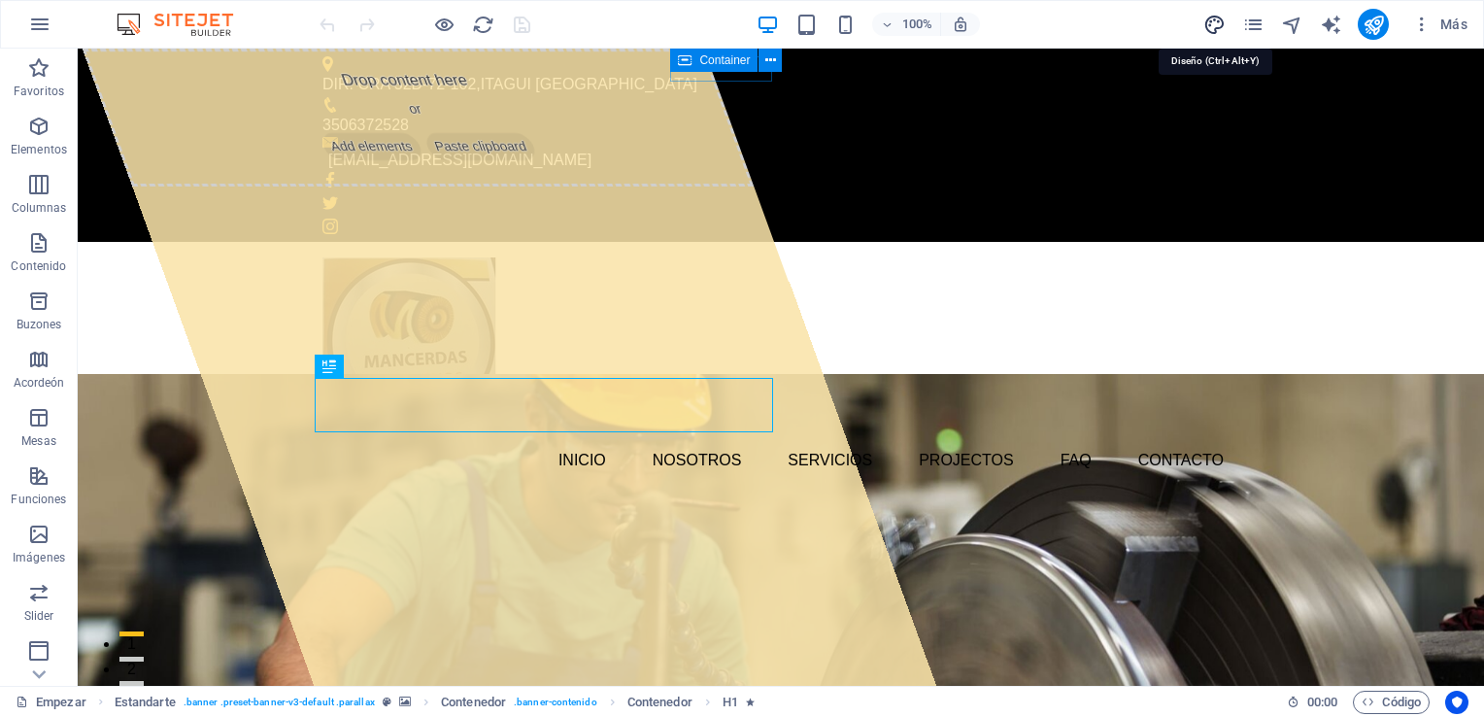
click at [1219, 18] on icon "diseño" at bounding box center [1214, 25] width 22 height 22
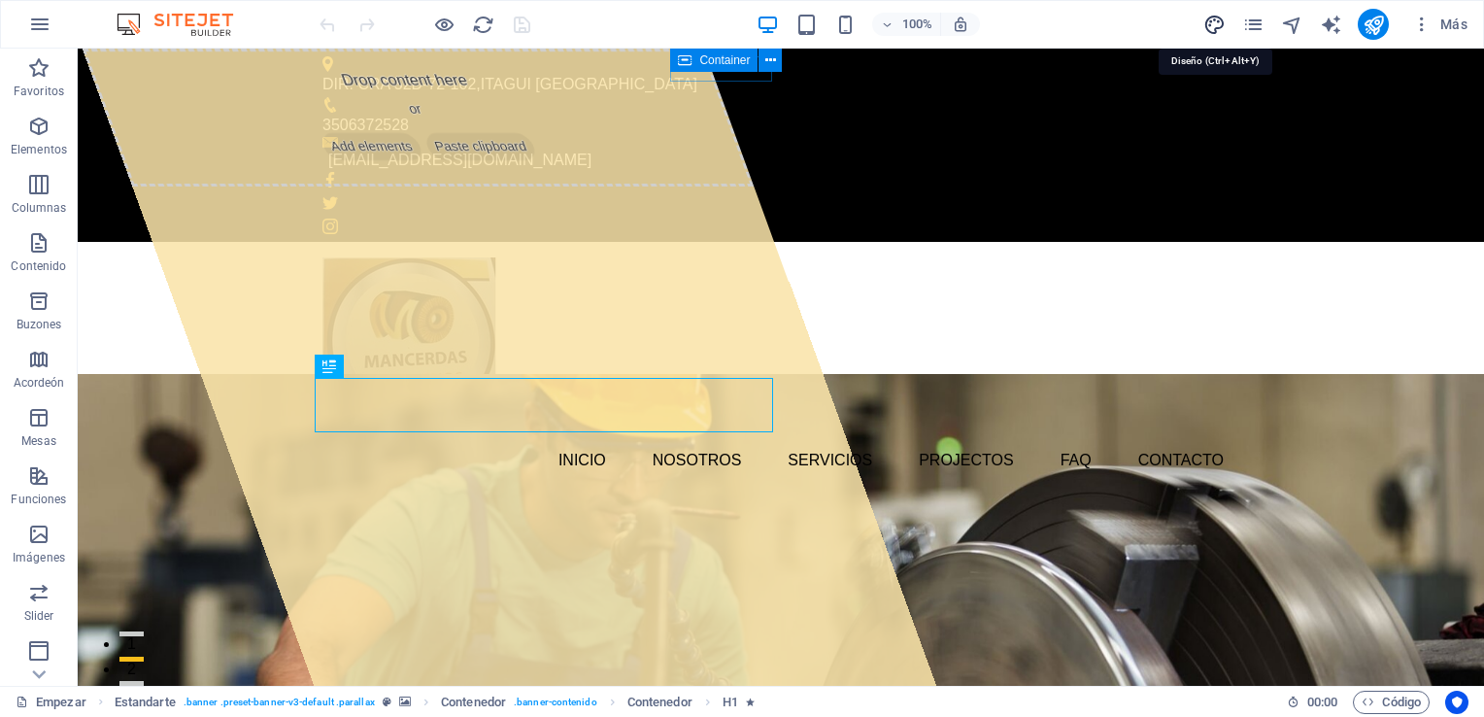
select select "700"
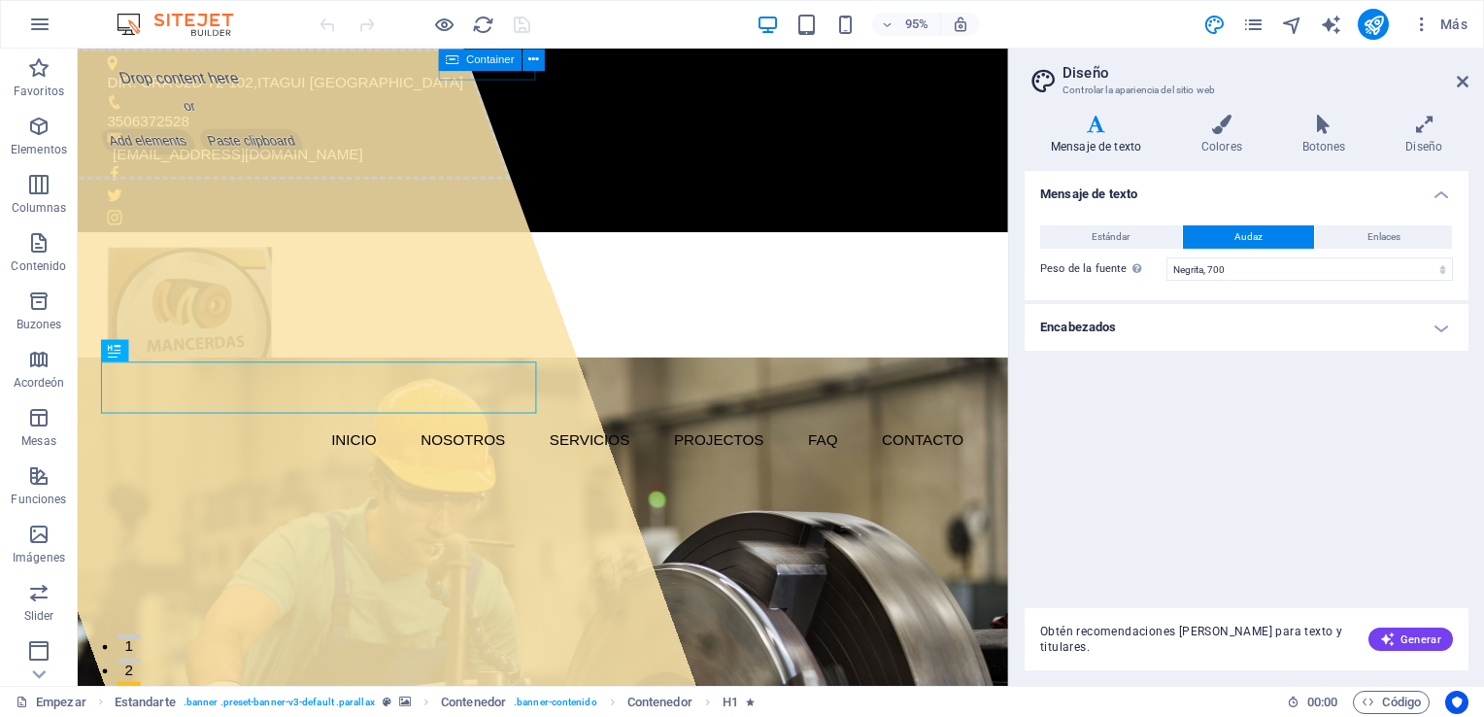
click at [1430, 322] on h4 "Encabezados" at bounding box center [1247, 327] width 444 height 47
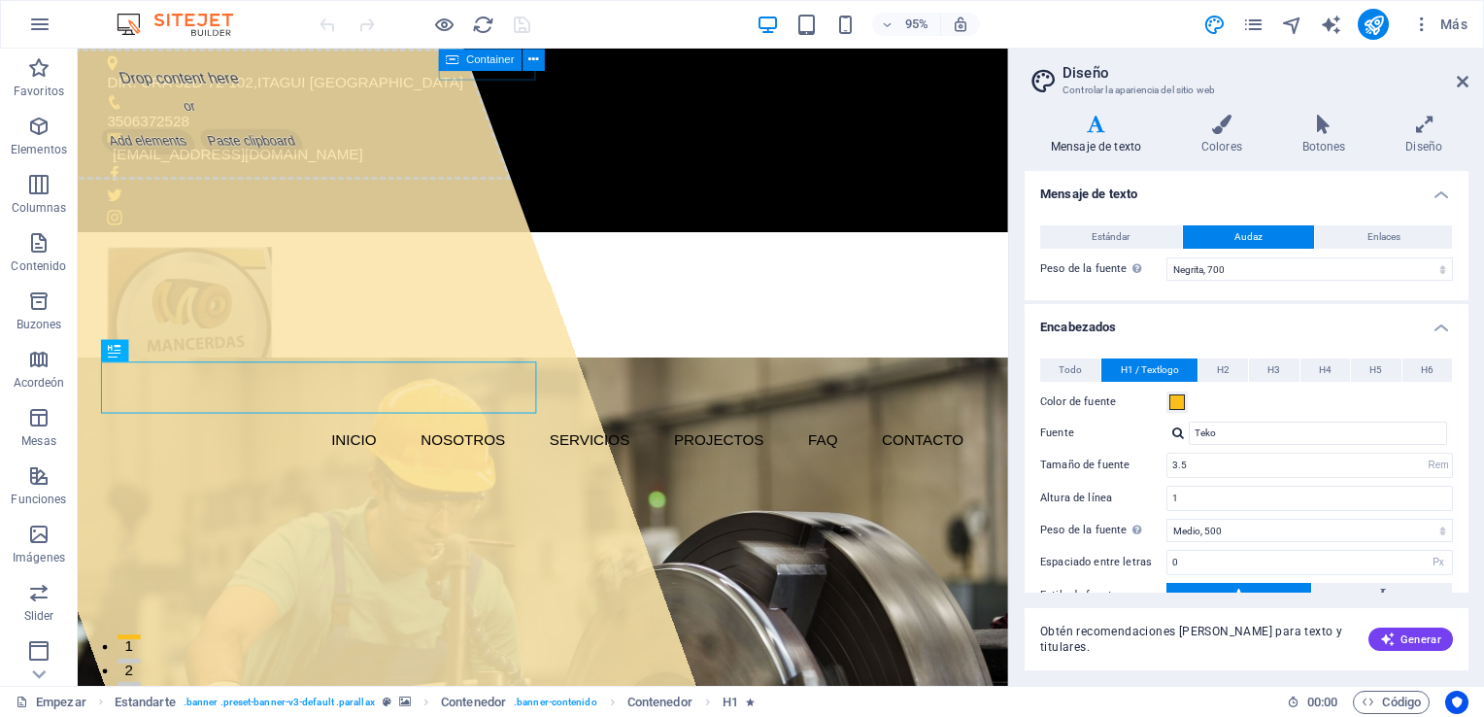
click at [1430, 322] on h4 "Encabezados" at bounding box center [1247, 321] width 444 height 35
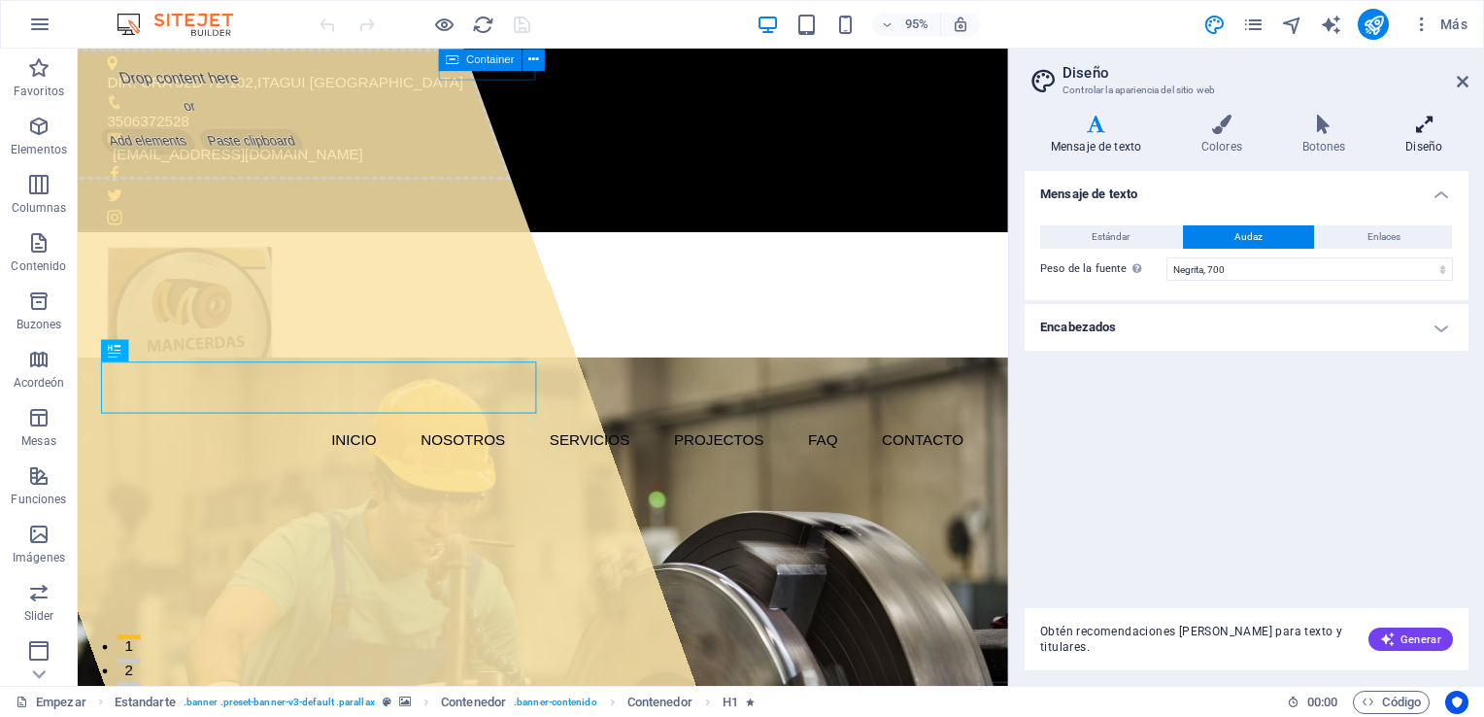
click at [1427, 138] on h4 "Diseño" at bounding box center [1423, 135] width 89 height 41
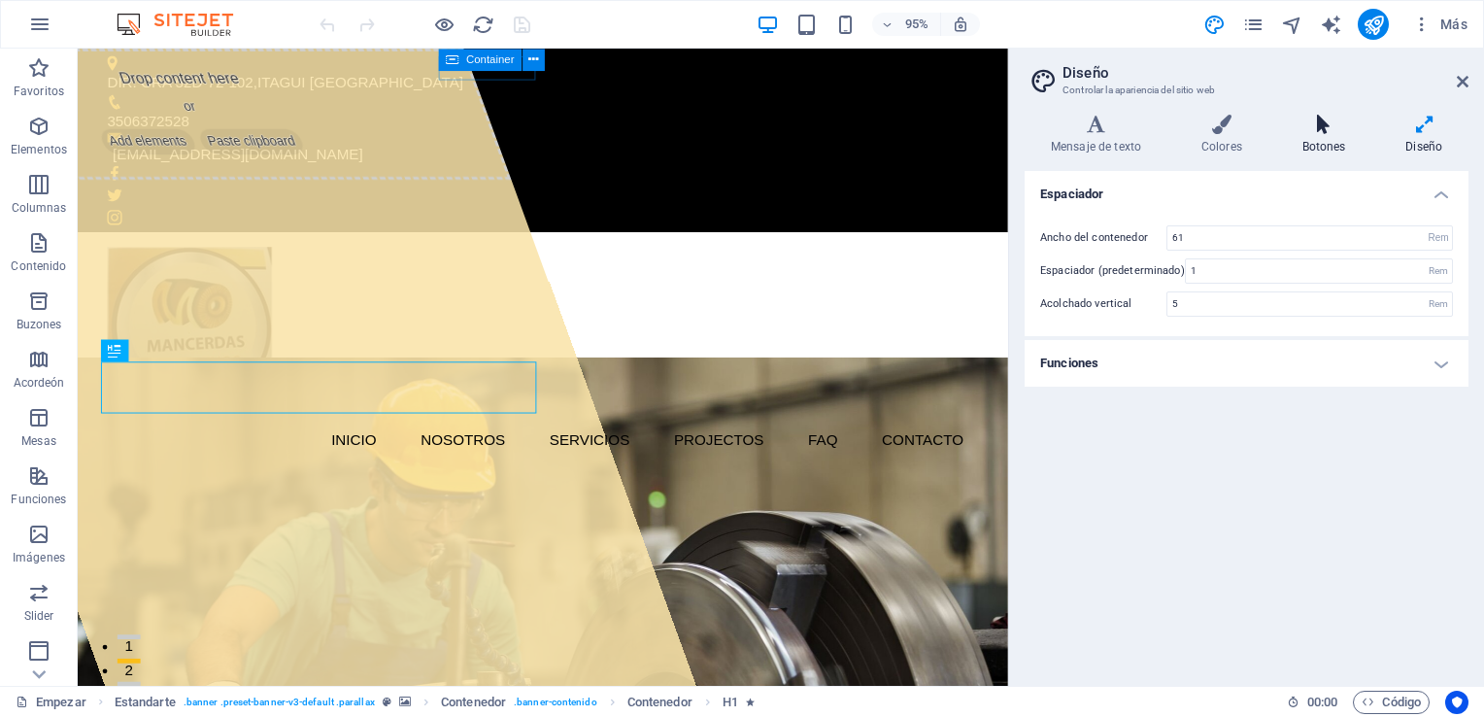
click at [1334, 142] on font "Botones" at bounding box center [1324, 147] width 44 height 14
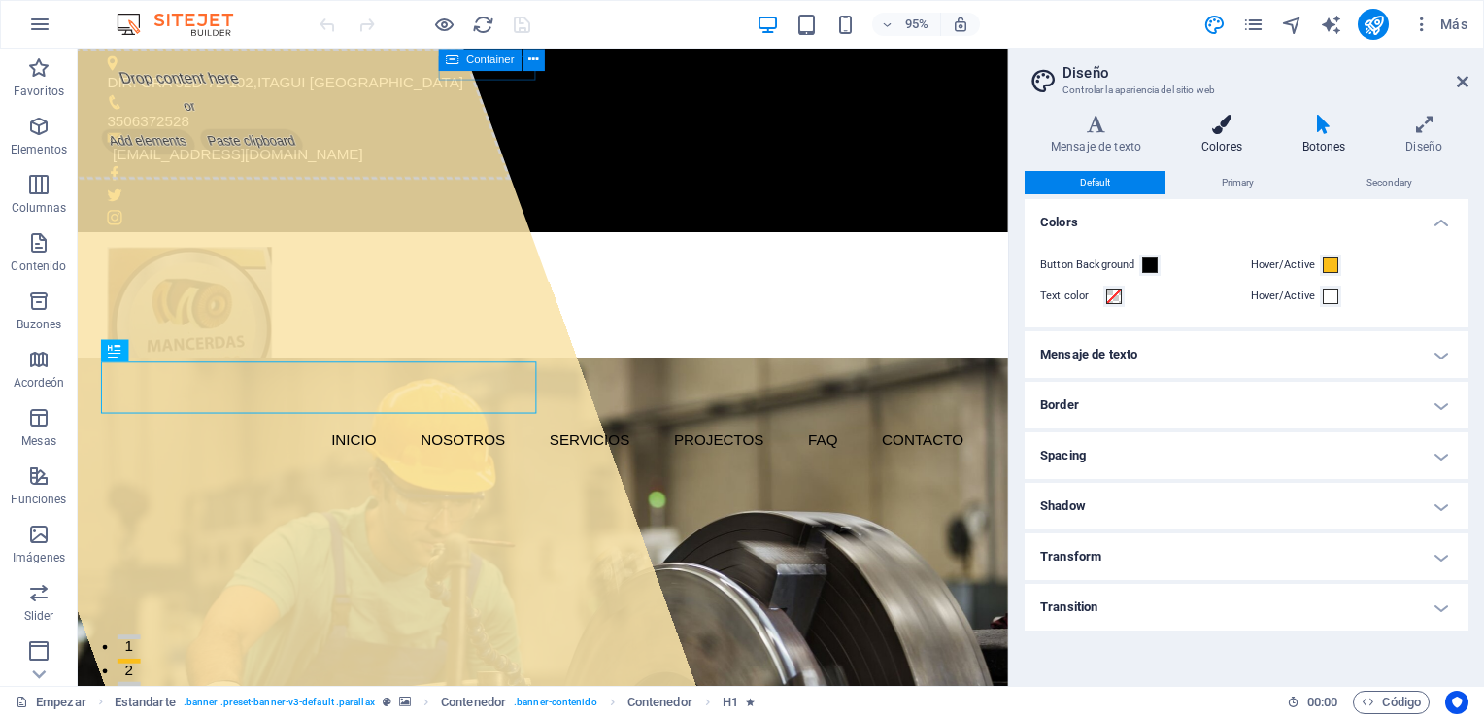
click at [1235, 145] on font "Colores" at bounding box center [1221, 147] width 41 height 14
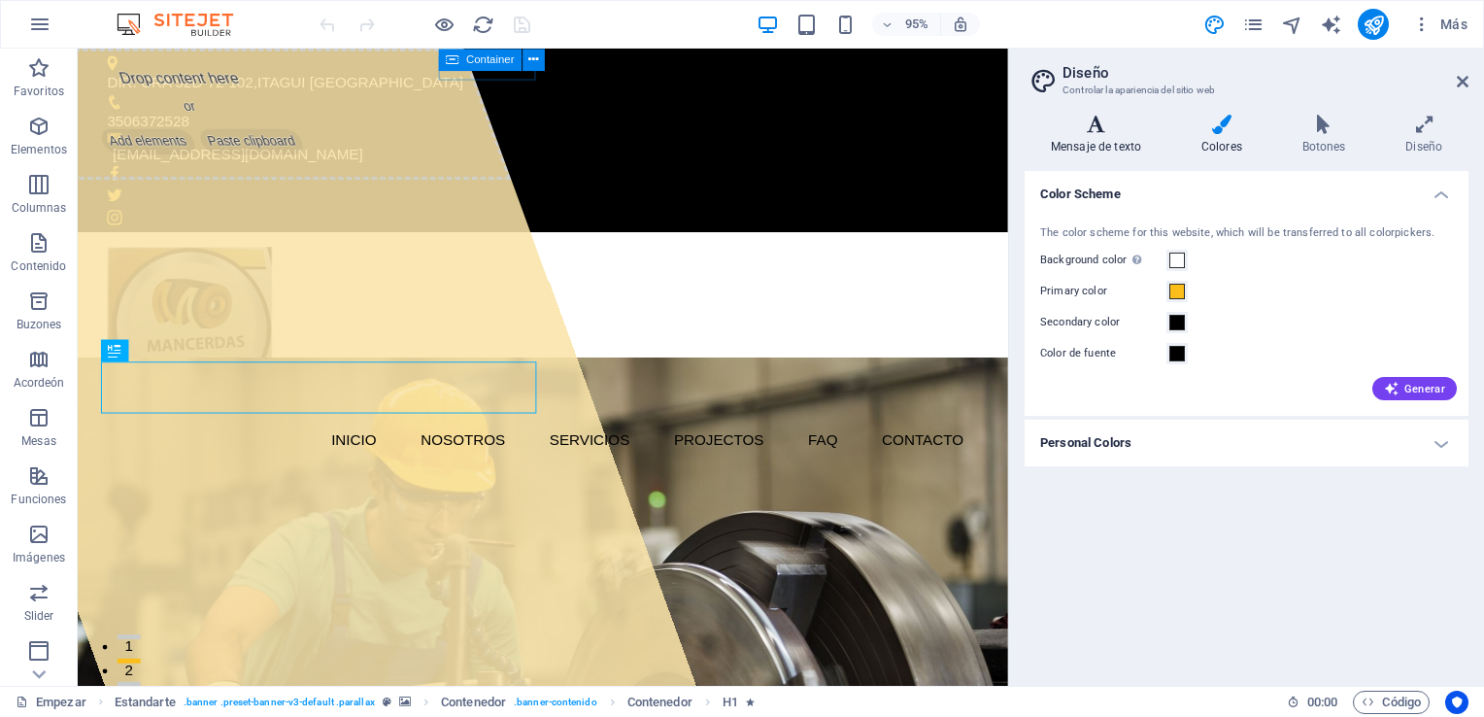
click at [1127, 141] on font "Mensaje de texto" at bounding box center [1096, 147] width 90 height 14
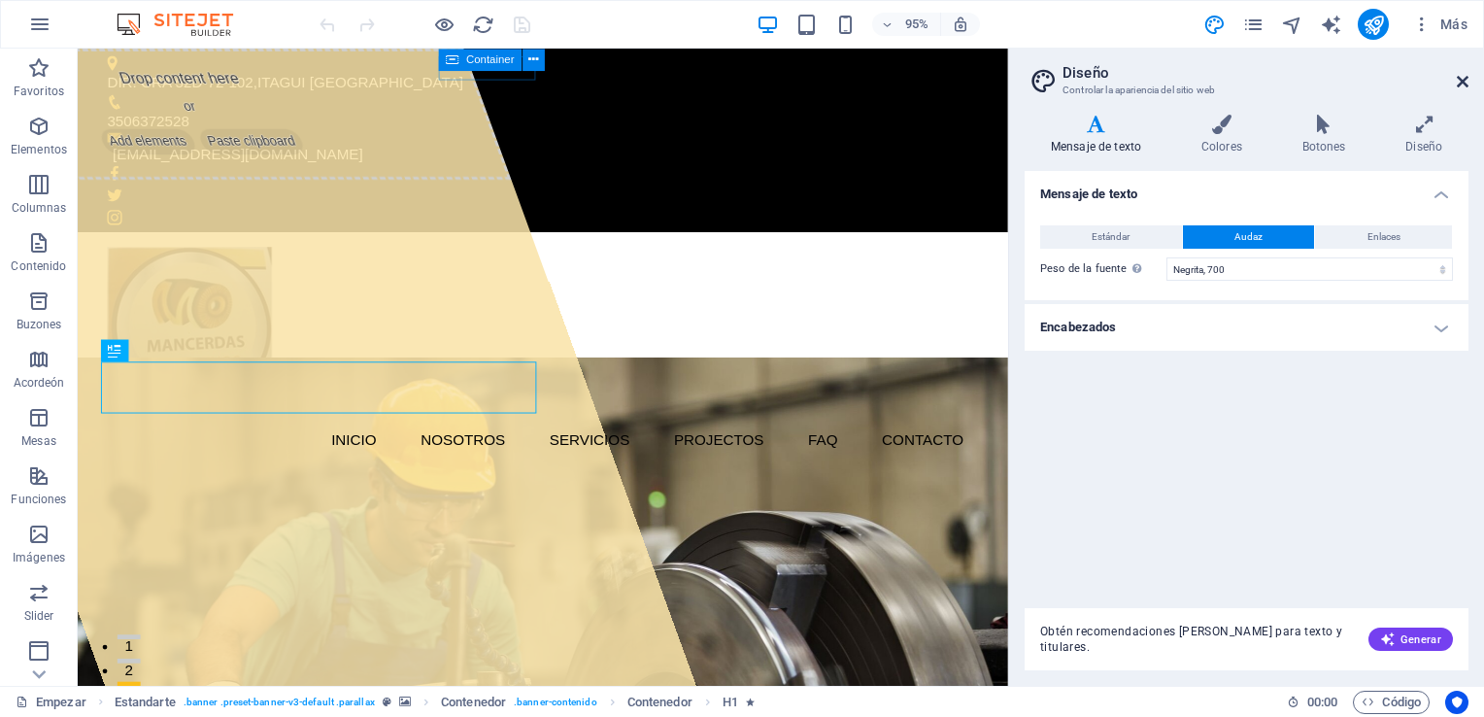
click at [1465, 84] on icon at bounding box center [1463, 82] width 12 height 16
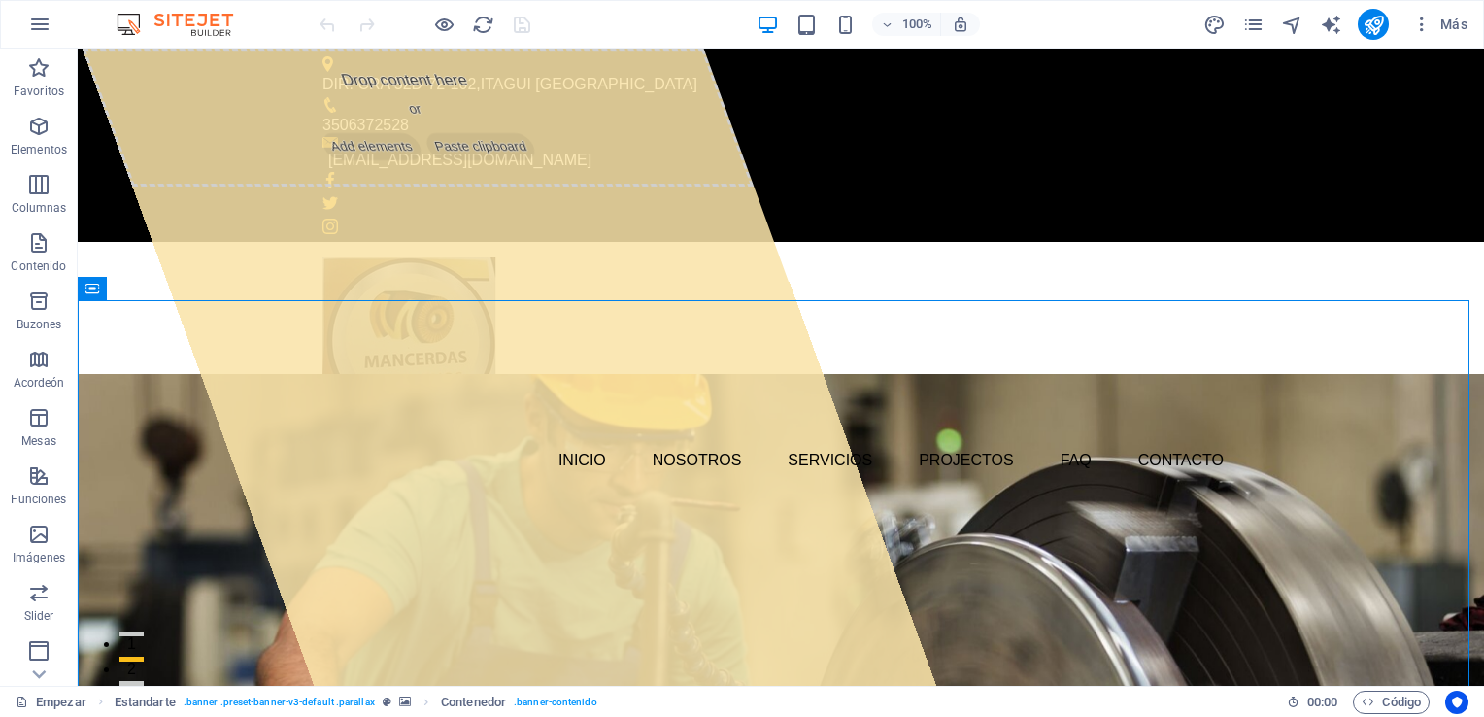
click at [1227, 21] on div "Más" at bounding box center [1338, 24] width 273 height 31
click at [1205, 23] on icon "diseño" at bounding box center [1214, 25] width 22 height 22
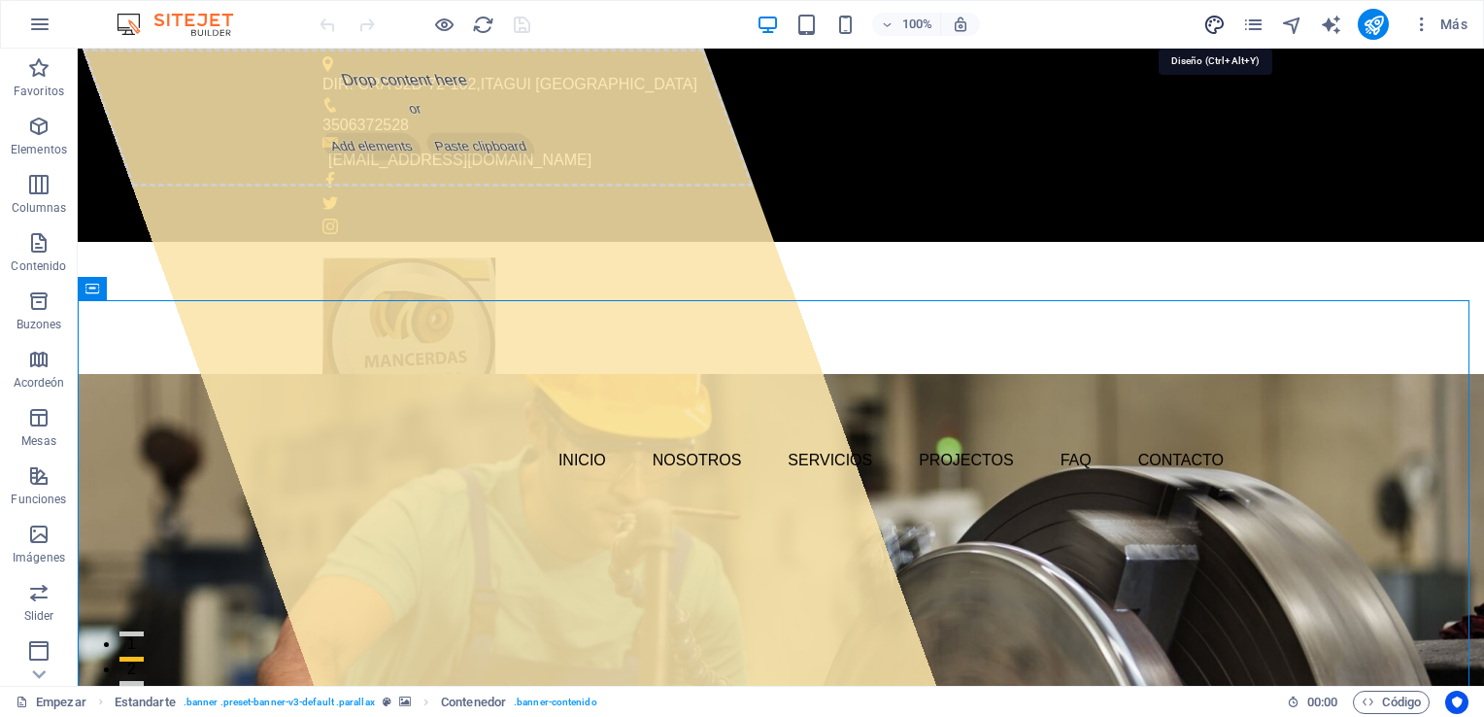
select select "700"
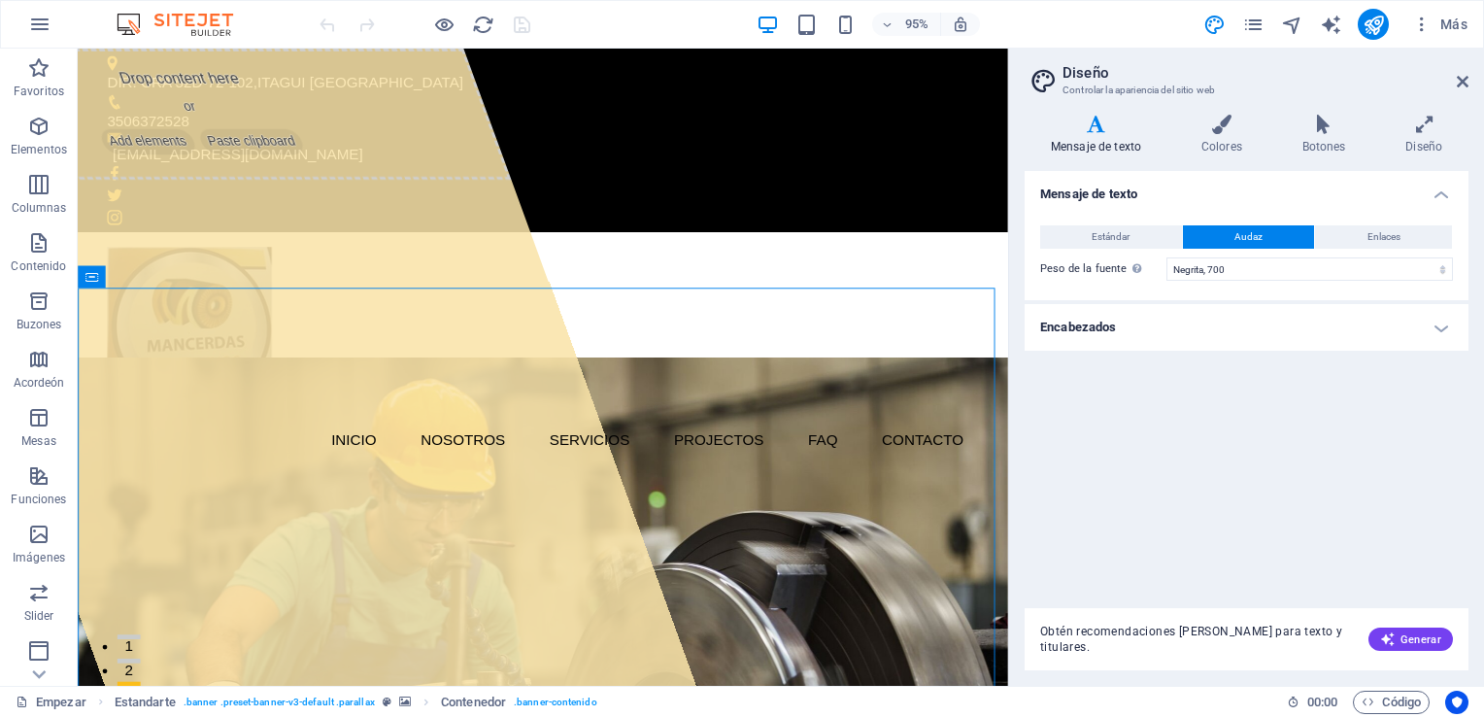
click at [1463, 89] on header "Diseño Controlar la apariencia del sitio web" at bounding box center [1248, 74] width 440 height 50
click at [1431, 25] on icon "button" at bounding box center [1421, 24] width 19 height 19
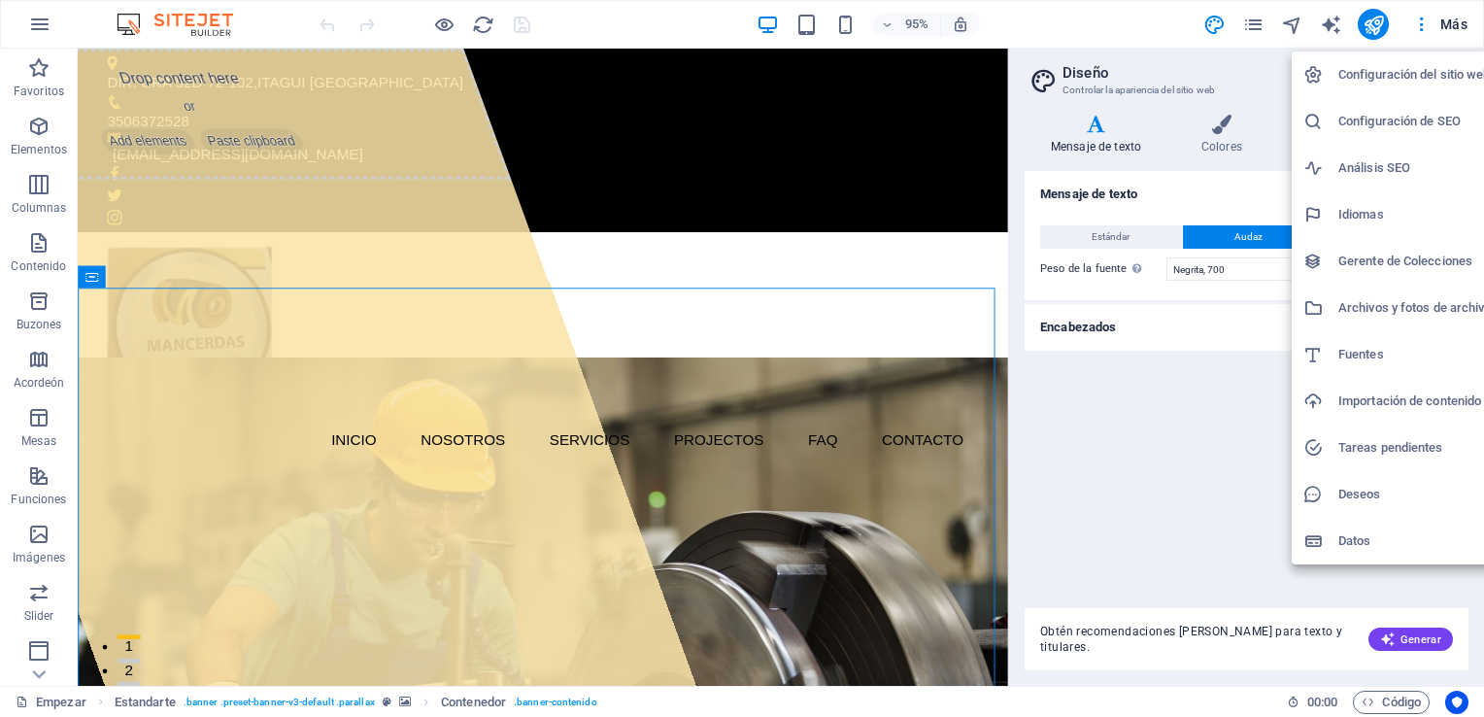
click at [1416, 83] on h6 "Configuración del sitio web" at bounding box center [1414, 74] width 153 height 23
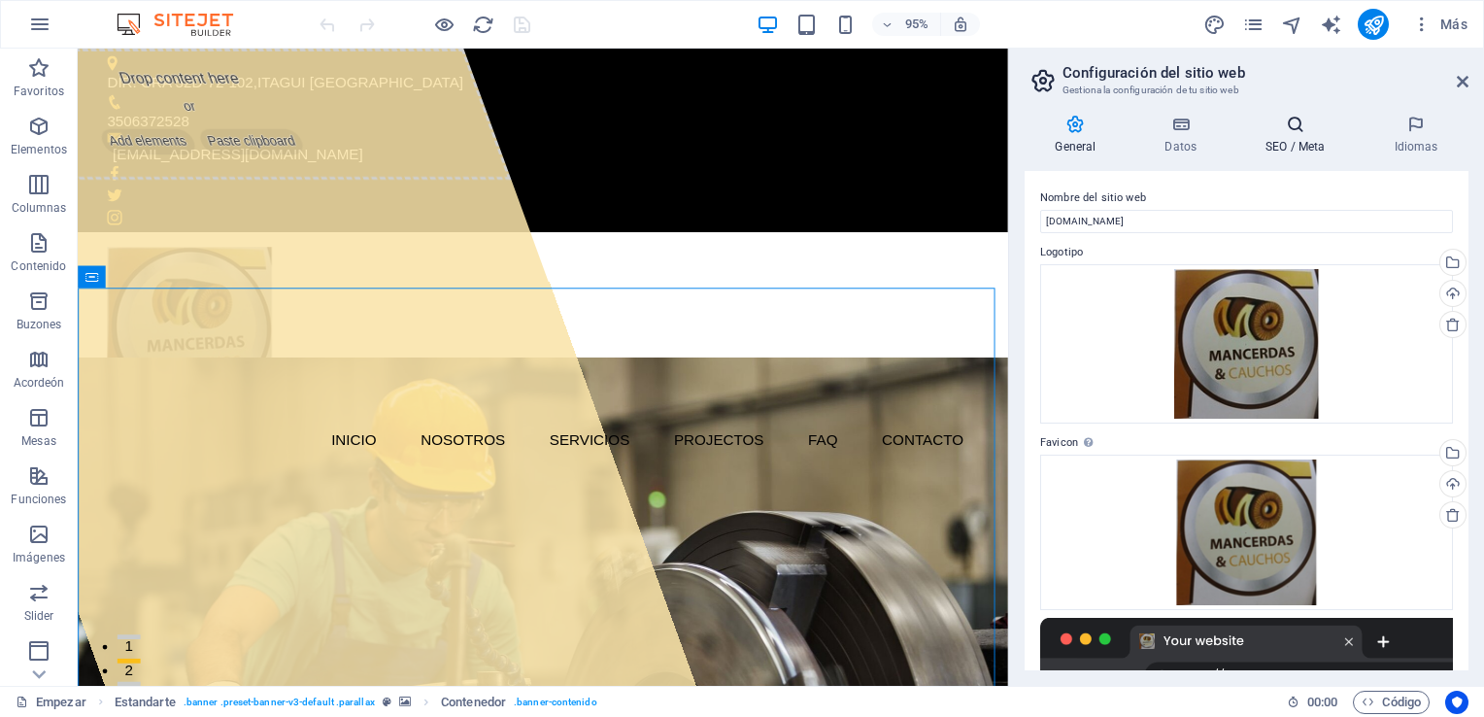
click at [1273, 150] on font "SEO / Meta" at bounding box center [1294, 147] width 59 height 14
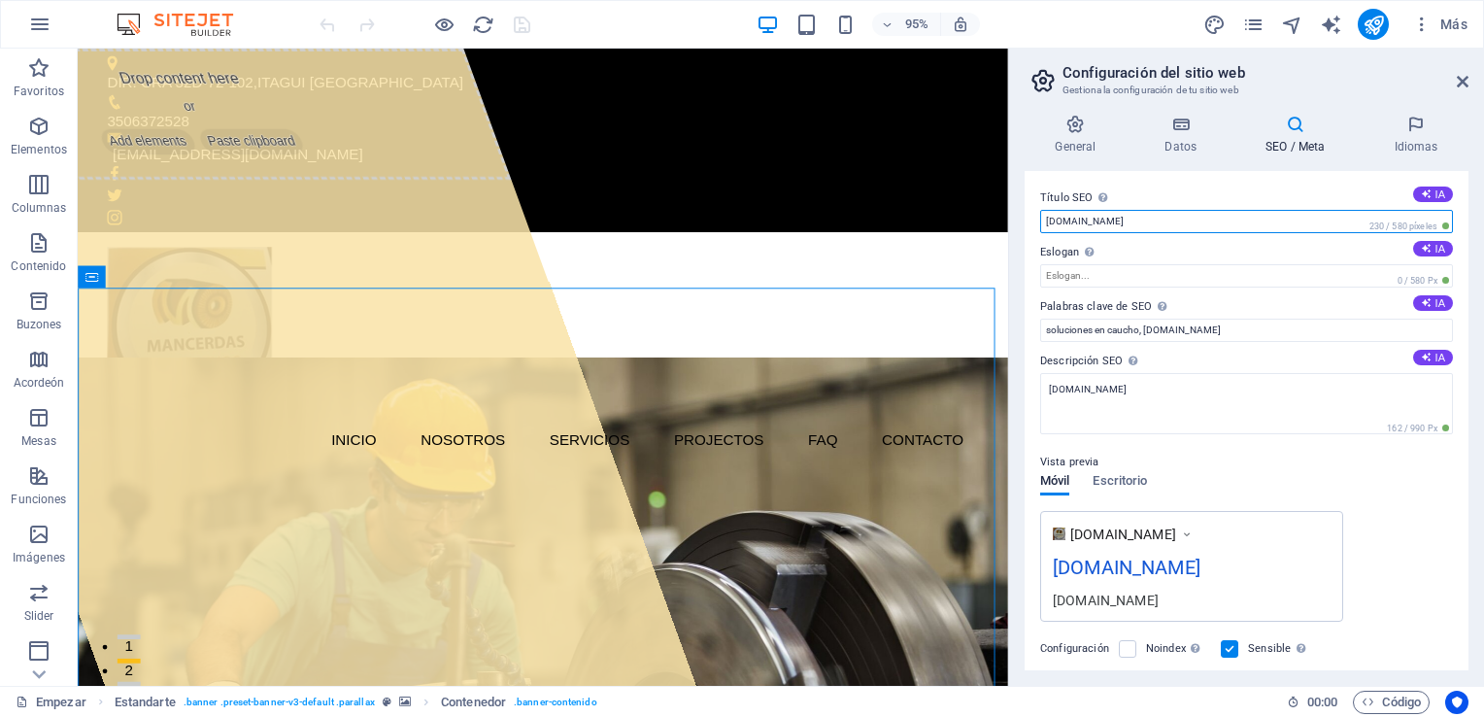
click at [1280, 223] on input "[DOMAIN_NAME]" at bounding box center [1246, 221] width 413 height 23
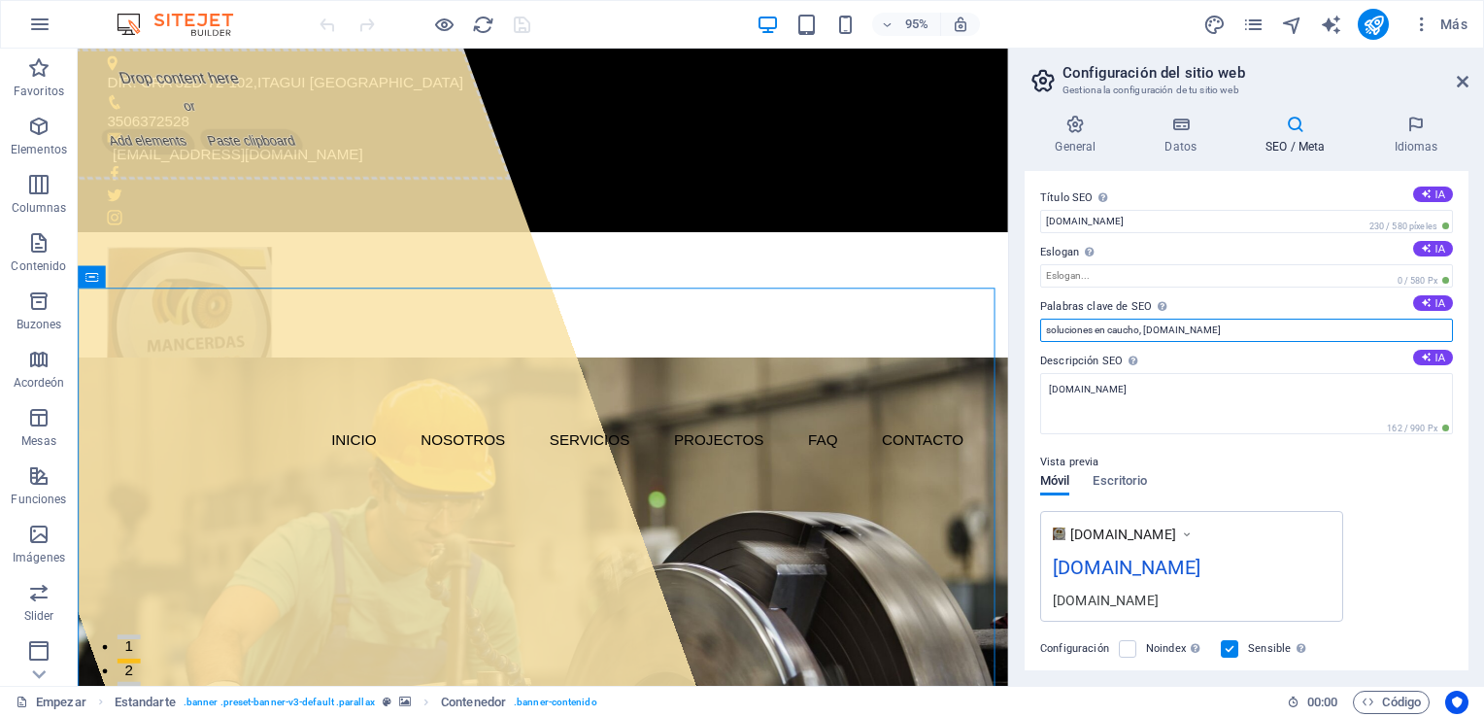
click at [1295, 335] on input "soluciones en caucho, [DOMAIN_NAME]" at bounding box center [1246, 330] width 413 height 23
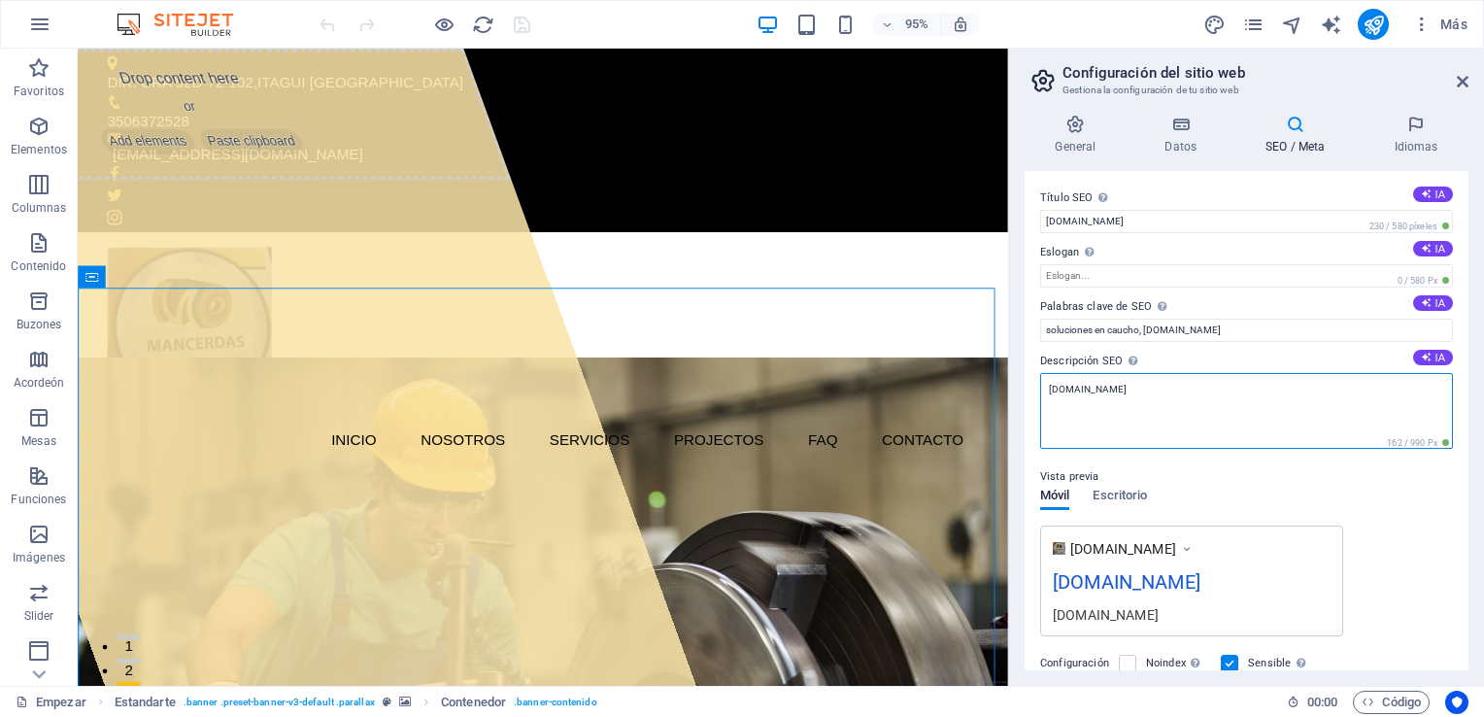
click at [1224, 412] on textarea "[DOMAIN_NAME]" at bounding box center [1246, 411] width 413 height 76
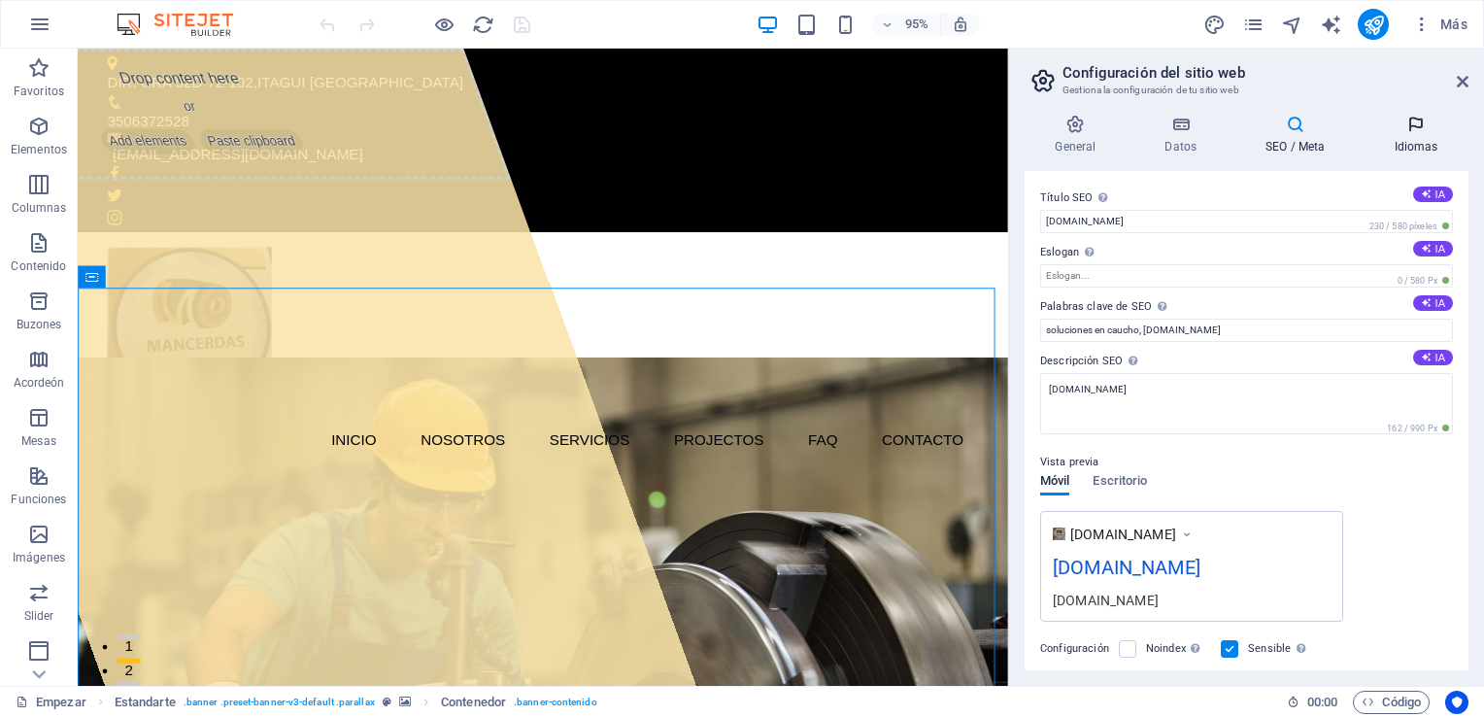
click at [1405, 135] on h4 "Idiomas" at bounding box center [1415, 135] width 105 height 41
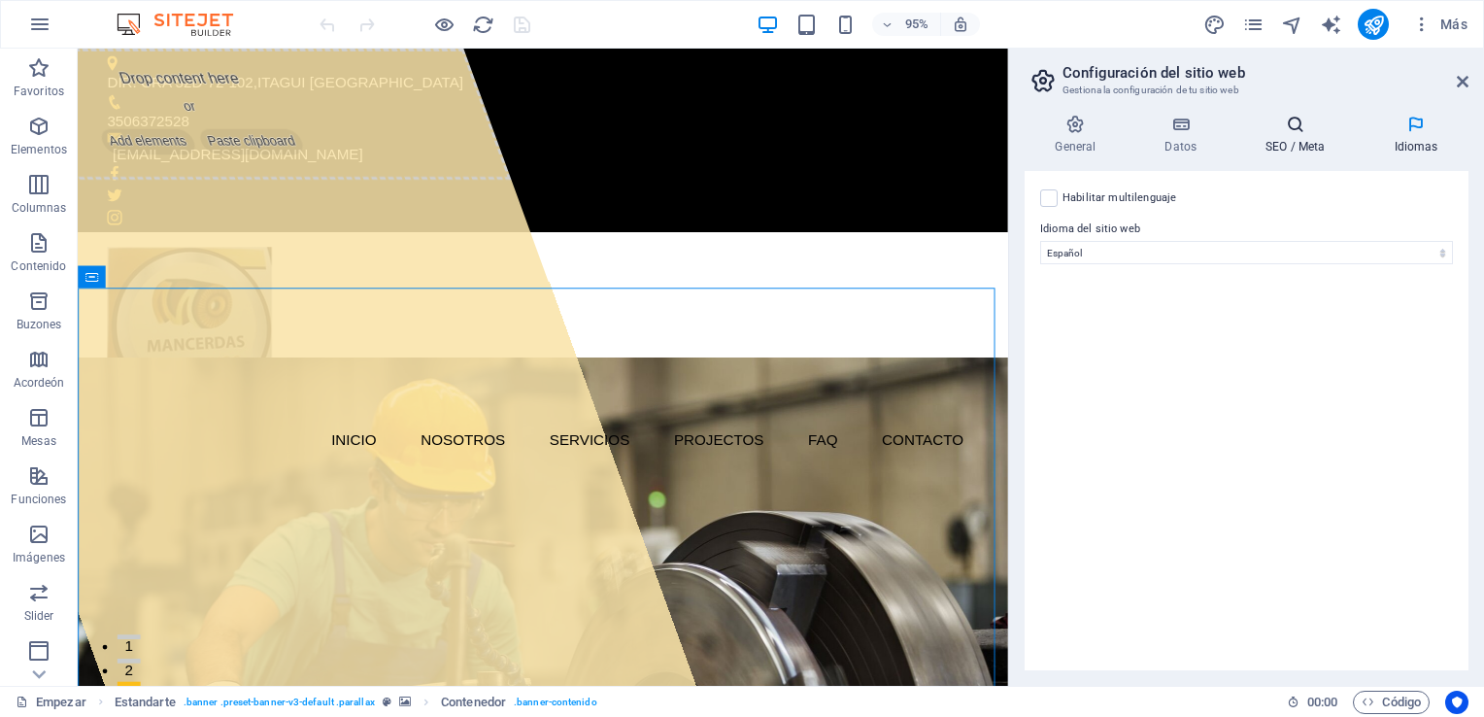
click at [1314, 151] on font "SEO / Meta" at bounding box center [1294, 147] width 59 height 14
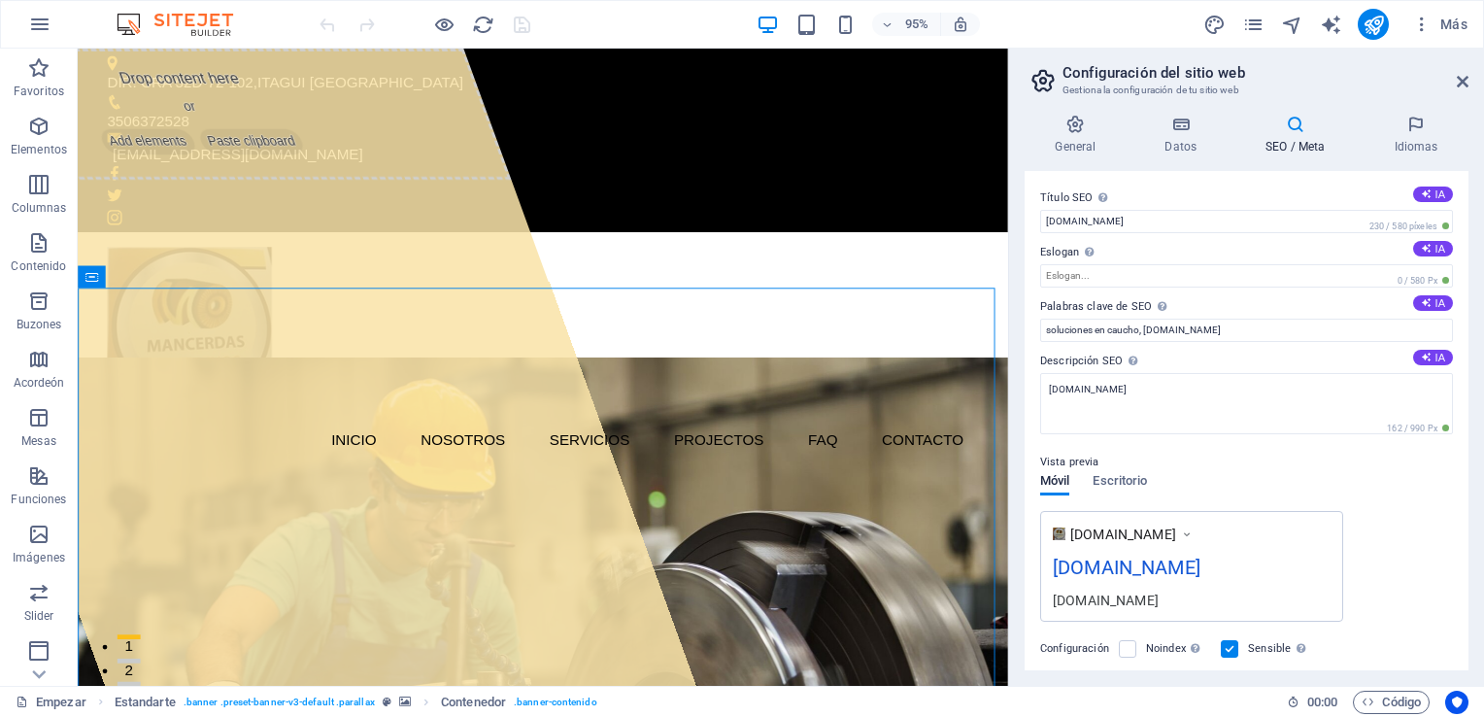
drag, startPoint x: 1467, startPoint y: 229, endPoint x: 1469, endPoint y: 427, distance: 198.1
click at [1469, 427] on div "General Datos SEO / Meta Idiomas Nombre del sitio web [DOMAIN_NAME] Logotipo Dr…" at bounding box center [1246, 392] width 475 height 587
click at [1189, 121] on icon at bounding box center [1180, 124] width 93 height 19
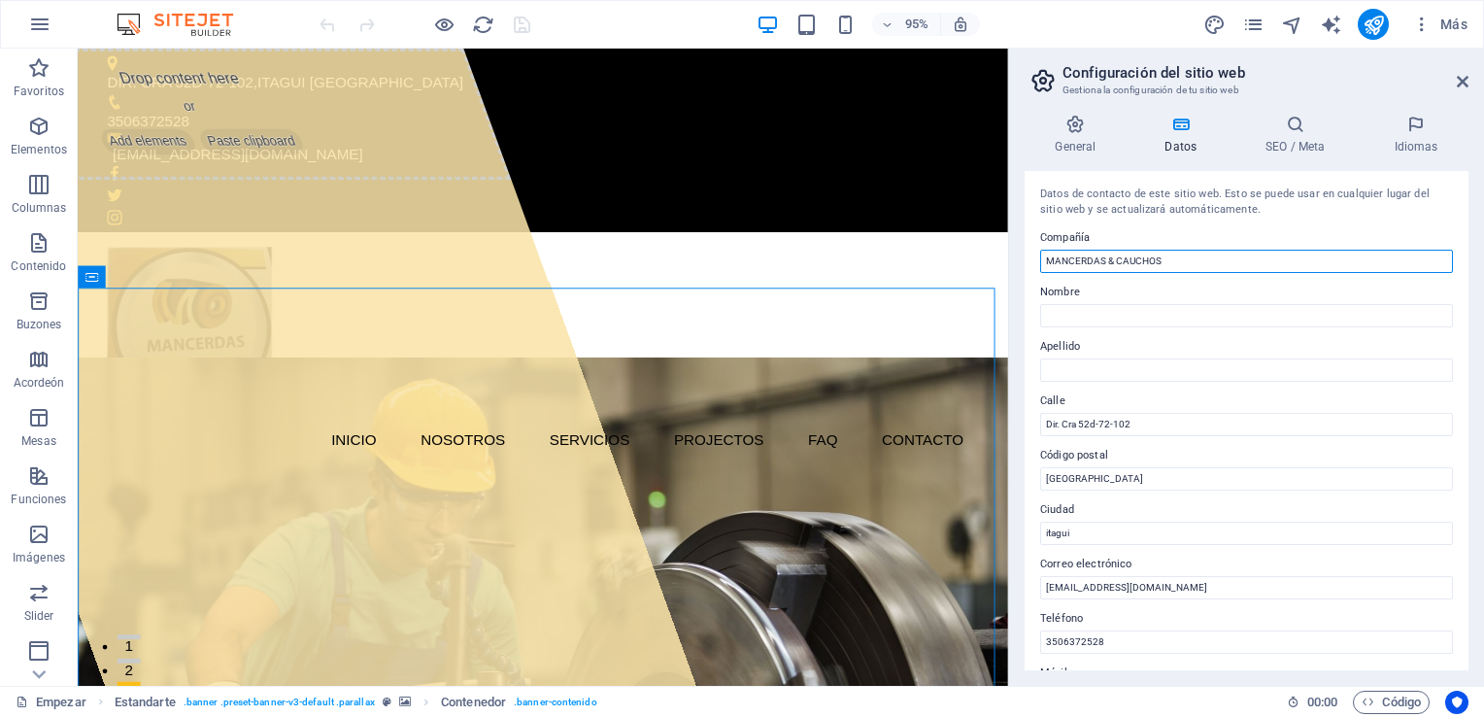
click at [1049, 265] on input "MANCERDAS & CAUCHOS" at bounding box center [1246, 261] width 413 height 23
click at [1071, 129] on icon at bounding box center [1076, 124] width 102 height 19
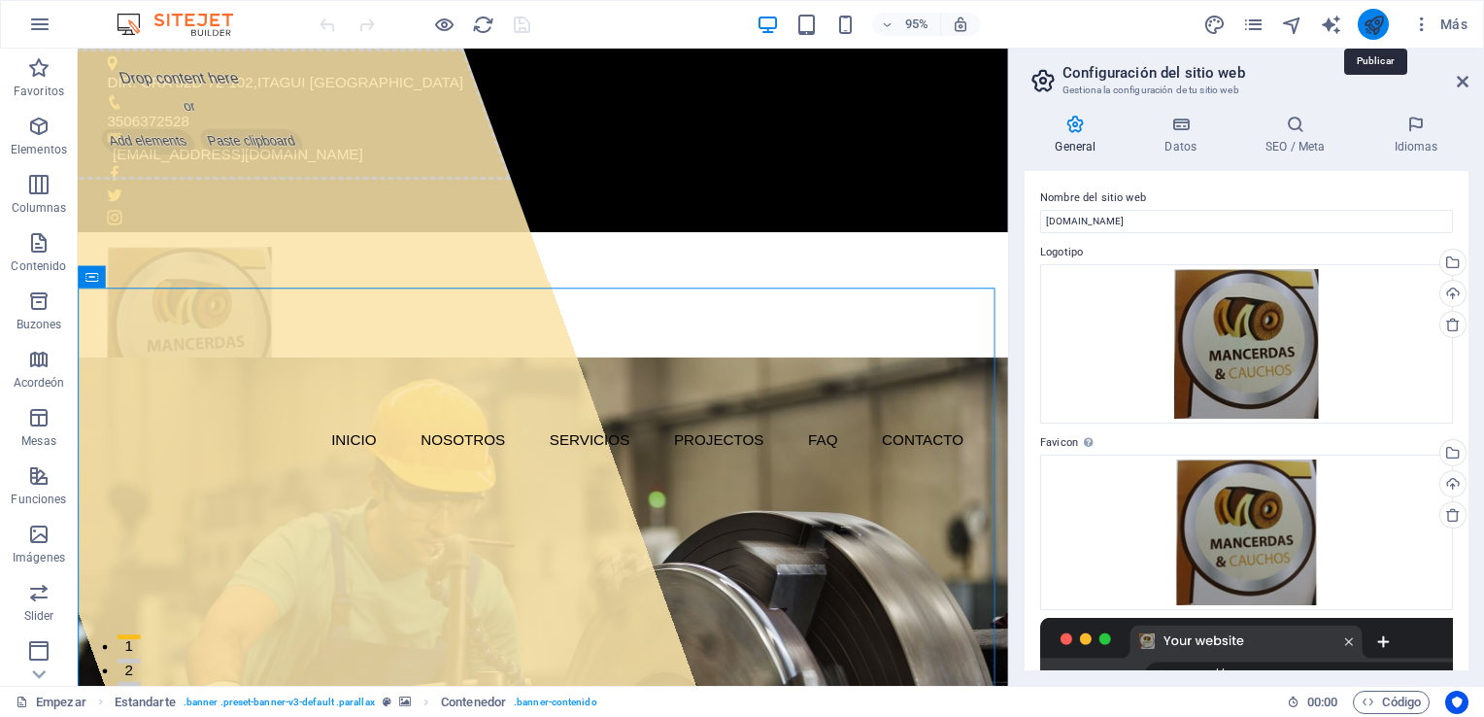
click at [1370, 18] on icon "publicar" at bounding box center [1373, 25] width 22 height 22
